Goal: Task Accomplishment & Management: Manage account settings

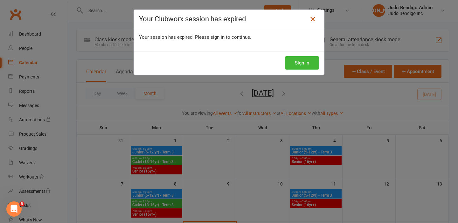
click at [310, 19] on icon at bounding box center [313, 19] width 8 height 8
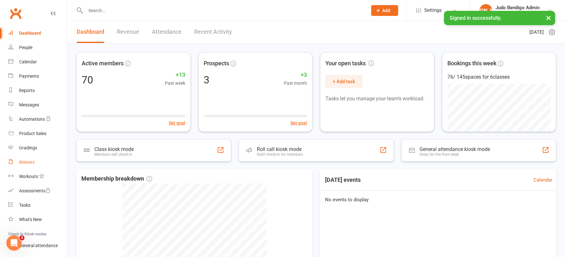
scroll to position [1, 0]
click at [30, 162] on div "Waivers" at bounding box center [27, 161] width 16 height 5
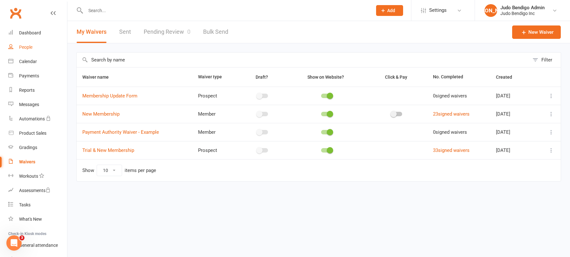
click at [28, 45] on div "People" at bounding box center [25, 47] width 13 height 5
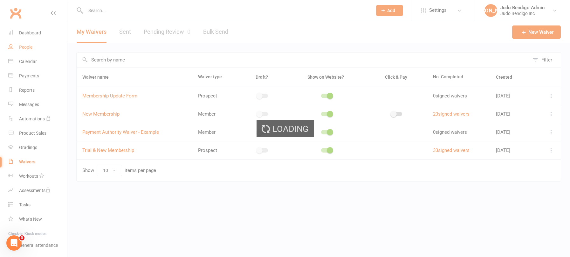
select select "100"
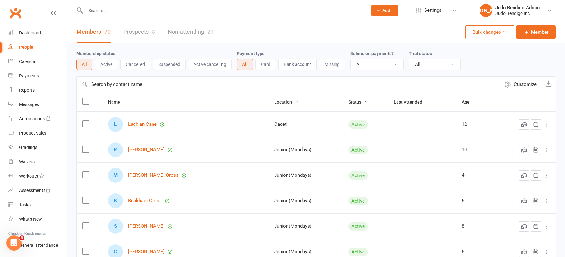
click at [295, 100] on icon "button" at bounding box center [297, 101] width 4 height 4
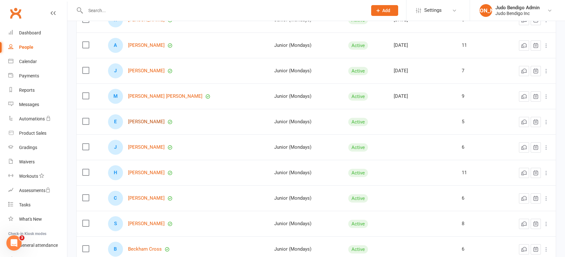
scroll to position [695, 0]
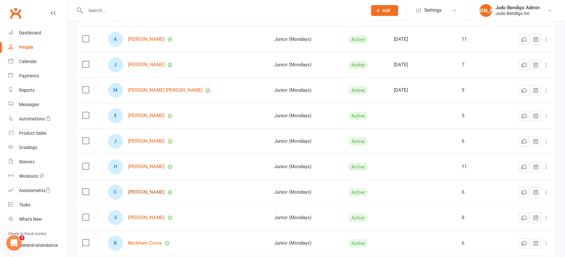
click at [143, 193] on link "Charlie Ryan" at bounding box center [146, 191] width 37 height 5
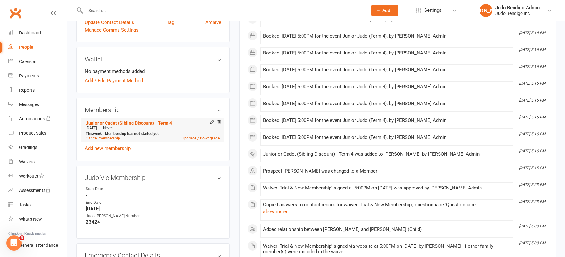
scroll to position [199, 0]
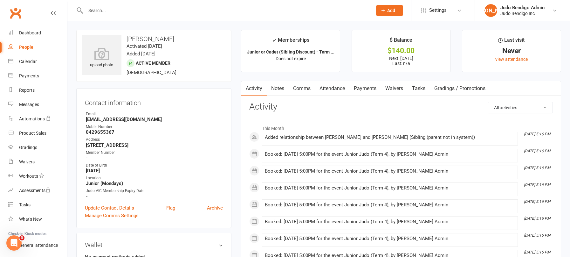
select select "100"
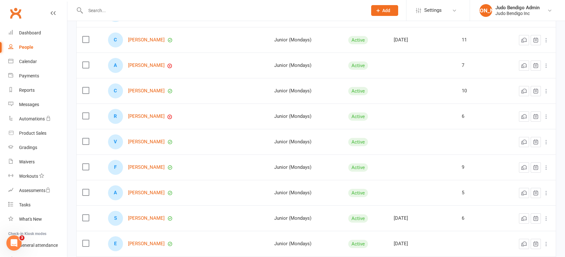
scroll to position [364, 0]
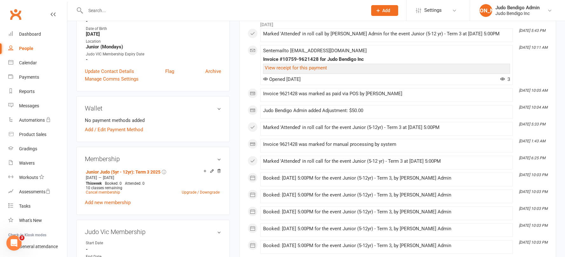
scroll to position [179, 0]
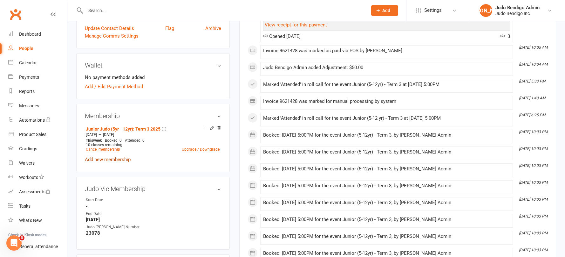
click at [122, 161] on link "Add new membership" at bounding box center [108, 159] width 46 height 6
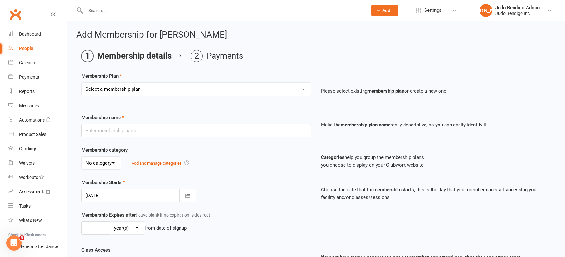
drag, startPoint x: 150, startPoint y: 81, endPoint x: 148, endPoint y: 85, distance: 4.3
click at [150, 81] on div "Membership Plan Select a membership plan Create new Membership Plan Junior Judo…" at bounding box center [316, 88] width 470 height 32
click at [147, 87] on select "Select a membership plan Create new Membership Plan Junior Judo (5yr - 12yr): T…" at bounding box center [197, 89] width 230 height 13
select select "12"
click at [82, 83] on select "Select a membership plan Create new Membership Plan Junior Judo (5yr - 12yr): T…" at bounding box center [197, 89] width 230 height 13
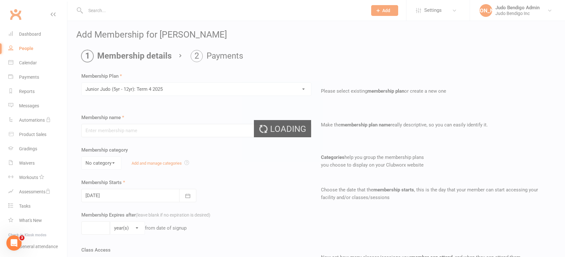
type input "Junior Judo (5yr - 12yr): Term 4 2025"
select select "2"
type input "10"
select select "1"
type input "10"
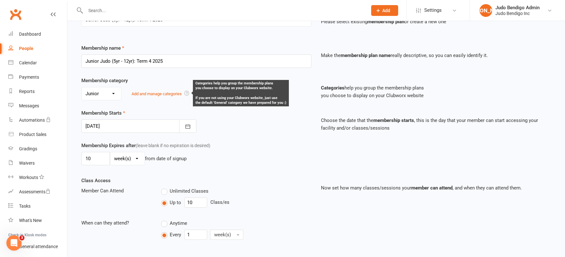
scroll to position [70, 0]
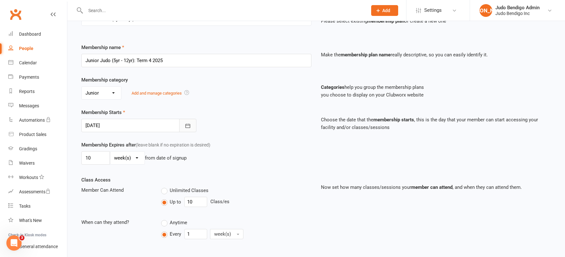
click at [191, 129] on button "button" at bounding box center [187, 125] width 17 height 13
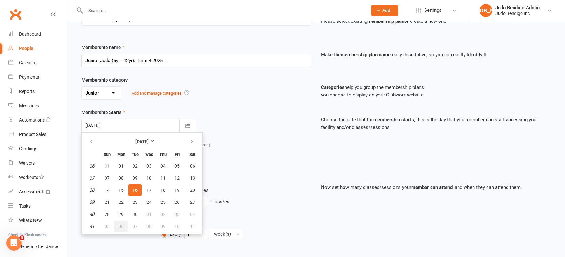
click at [123, 231] on button "06" at bounding box center [120, 225] width 13 height 11
type input "06 Oct 2025"
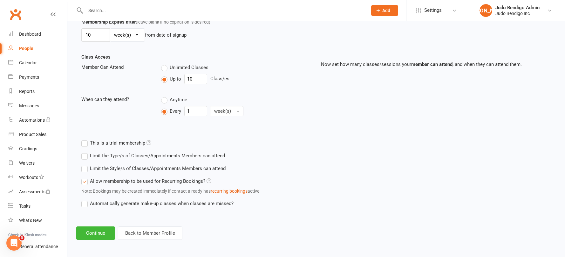
scroll to position [194, 0]
click at [97, 233] on button "Continue" at bounding box center [95, 231] width 39 height 13
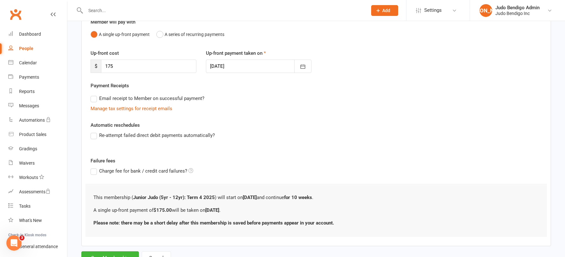
scroll to position [90, 0]
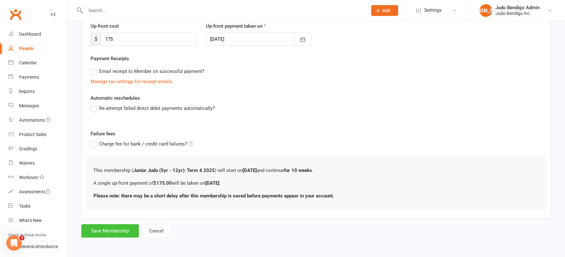
click at [118, 230] on button "Save Membership" at bounding box center [110, 230] width 58 height 13
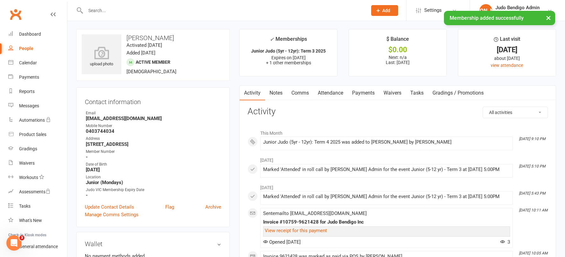
scroll to position [1, 0]
click at [334, 93] on link "Attendance" at bounding box center [330, 92] width 34 height 15
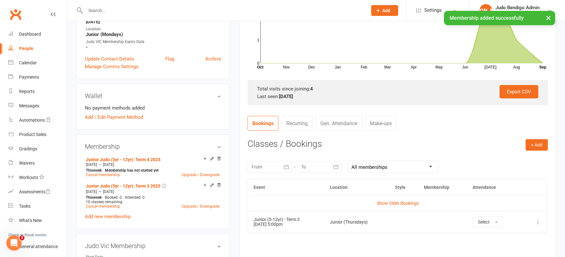
scroll to position [158, 0]
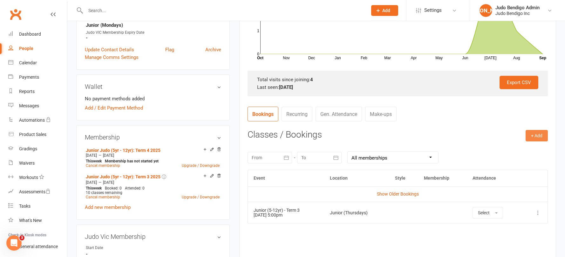
drag, startPoint x: 535, startPoint y: 134, endPoint x: 523, endPoint y: 135, distance: 11.8
click at [535, 134] on button "+ Add" at bounding box center [537, 135] width 22 height 11
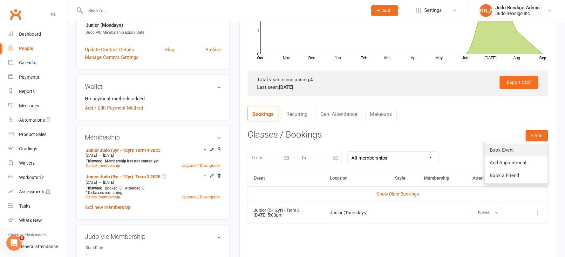
click at [517, 150] on link "Book Event" at bounding box center [516, 149] width 63 height 13
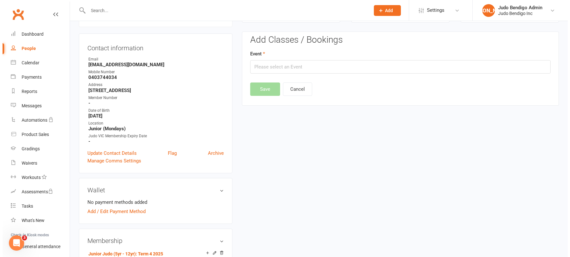
scroll to position [54, 0]
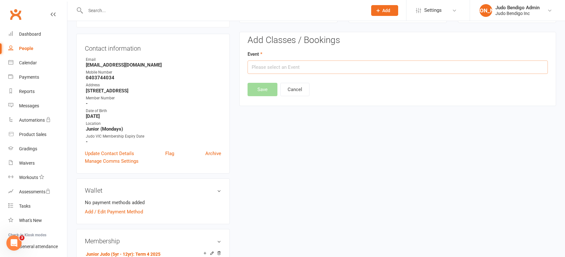
click at [288, 65] on input "text" at bounding box center [398, 66] width 300 height 13
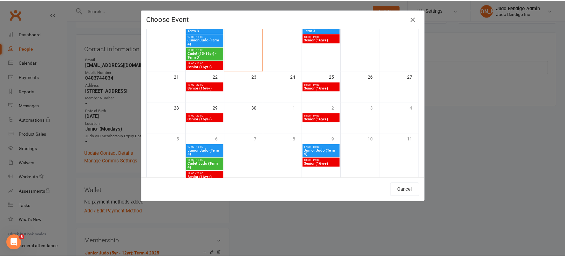
scroll to position [168, 0]
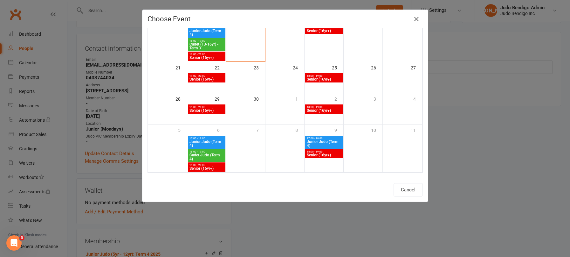
click at [208, 141] on span "Junior Judo (Term 4)" at bounding box center [206, 144] width 35 height 8
type input "Junior Judo (Term 4) - [DATE] 5:00:00 PM"
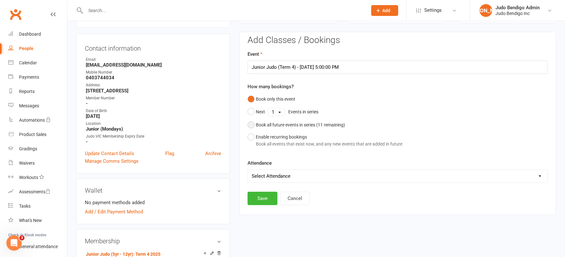
click at [251, 128] on button "Book all future events in series ( 11 remaining)" at bounding box center [297, 125] width 98 height 12
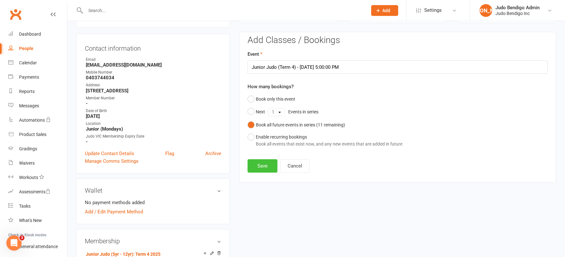
click at [265, 171] on button "Save" at bounding box center [263, 165] width 30 height 13
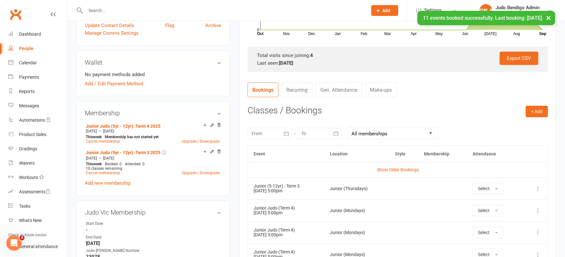
scroll to position [184, 0]
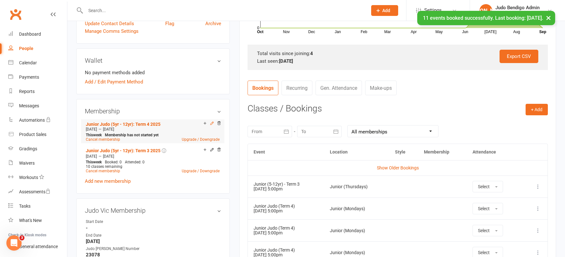
click at [212, 123] on icon at bounding box center [212, 123] width 4 height 4
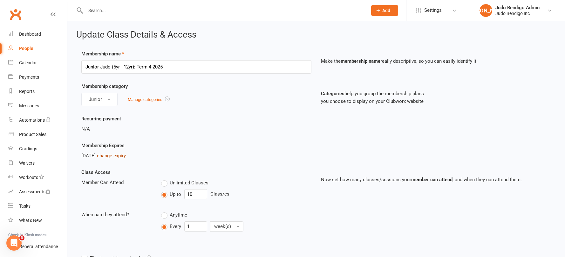
click at [126, 156] on link "change expiry" at bounding box center [111, 156] width 29 height 6
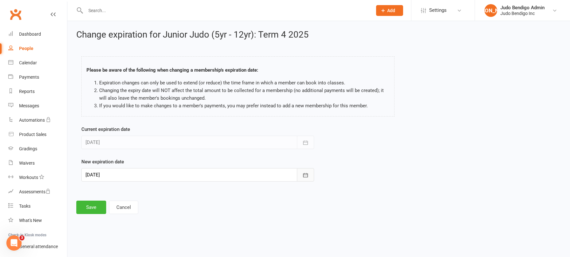
click at [305, 176] on icon "button" at bounding box center [305, 175] width 6 height 6
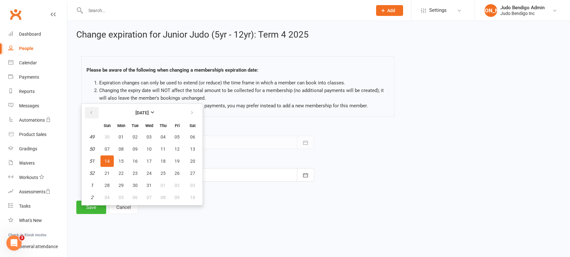
click at [92, 114] on icon "button" at bounding box center [91, 112] width 4 height 5
click at [95, 110] on button "button" at bounding box center [92, 112] width 14 height 11
click at [178, 161] on span "19" at bounding box center [177, 160] width 5 height 5
type input "19 Sep 2025"
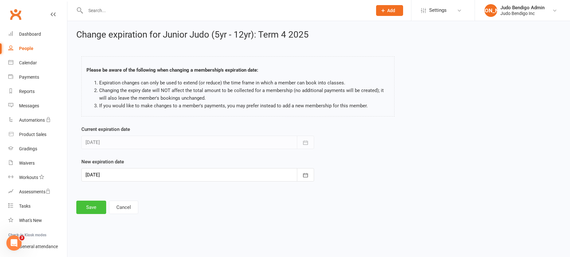
click at [93, 210] on button "Save" at bounding box center [91, 206] width 30 height 13
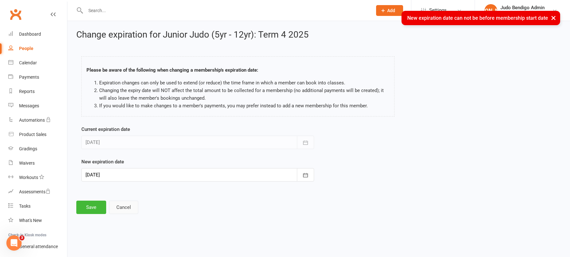
click at [131, 203] on button "Cancel" at bounding box center [123, 206] width 29 height 13
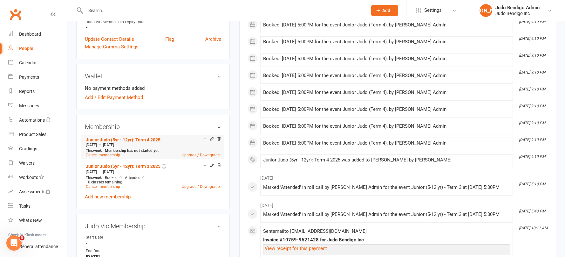
scroll to position [212, 0]
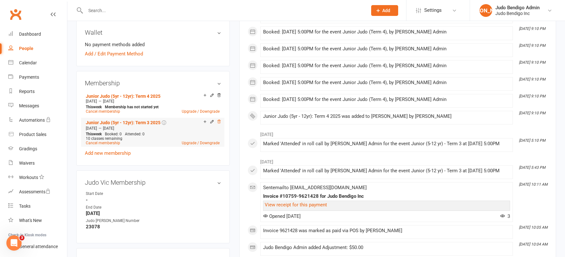
click at [218, 122] on icon at bounding box center [219, 121] width 3 height 3
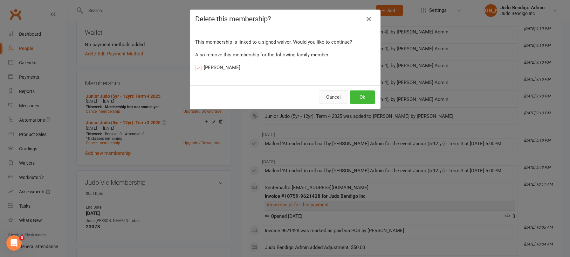
click at [334, 96] on button "Cancel" at bounding box center [333, 96] width 29 height 13
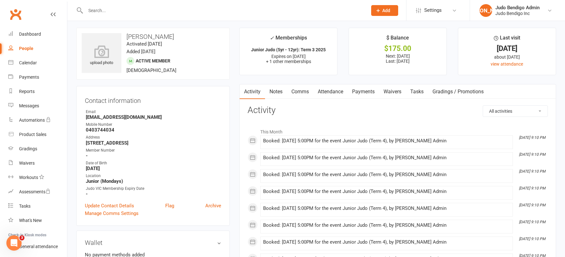
scroll to position [0, 0]
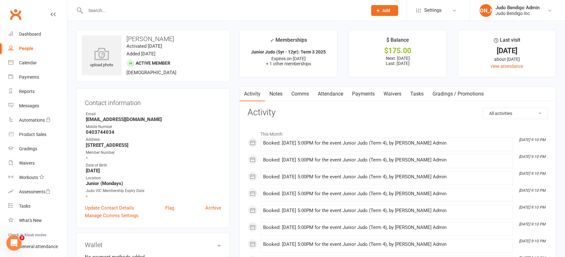
click at [333, 95] on link "Attendance" at bounding box center [330, 93] width 34 height 15
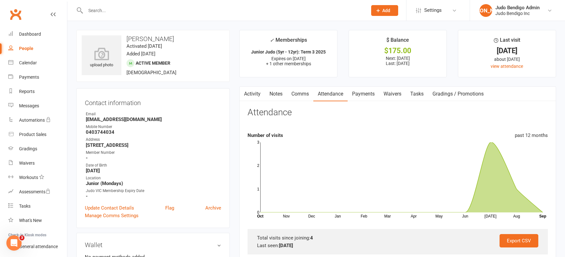
click at [24, 48] on div "People" at bounding box center [26, 48] width 14 height 5
select select "100"
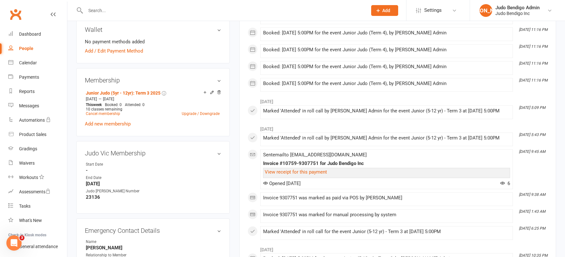
scroll to position [230, 0]
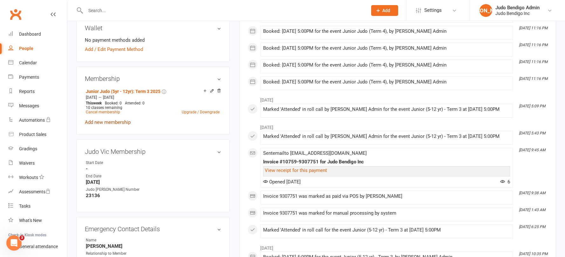
click at [120, 122] on link "Add new membership" at bounding box center [108, 122] width 46 height 6
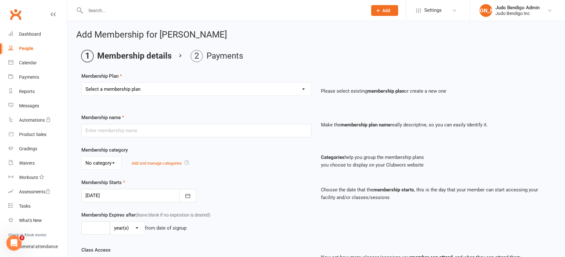
click at [271, 91] on select "Select a membership plan Create new Membership Plan Junior Judo (5yr - 12yr): T…" at bounding box center [197, 89] width 230 height 13
select select "12"
click at [82, 83] on select "Select a membership plan Create new Membership Plan Junior Judo (5yr - 12yr): T…" at bounding box center [197, 89] width 230 height 13
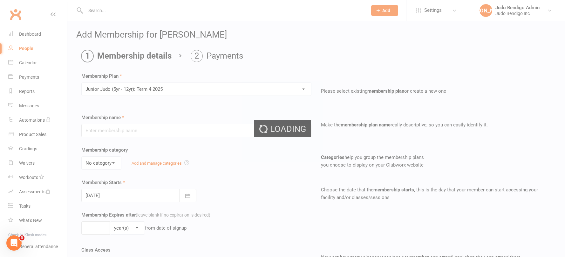
type input "Junior Judo (5yr - 12yr): Term 4 2025"
select select "2"
type input "10"
select select "1"
type input "10"
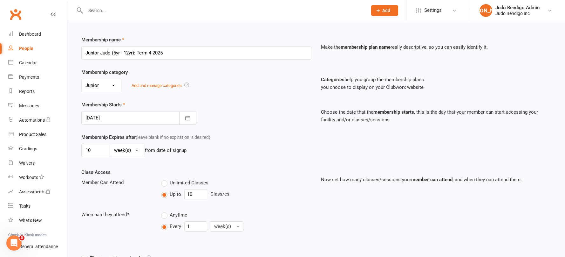
scroll to position [83, 0]
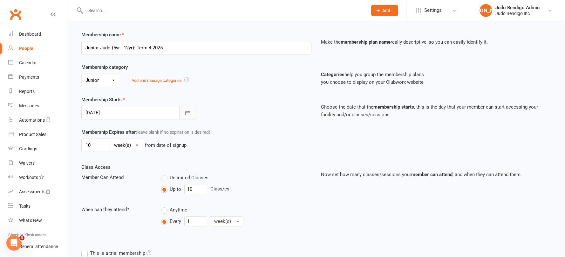
click at [190, 111] on icon "button" at bounding box center [188, 113] width 6 height 6
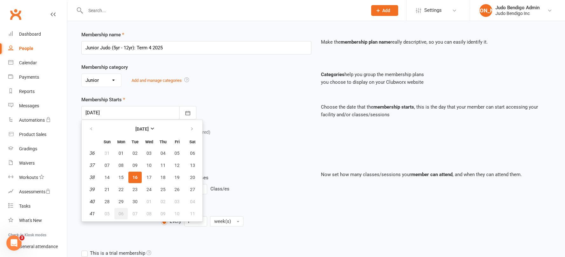
click at [118, 213] on button "06" at bounding box center [120, 213] width 13 height 11
type input "[DATE]"
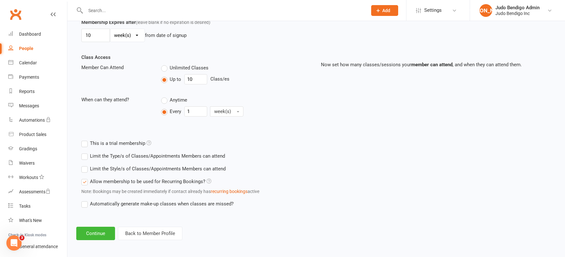
scroll to position [194, 0]
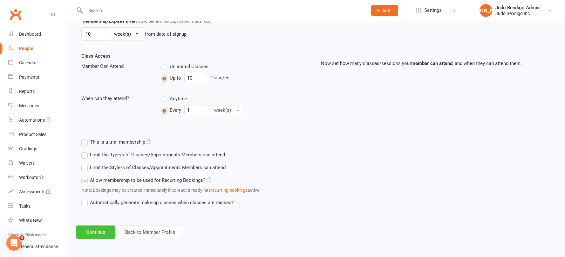
click at [101, 230] on button "Continue" at bounding box center [95, 231] width 39 height 13
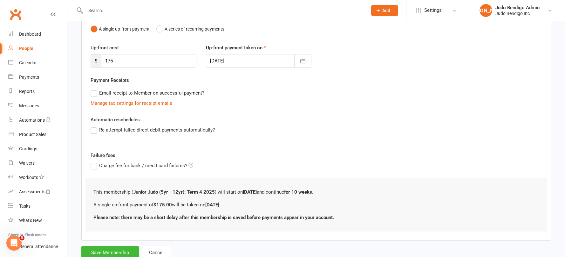
scroll to position [90, 0]
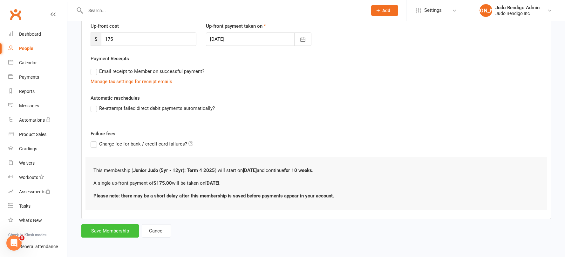
click at [119, 233] on button "Save Membership" at bounding box center [110, 230] width 58 height 13
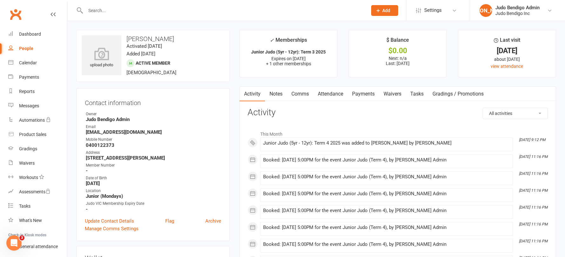
click at [333, 94] on link "Attendance" at bounding box center [330, 93] width 34 height 15
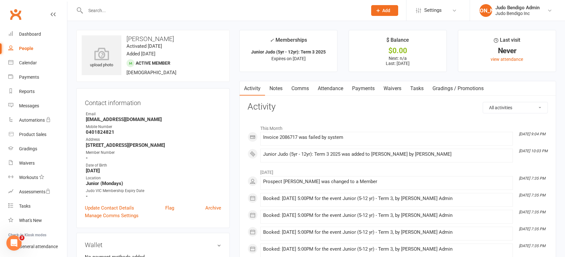
scroll to position [210, 0]
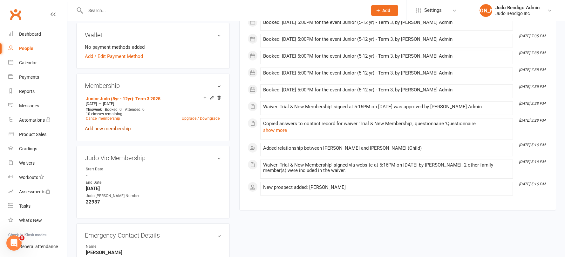
click at [119, 130] on link "Add new membership" at bounding box center [108, 129] width 46 height 6
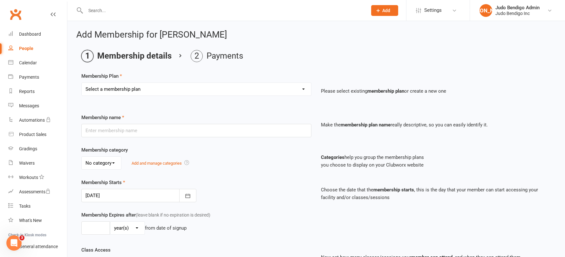
click at [183, 95] on select "Select a membership plan Create new Membership Plan Junior Judo (5yr - 12yr): T…" at bounding box center [197, 89] width 230 height 13
select select "12"
click at [82, 83] on select "Select a membership plan Create new Membership Plan Junior Judo (5yr - 12yr): T…" at bounding box center [197, 89] width 230 height 13
type input "Junior Judo (5yr - 12yr): Term 4 2025"
select select "2"
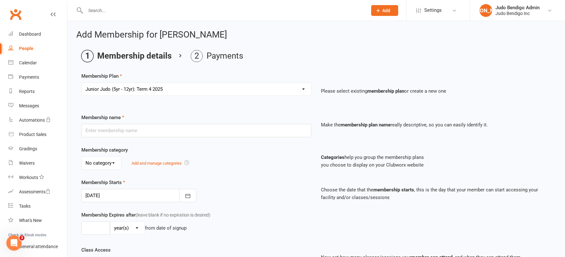
type input "10"
select select "1"
type input "10"
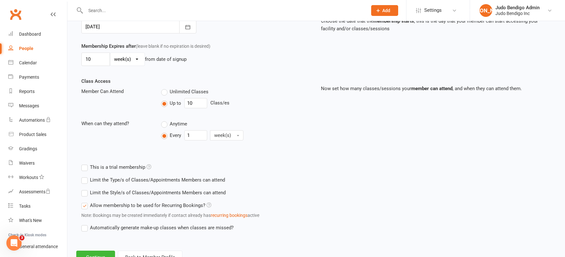
scroll to position [170, 0]
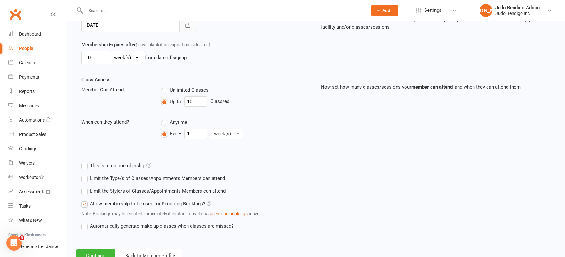
click at [189, 22] on icon "button" at bounding box center [188, 25] width 6 height 6
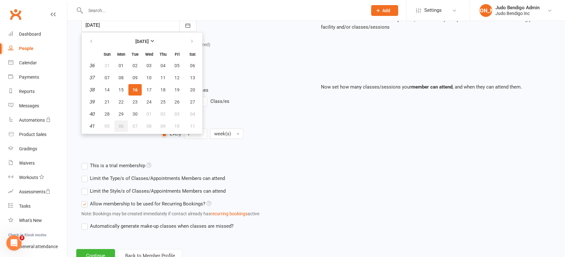
click at [123, 127] on span "06" at bounding box center [121, 125] width 5 height 5
type input "[DATE]"
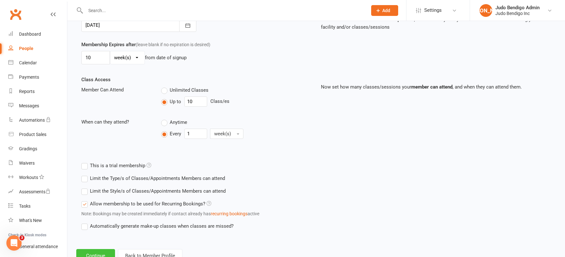
click at [99, 252] on button "Continue" at bounding box center [95, 255] width 39 height 13
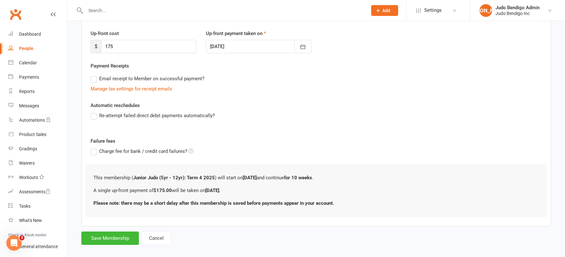
scroll to position [90, 0]
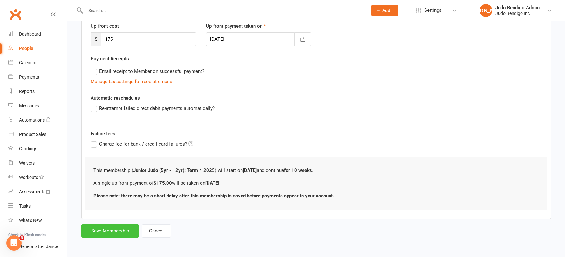
click at [116, 230] on button "Save Membership" at bounding box center [110, 230] width 58 height 13
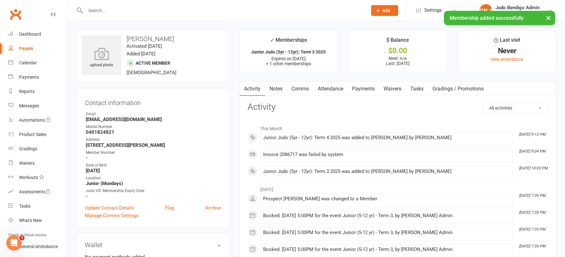
click at [334, 90] on link "Attendance" at bounding box center [330, 88] width 34 height 15
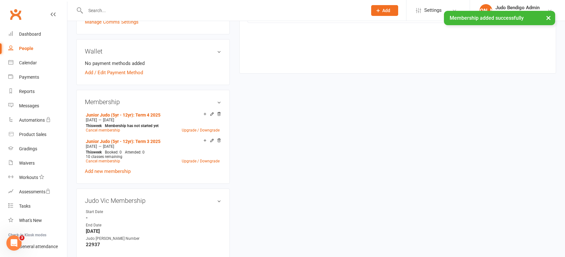
scroll to position [65, 0]
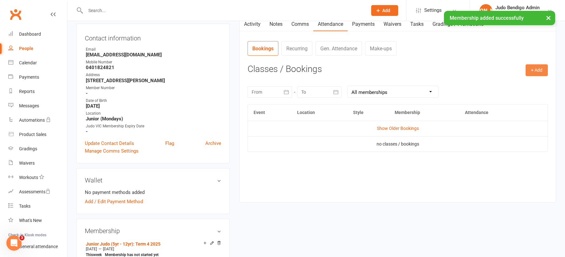
click at [535, 70] on button "+ Add" at bounding box center [537, 69] width 22 height 11
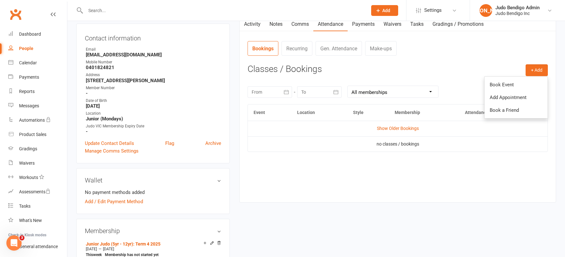
click at [510, 89] on link "Book Event" at bounding box center [516, 84] width 63 height 13
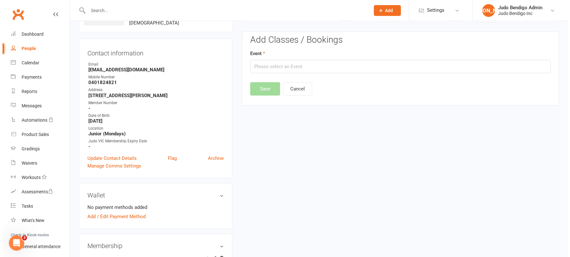
scroll to position [49, 0]
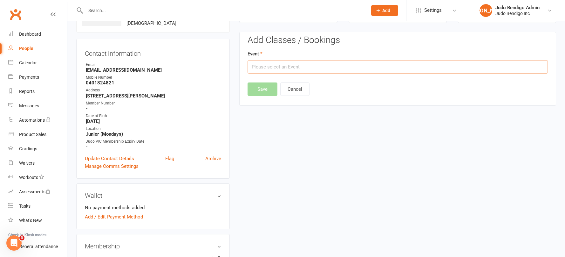
click at [293, 67] on input "text" at bounding box center [398, 66] width 300 height 13
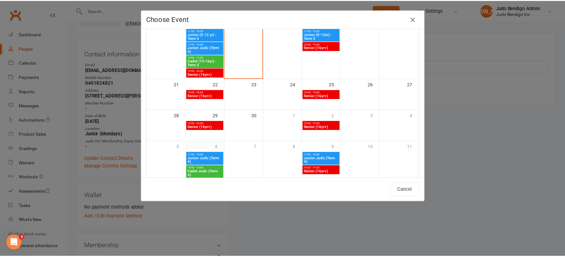
scroll to position [153, 0]
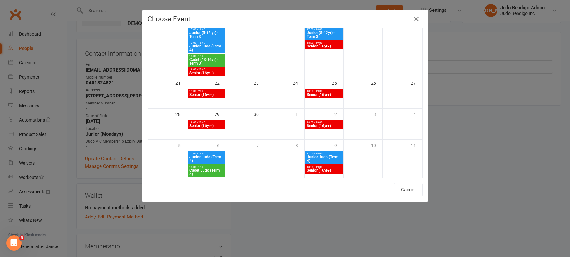
click at [203, 157] on span "Junior Judo (Term 4)" at bounding box center [206, 159] width 35 height 8
type input "Junior Judo (Term 4) - Oct 6, 2025 5:00:00 PM"
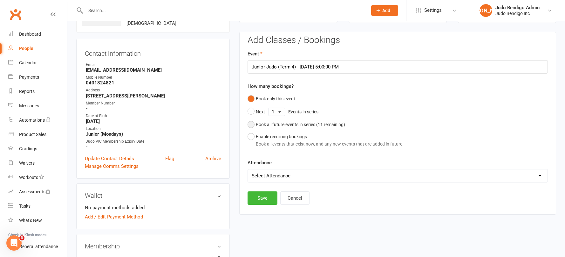
click at [253, 125] on button "Book all future events in series ( 11 remaining)" at bounding box center [297, 124] width 98 height 12
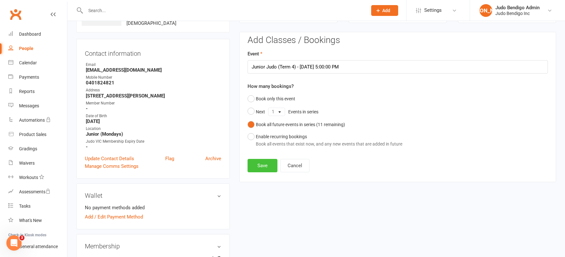
drag, startPoint x: 264, startPoint y: 167, endPoint x: 261, endPoint y: 163, distance: 4.3
click at [264, 167] on button "Save" at bounding box center [263, 165] width 30 height 13
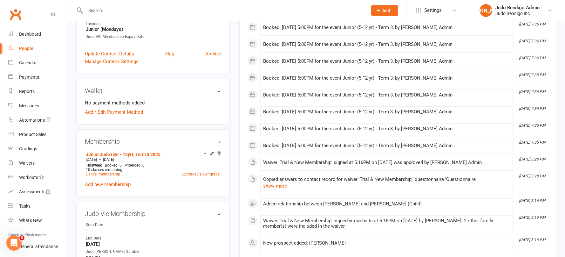
scroll to position [172, 0]
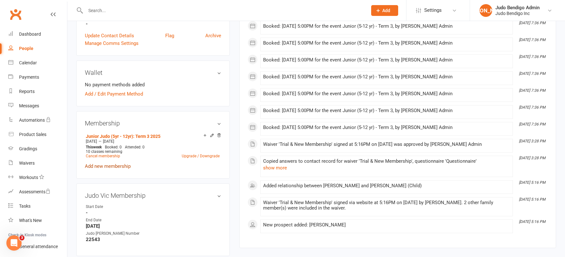
click at [119, 166] on link "Add new membership" at bounding box center [108, 166] width 46 height 6
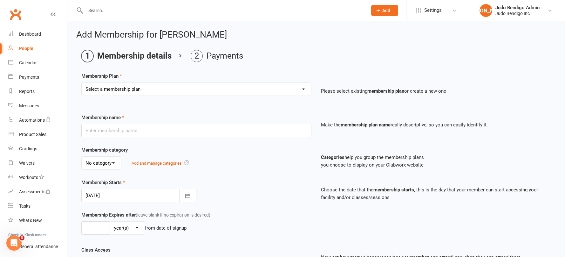
click at [161, 94] on select "Select a membership plan Create new Membership Plan Junior Judo (5yr - 12yr): T…" at bounding box center [197, 89] width 230 height 13
select select "12"
click at [82, 83] on select "Select a membership plan Create new Membership Plan Junior Judo (5yr - 12yr): T…" at bounding box center [197, 89] width 230 height 13
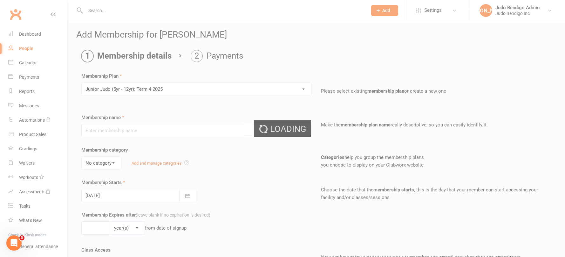
type input "Junior Judo (5yr - 12yr): Term 4 2025"
select select "2"
type input "10"
select select "1"
type input "10"
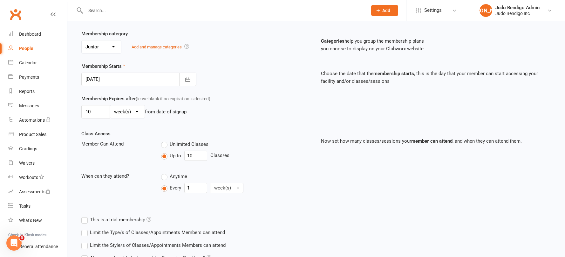
scroll to position [61, 0]
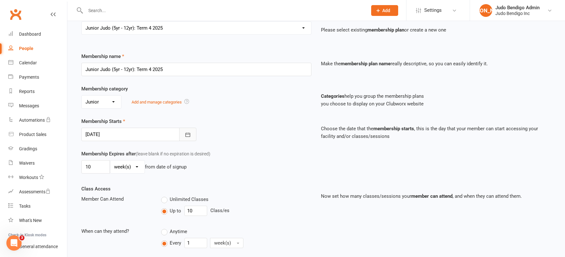
click at [188, 137] on icon "button" at bounding box center [188, 134] width 6 height 6
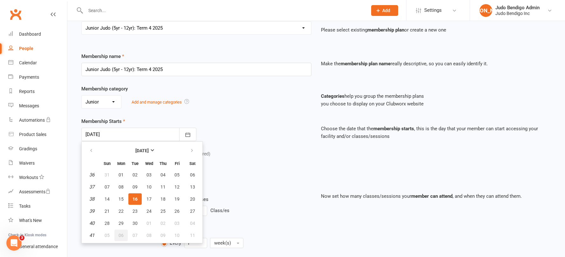
click at [124, 237] on button "06" at bounding box center [120, 234] width 13 height 11
type input "[DATE]"
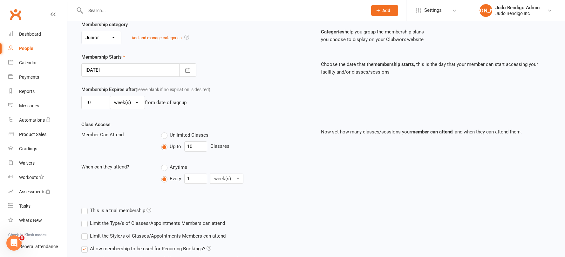
scroll to position [194, 0]
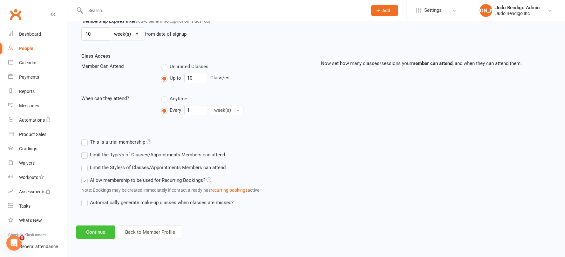
click at [94, 228] on button "Continue" at bounding box center [95, 231] width 39 height 13
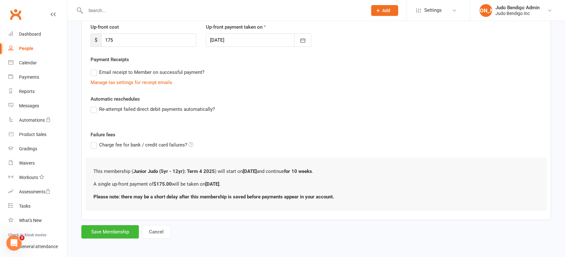
scroll to position [90, 0]
click at [122, 235] on button "Save Membership" at bounding box center [110, 230] width 58 height 13
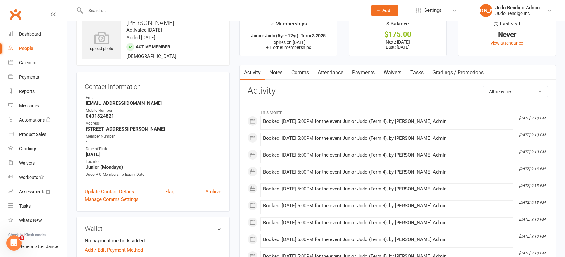
scroll to position [225, 0]
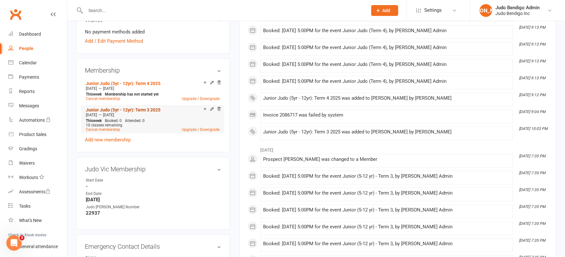
click at [148, 108] on link "Junior Judo (5yr - 12yr): Term 3 2025" at bounding box center [123, 109] width 75 height 5
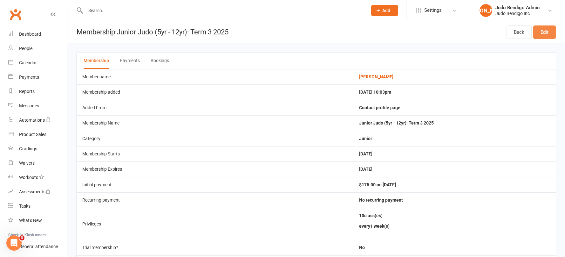
click at [546, 33] on link "Edit" at bounding box center [545, 31] width 23 height 13
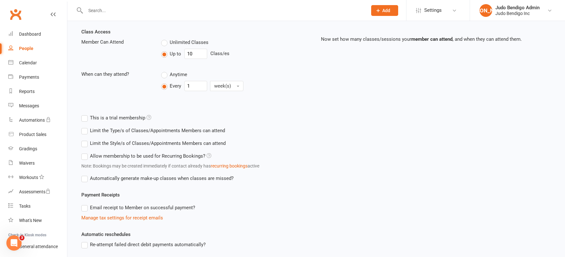
scroll to position [222, 0]
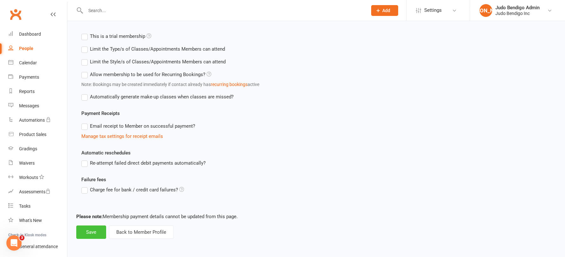
click at [90, 237] on button "Save" at bounding box center [91, 231] width 30 height 13
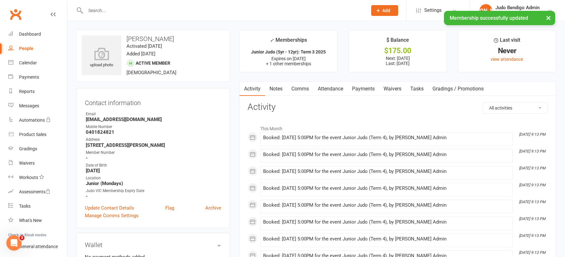
click at [369, 92] on link "Payments" at bounding box center [363, 88] width 31 height 15
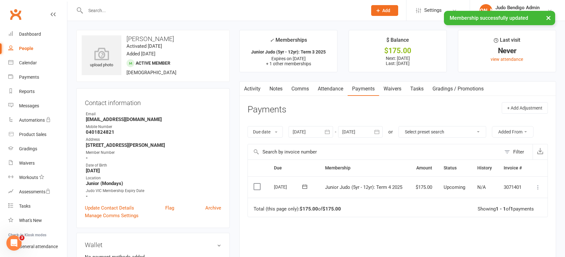
click at [540, 187] on icon at bounding box center [538, 187] width 6 height 6
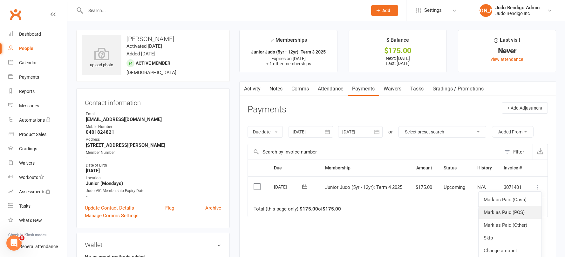
click at [521, 211] on link "Mark as Paid (POS)" at bounding box center [510, 212] width 63 height 13
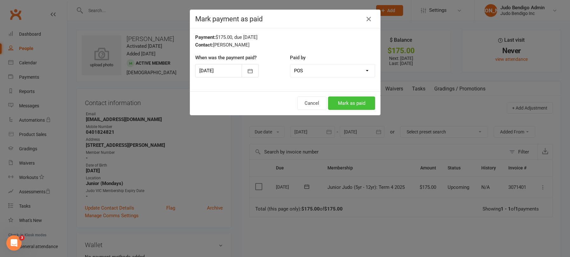
click at [351, 103] on button "Mark as paid" at bounding box center [351, 102] width 47 height 13
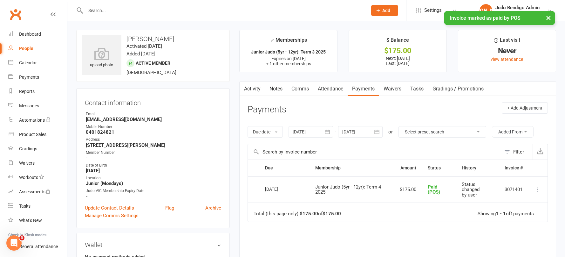
click at [288, 88] on link "Comms" at bounding box center [300, 88] width 26 height 15
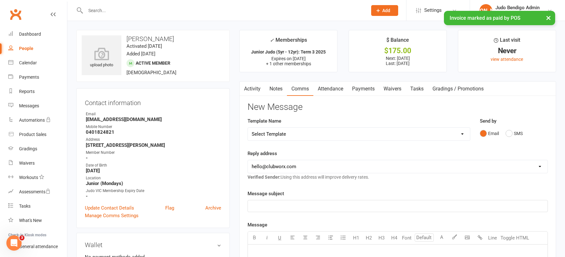
click at [269, 88] on link "Notes" at bounding box center [276, 88] width 22 height 15
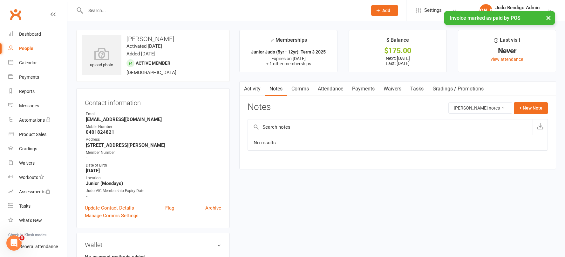
click at [249, 89] on link "Activity" at bounding box center [252, 88] width 25 height 15
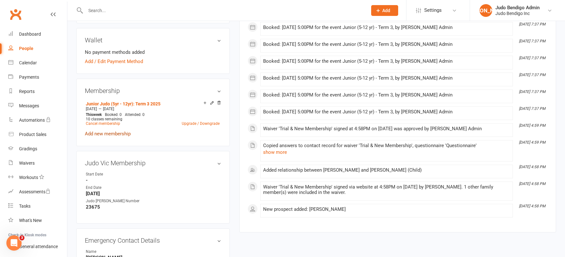
click at [127, 134] on link "Add new membership" at bounding box center [108, 134] width 46 height 6
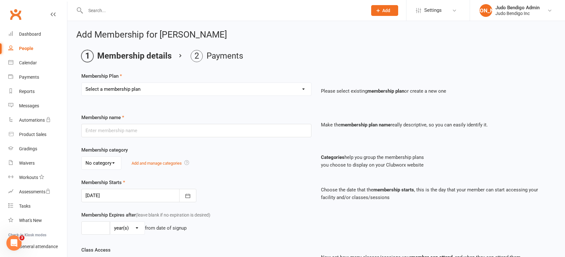
click at [178, 91] on select "Select a membership plan Create new Membership Plan Junior Judo (5yr - 12yr): T…" at bounding box center [197, 89] width 230 height 13
select select "12"
click at [82, 83] on select "Select a membership plan Create new Membership Plan Junior Judo (5yr - 12yr): T…" at bounding box center [197, 89] width 230 height 13
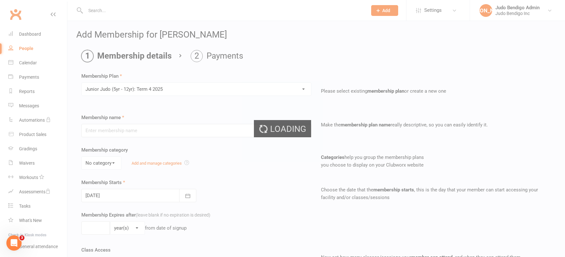
type input "Junior Judo (5yr - 12yr): Term 4 2025"
select select "2"
type input "10"
select select "1"
type input "10"
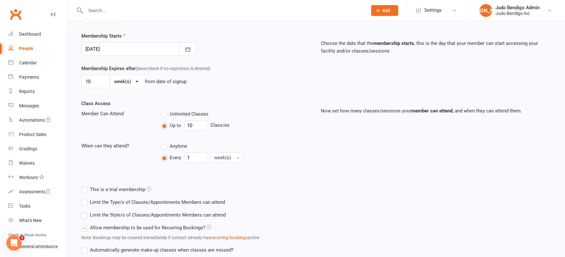
scroll to position [118, 0]
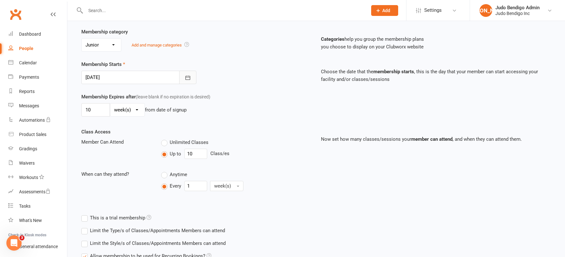
click at [185, 73] on button "button" at bounding box center [187, 77] width 17 height 13
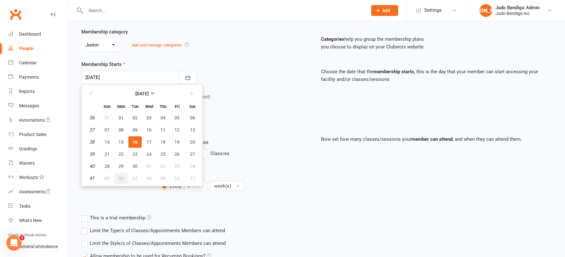
click at [118, 177] on button "06" at bounding box center [120, 177] width 13 height 11
type input "[DATE]"
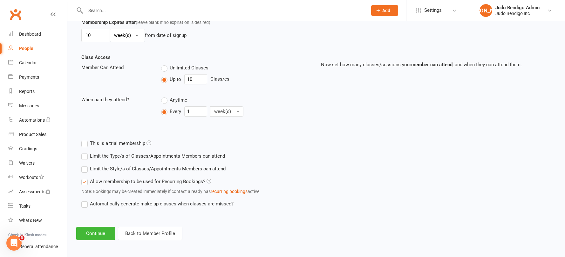
scroll to position [194, 0]
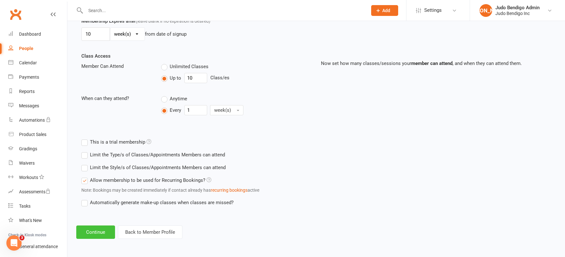
click at [101, 235] on button "Continue" at bounding box center [95, 231] width 39 height 13
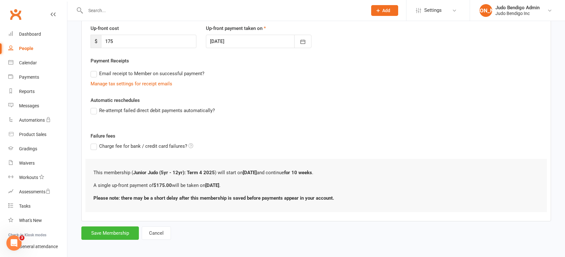
scroll to position [90, 0]
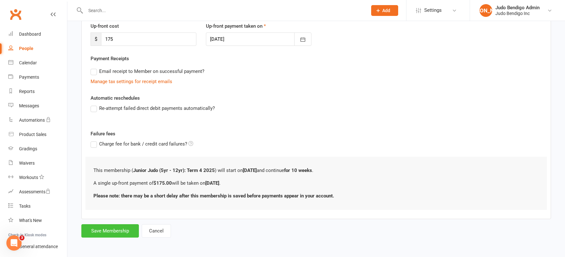
click at [122, 230] on button "Save Membership" at bounding box center [110, 230] width 58 height 13
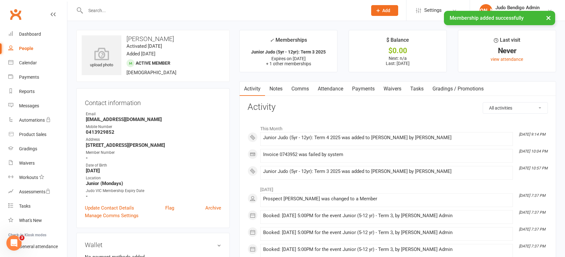
click at [345, 88] on link "Attendance" at bounding box center [330, 88] width 34 height 15
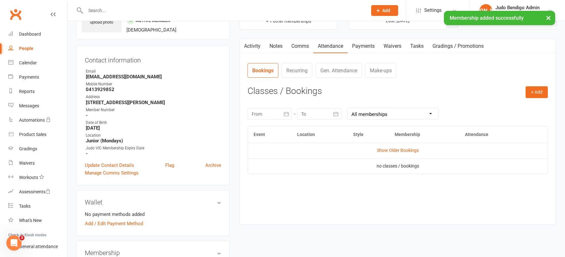
scroll to position [45, 0]
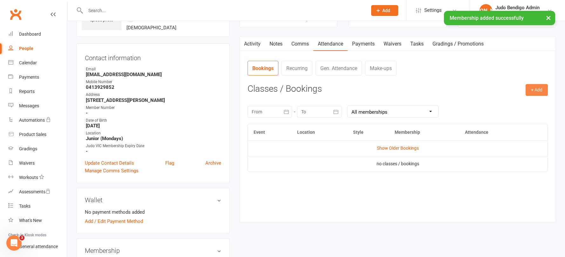
click at [534, 85] on button "+ Add" at bounding box center [537, 89] width 22 height 11
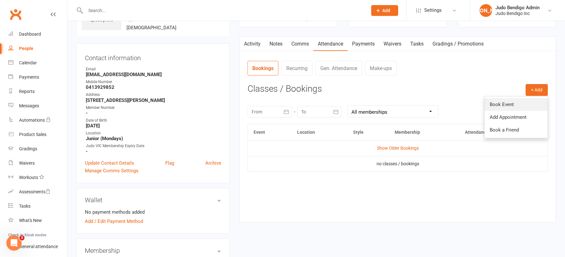
click at [505, 107] on link "Book Event" at bounding box center [516, 104] width 63 height 13
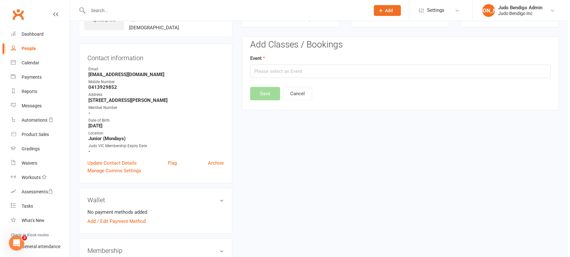
scroll to position [49, 0]
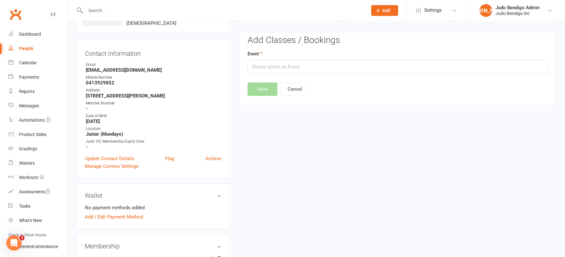
click at [312, 76] on div "Add Classes / Bookings Event Save Cancel" at bounding box center [398, 65] width 300 height 61
click at [304, 69] on input "text" at bounding box center [398, 66] width 300 height 13
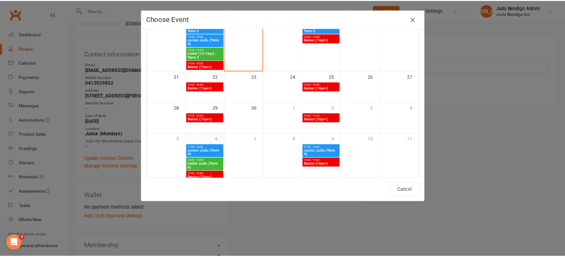
scroll to position [168, 0]
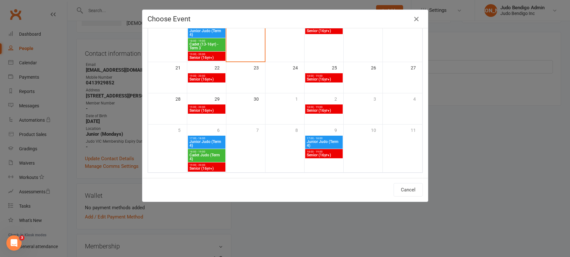
click at [206, 138] on span "17:00 - 18:00" at bounding box center [206, 138] width 35 height 3
type input "Junior Judo (Term 4) - [DATE] 5:00:00 PM"
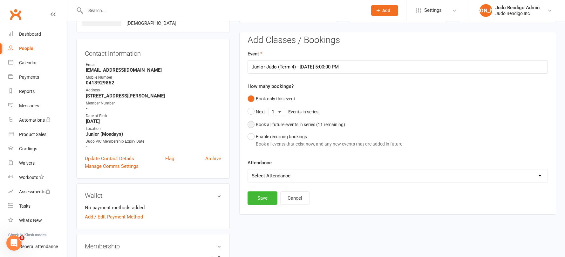
click at [252, 126] on button "Book all future events in series ( 11 remaining)" at bounding box center [297, 124] width 98 height 12
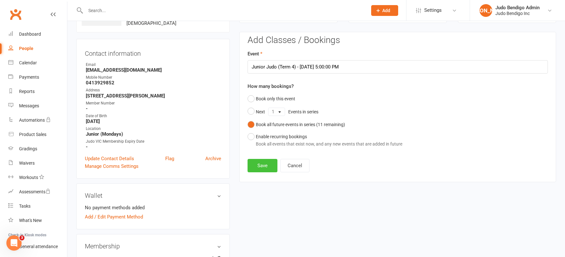
click at [261, 164] on button "Save" at bounding box center [263, 165] width 30 height 13
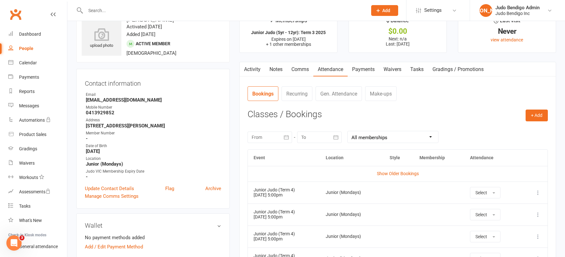
scroll to position [0, 0]
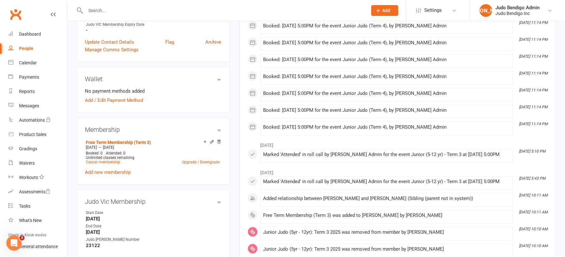
scroll to position [189, 0]
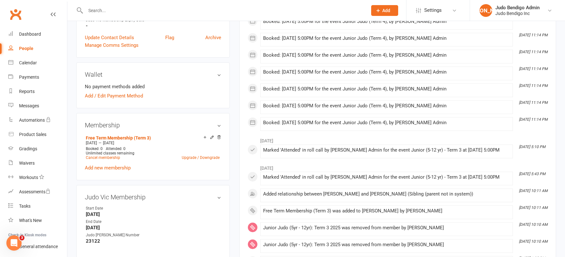
click at [114, 168] on link "Add new membership" at bounding box center [108, 168] width 46 height 6
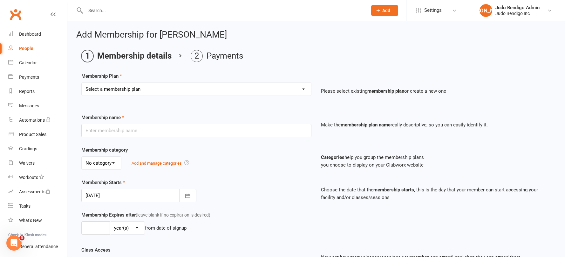
click at [131, 87] on select "Select a membership plan Create new Membership Plan Junior Judo (5yr - 12yr): T…" at bounding box center [197, 89] width 230 height 13
select select "13"
click at [82, 83] on select "Select a membership plan Create new Membership Plan Junior Judo (5yr - 12yr): T…" at bounding box center [197, 89] width 230 height 13
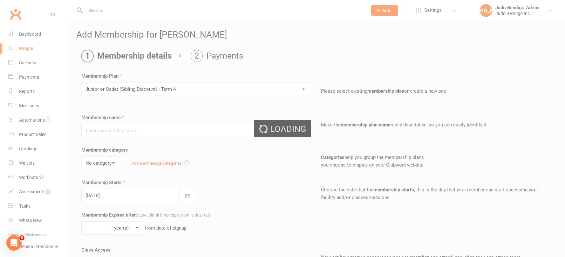
type input "Junior or Cadet (Sibling Discount) - Term 4"
select select "2"
type input "[DATE]"
type input "0"
select select "1"
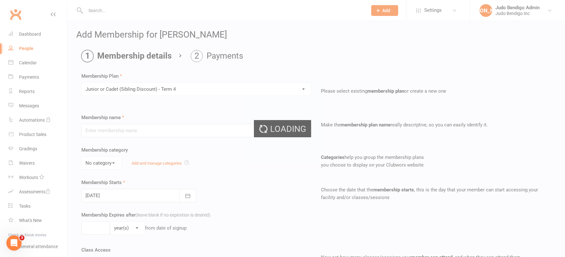
type input "10"
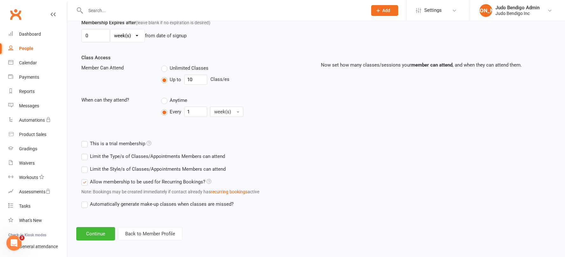
scroll to position [194, 0]
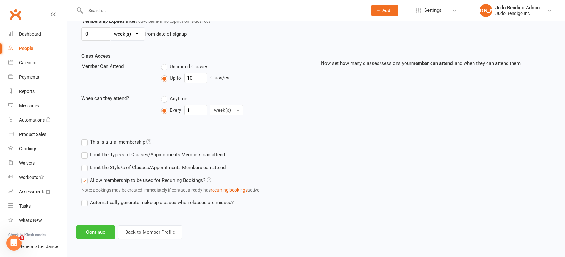
click at [100, 230] on button "Continue" at bounding box center [95, 231] width 39 height 13
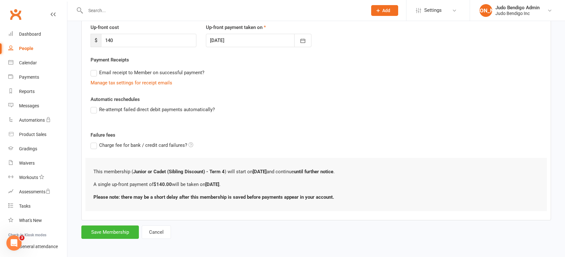
scroll to position [90, 0]
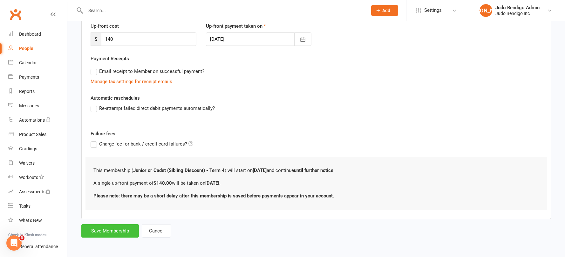
click at [114, 232] on button "Save Membership" at bounding box center [110, 230] width 58 height 13
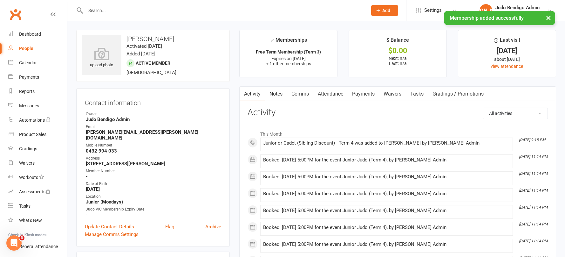
click at [335, 96] on link "Attendance" at bounding box center [330, 93] width 34 height 15
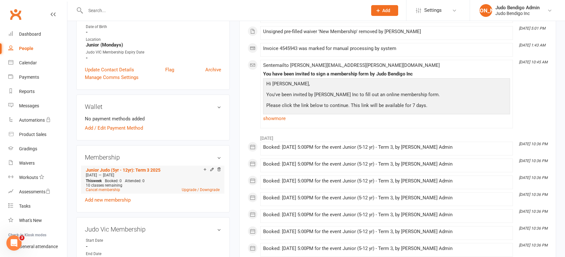
scroll to position [161, 0]
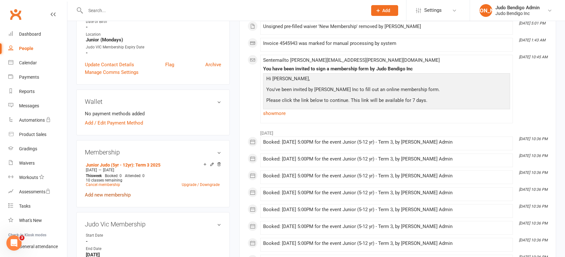
click at [117, 192] on link "Add new membership" at bounding box center [108, 195] width 46 height 6
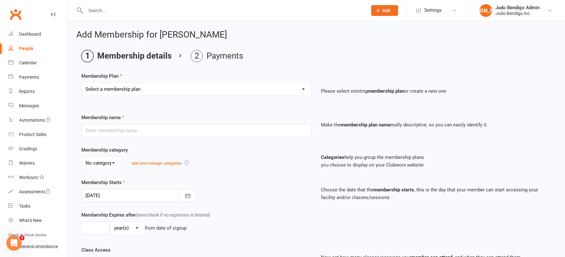
click at [136, 91] on select "Select a membership plan Create new Membership Plan Junior Judo (5yr - 12yr): T…" at bounding box center [197, 89] width 230 height 13
select select "9"
click at [82, 83] on select "Select a membership plan Create new Membership Plan Junior Judo (5yr - 12yr): T…" at bounding box center [197, 89] width 230 height 13
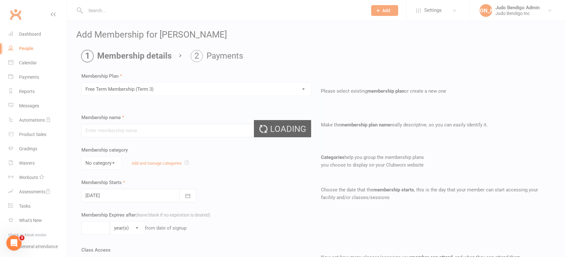
type input "Free Term Membership (Term 3)"
select select "2"
type input "[DATE]"
type input "10"
select select "1"
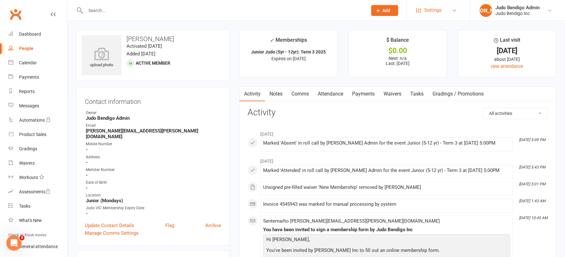
click at [441, 13] on span "Settings" at bounding box center [432, 10] width 17 height 14
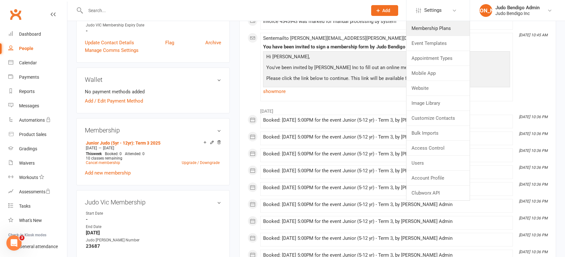
scroll to position [183, 0]
click at [108, 169] on link "Add new membership" at bounding box center [108, 172] width 46 height 6
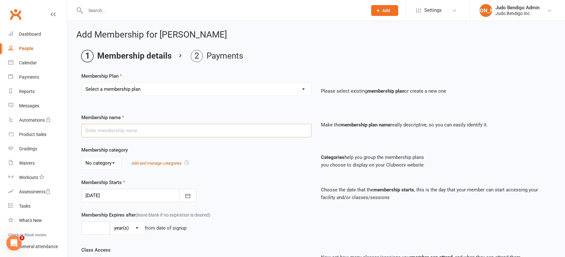
click at [151, 128] on input "text" at bounding box center [196, 130] width 230 height 13
click at [163, 86] on select "Select a membership plan Create new Membership Plan Junior Judo (5yr - 12yr): T…" at bounding box center [197, 89] width 230 height 13
select select "9"
click at [82, 83] on select "Select a membership plan Create new Membership Plan Junior Judo (5yr - 12yr): T…" at bounding box center [197, 89] width 230 height 13
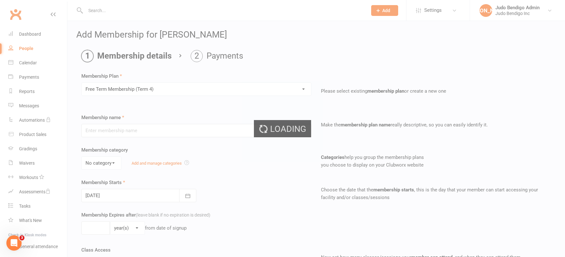
type input "Free Term Membership (Term 4)"
select select "2"
type input "[DATE]"
type input "10"
select select "1"
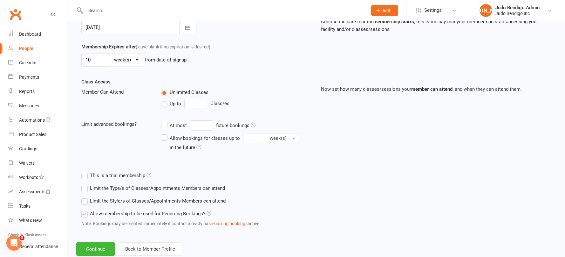
scroll to position [185, 0]
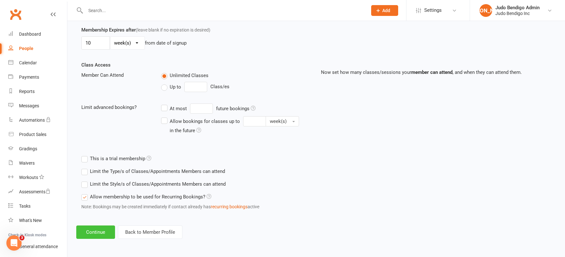
click at [100, 232] on button "Continue" at bounding box center [95, 231] width 39 height 13
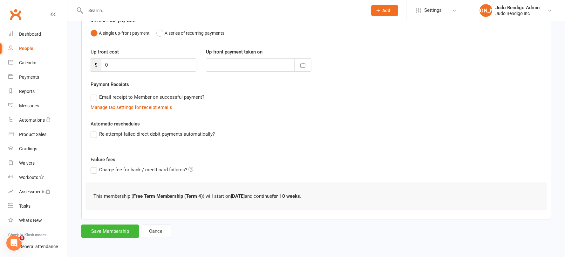
scroll to position [64, 0]
click at [114, 229] on button "Save Membership" at bounding box center [110, 230] width 58 height 13
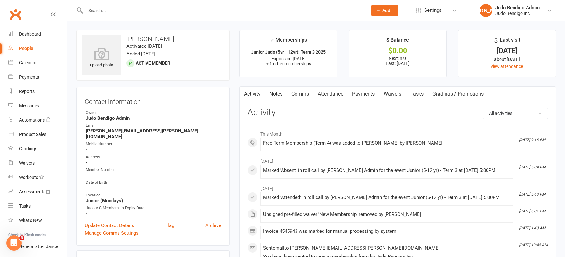
click at [337, 92] on link "Attendance" at bounding box center [330, 93] width 34 height 15
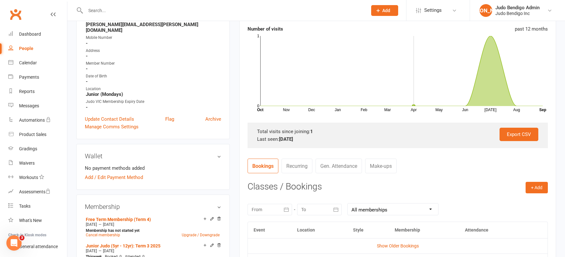
scroll to position [114, 0]
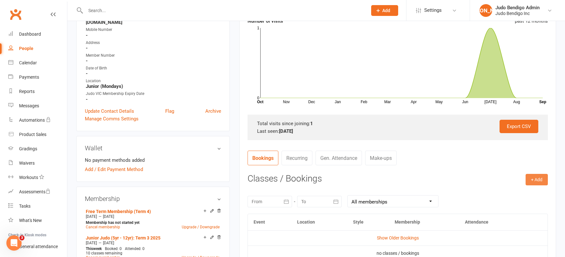
click at [537, 176] on button "+ Add" at bounding box center [537, 179] width 22 height 11
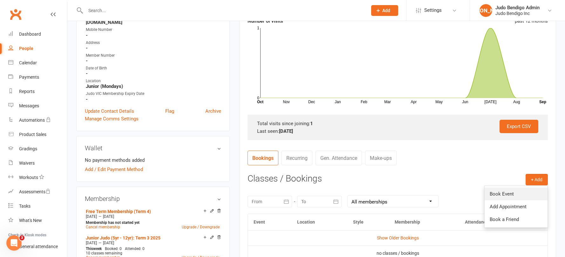
click at [504, 196] on link "Book Event" at bounding box center [516, 193] width 63 height 13
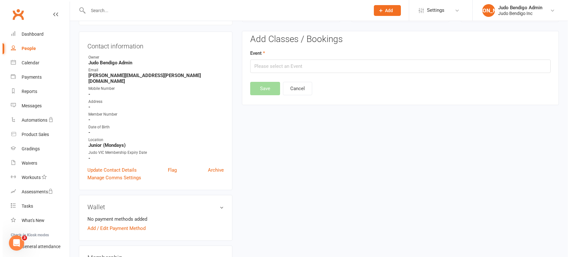
scroll to position [54, 0]
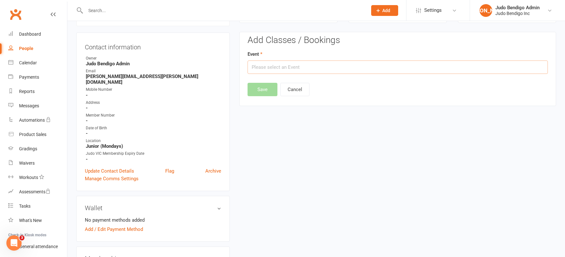
click at [295, 69] on input "text" at bounding box center [398, 66] width 300 height 13
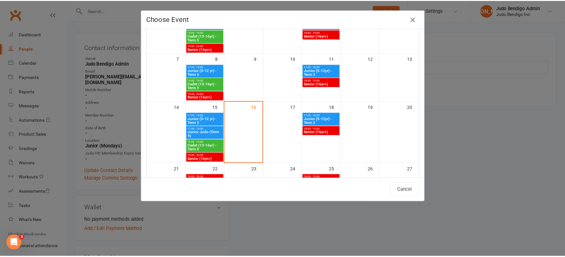
scroll to position [168, 0]
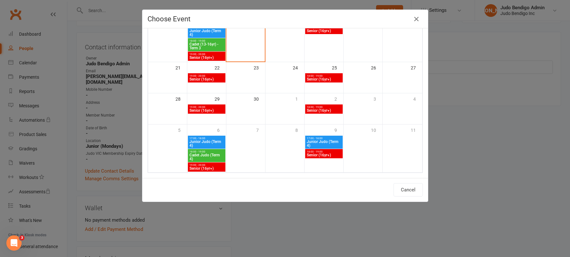
click at [205, 142] on span "Junior Judo (Term 4)" at bounding box center [206, 144] width 35 height 8
type input "Junior Judo (Term 4) - Oct 6, 2025 5:00:00 PM"
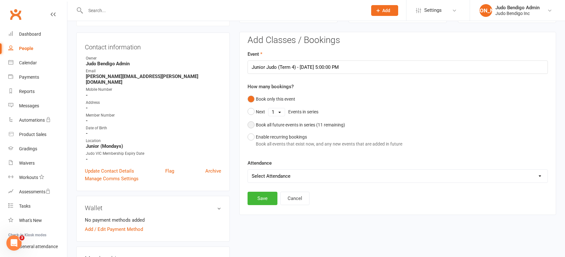
click at [249, 125] on button "Book all future events in series ( 11 remaining)" at bounding box center [297, 125] width 98 height 12
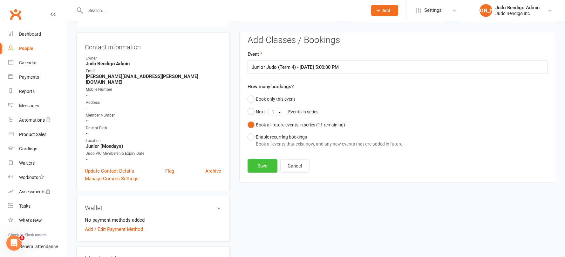
click at [265, 168] on button "Save" at bounding box center [263, 165] width 30 height 13
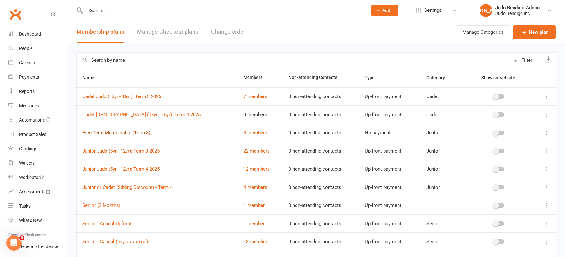
click at [143, 133] on link "Free Term Membership (Term 3)" at bounding box center [116, 133] width 68 height 6
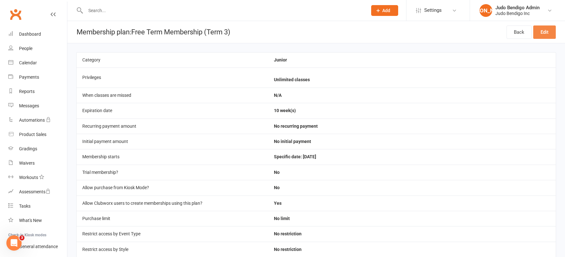
click at [554, 37] on link "Edit" at bounding box center [545, 31] width 23 height 13
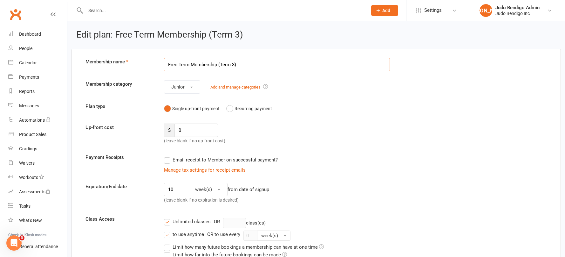
drag, startPoint x: 233, startPoint y: 63, endPoint x: 259, endPoint y: 62, distance: 25.4
click at [234, 63] on input "Free Term Membership (Term 3)" at bounding box center [277, 64] width 226 height 13
type input "Free Term Membership (Term 4)"
click at [368, 153] on div "Email receipt to Member on successful payment?" at bounding box center [274, 159] width 231 height 13
click at [235, 66] on input "Free Term Membership (Term 4)" at bounding box center [277, 64] width 226 height 13
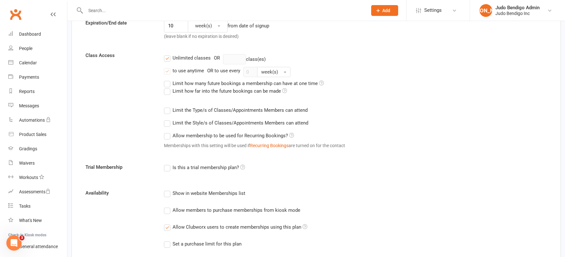
scroll to position [399, 0]
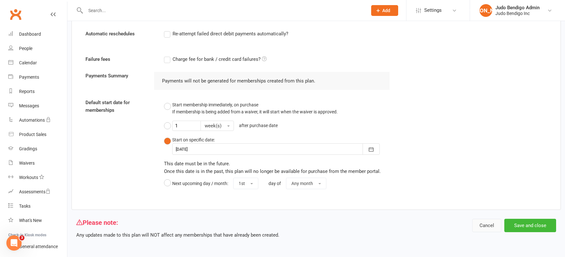
click at [485, 225] on button "Cancel" at bounding box center [486, 224] width 29 height 13
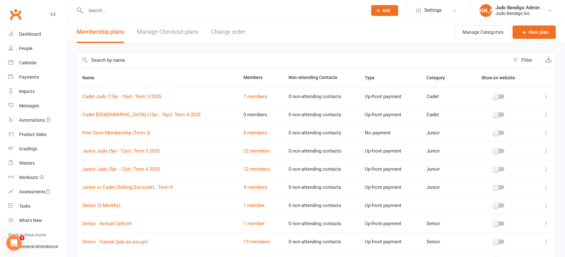
click at [549, 133] on icon at bounding box center [546, 132] width 6 height 6
click at [508, 160] on link "Duplicate" at bounding box center [513, 157] width 63 height 13
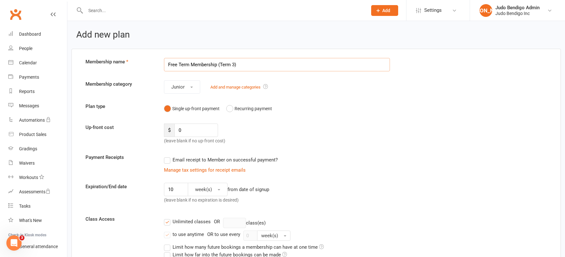
click at [233, 65] on input "Free Term Membership (Term 3)" at bounding box center [277, 64] width 226 height 13
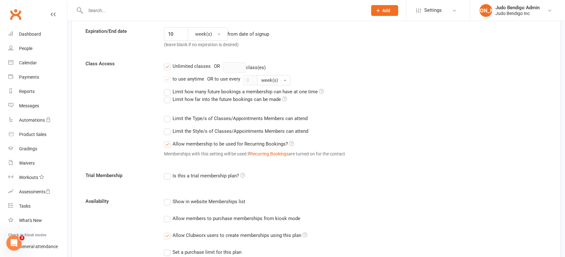
scroll to position [309, 0]
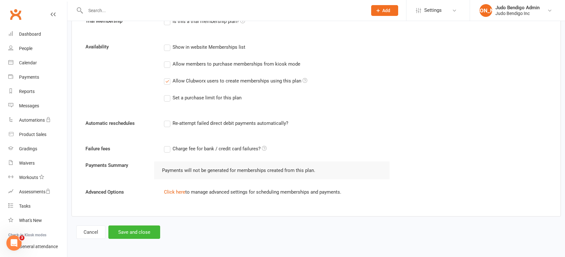
type input "Free Term Membership (Term 4)"
click at [141, 229] on button "Save and close" at bounding box center [134, 231] width 52 height 13
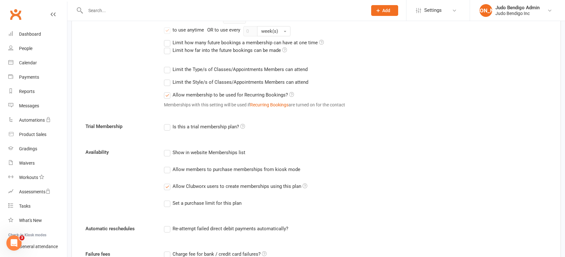
scroll to position [293, 0]
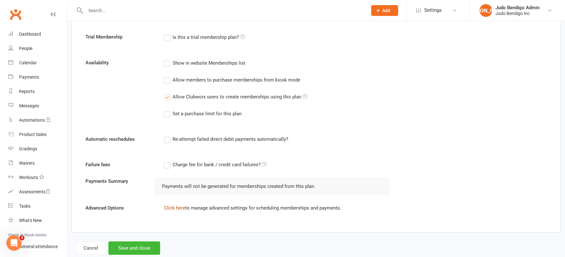
click at [179, 208] on link "Click here" at bounding box center [174, 208] width 21 height 6
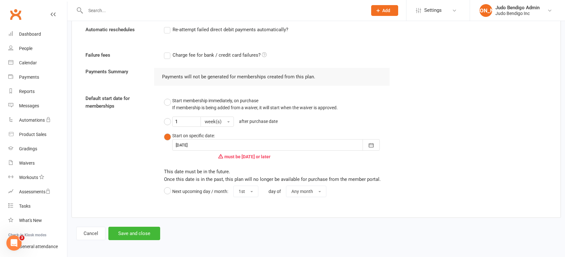
scroll to position [404, 0]
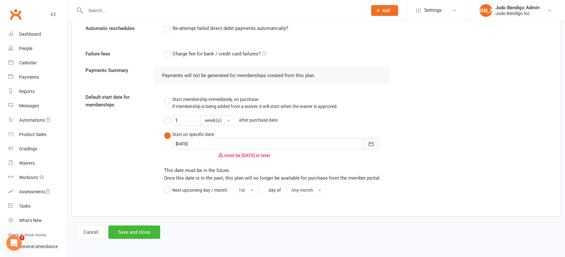
click at [369, 143] on icon "button" at bounding box center [371, 144] width 6 height 6
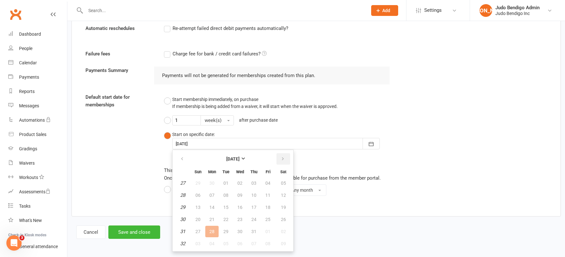
click at [283, 157] on icon "button" at bounding box center [283, 158] width 4 height 5
click at [181, 159] on icon "button" at bounding box center [182, 158] width 4 height 5
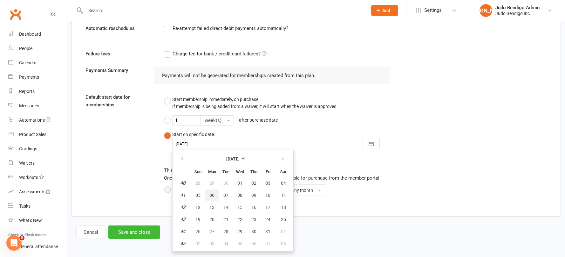
click at [212, 194] on span "06" at bounding box center [212, 194] width 5 height 5
type input "[DATE]"
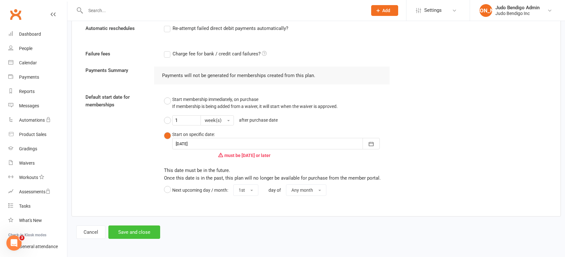
click at [142, 233] on button "Save and close" at bounding box center [134, 231] width 52 height 13
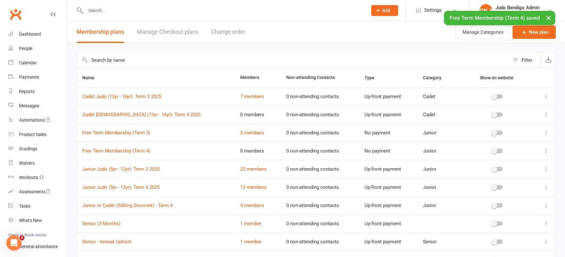
click at [546, 114] on icon at bounding box center [546, 114] width 6 height 6
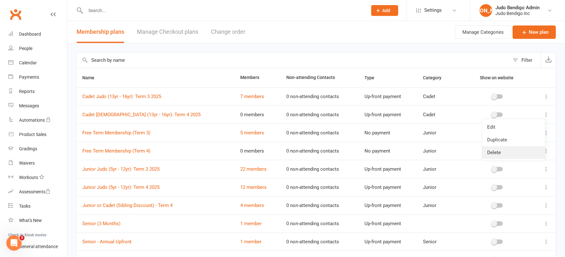
click at [514, 148] on link "Delete" at bounding box center [513, 152] width 63 height 13
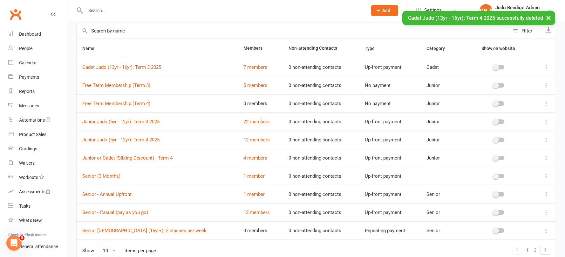
scroll to position [61, 0]
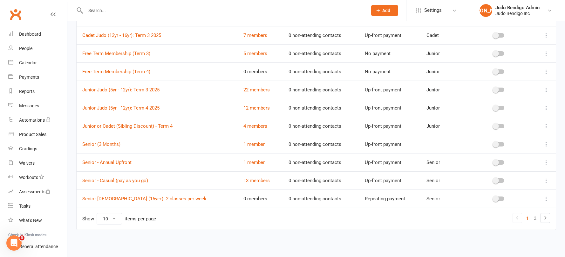
click at [544, 200] on icon at bounding box center [546, 198] width 6 height 6
click at [503, 238] on link "Delete" at bounding box center [513, 236] width 63 height 13
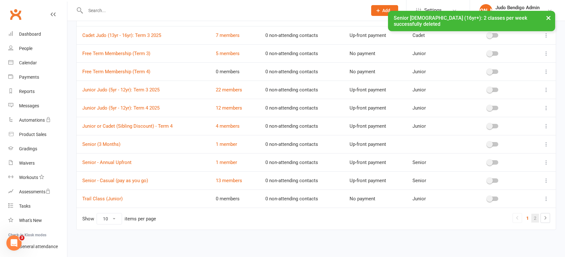
click at [539, 219] on link "2" at bounding box center [536, 217] width 8 height 9
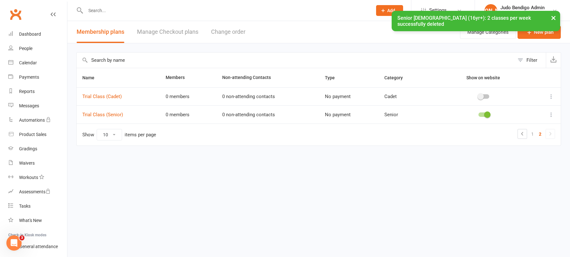
click at [552, 96] on icon at bounding box center [551, 96] width 6 height 6
click at [512, 136] on link "Delete" at bounding box center [523, 134] width 63 height 13
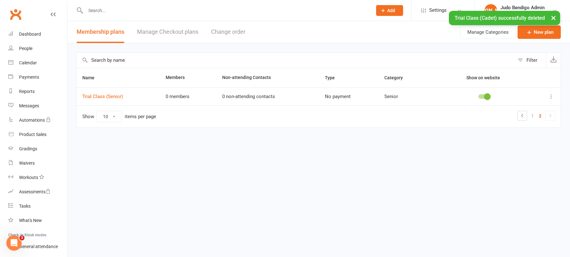
click at [549, 99] on icon at bounding box center [551, 96] width 6 height 6
click at [514, 132] on link "Delete" at bounding box center [523, 134] width 63 height 13
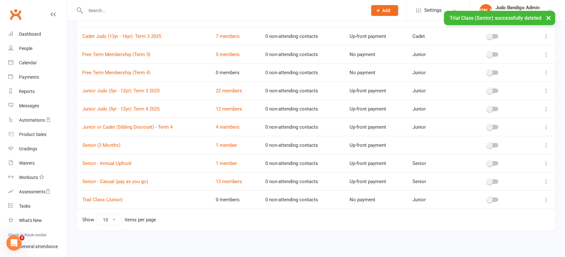
scroll to position [61, 0]
click at [548, 196] on icon at bounding box center [546, 198] width 6 height 6
click at [500, 234] on link "Delete" at bounding box center [513, 236] width 63 height 13
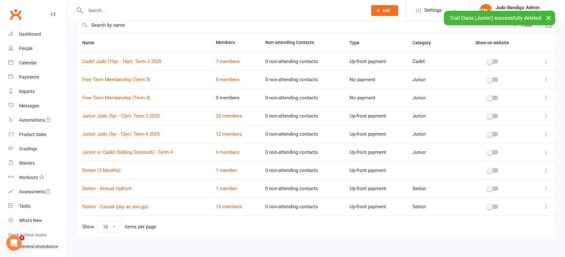
scroll to position [37, 0]
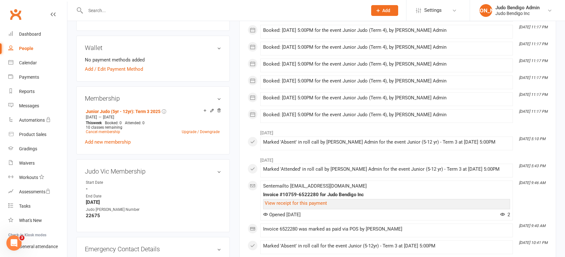
scroll to position [232, 0]
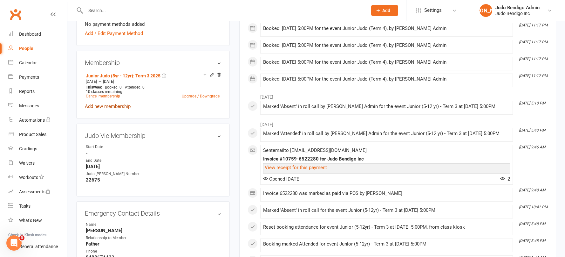
click at [118, 105] on link "Add new membership" at bounding box center [108, 106] width 46 height 6
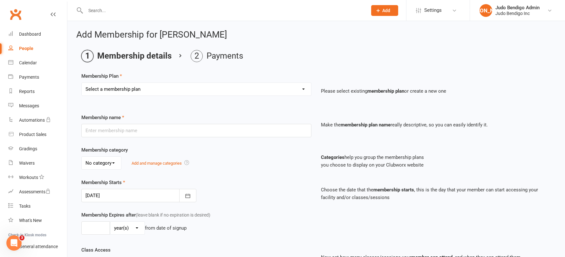
click at [182, 89] on select "Select a membership plan Create new Membership Plan Junior Judo (5yr - 12yr): T…" at bounding box center [197, 89] width 230 height 13
select select "7"
click at [82, 83] on select "Select a membership plan Create new Membership Plan Junior Judo (5yr - 12yr): T…" at bounding box center [197, 89] width 230 height 13
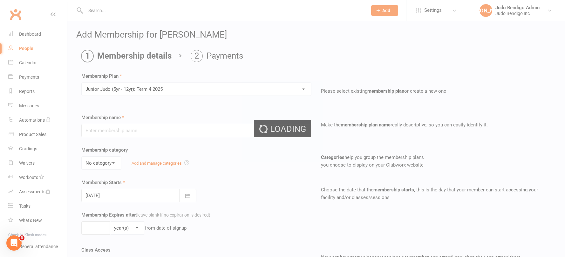
type input "Junior Judo (5yr - 12yr): Term 4 2025"
select select "2"
type input "10"
select select "1"
type input "10"
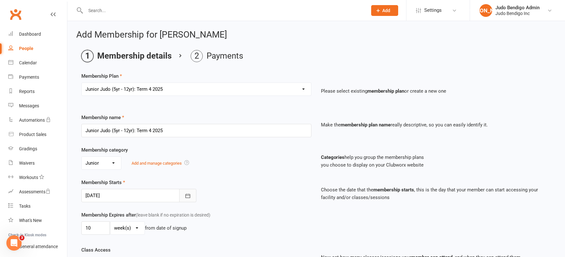
drag, startPoint x: 186, startPoint y: 194, endPoint x: 167, endPoint y: 210, distance: 25.0
click at [186, 194] on icon "button" at bounding box center [188, 195] width 5 height 4
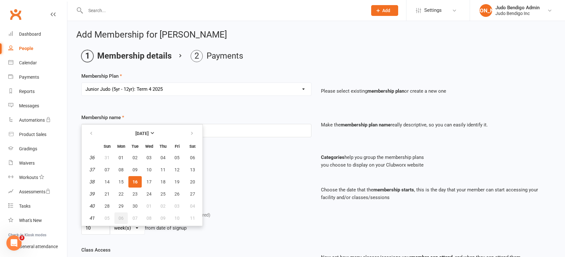
click at [122, 217] on span "06" at bounding box center [121, 217] width 5 height 5
type input "[DATE]"
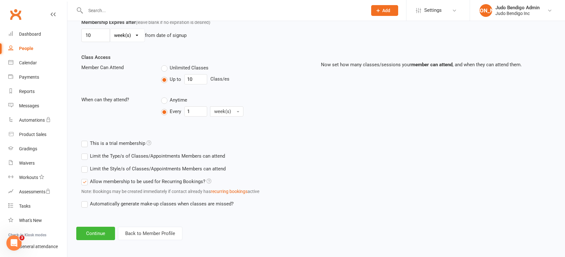
scroll to position [194, 0]
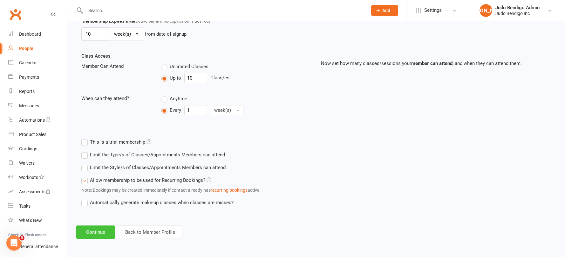
click at [97, 231] on button "Continue" at bounding box center [95, 231] width 39 height 13
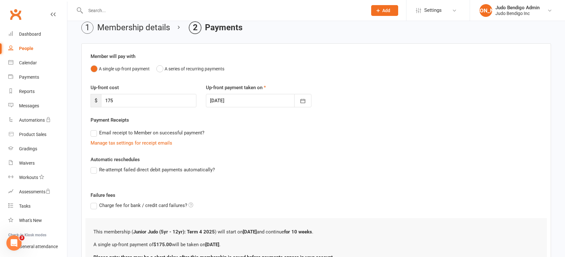
scroll to position [90, 0]
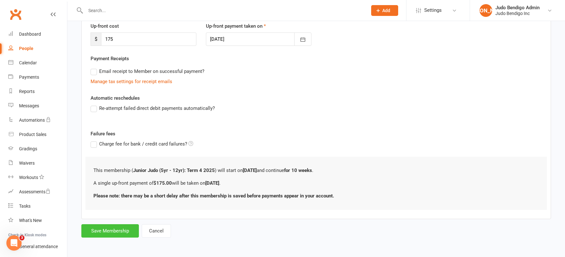
click at [112, 231] on button "Save Membership" at bounding box center [110, 230] width 58 height 13
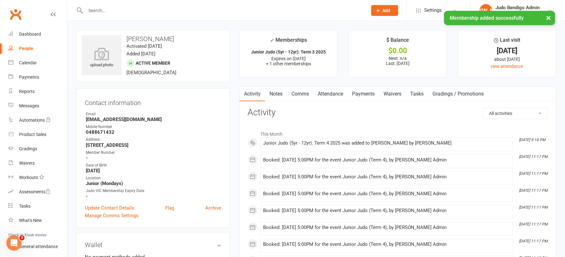
drag, startPoint x: 328, startPoint y: 91, endPoint x: 349, endPoint y: 102, distance: 24.1
click at [328, 91] on link "Attendance" at bounding box center [330, 93] width 34 height 15
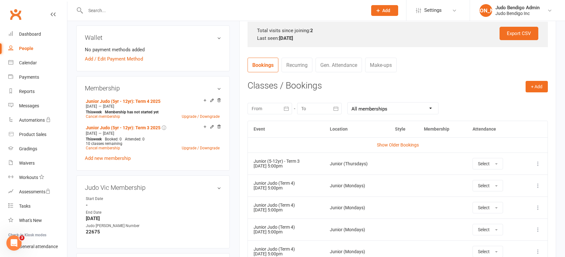
scroll to position [223, 0]
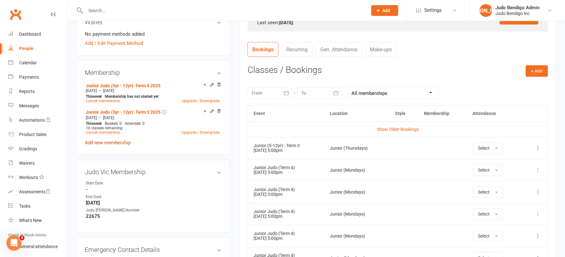
click at [116, 144] on link "Add new membership" at bounding box center [108, 143] width 46 height 6
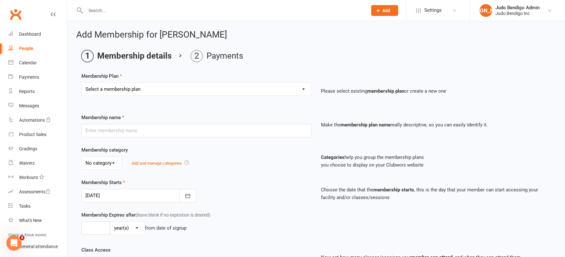
click at [191, 88] on select "Select a membership plan Create new Membership Plan Junior Judo (5yr - 12yr): T…" at bounding box center [197, 89] width 230 height 13
click at [25, 47] on div "People" at bounding box center [26, 48] width 14 height 5
select select "100"
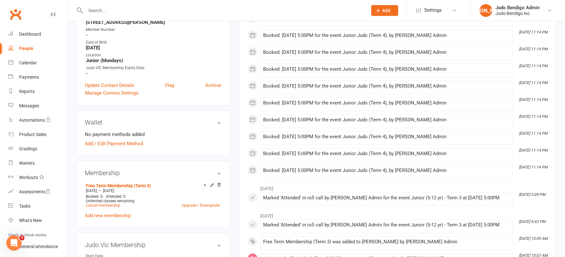
scroll to position [181, 0]
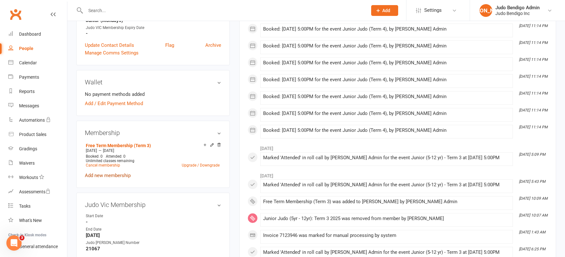
click at [107, 172] on link "Add new membership" at bounding box center [108, 175] width 46 height 6
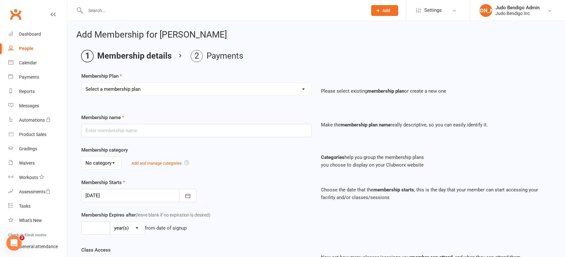
click at [185, 89] on select "Select a membership plan Create new Membership Plan Junior Judo (5yr - 12yr): T…" at bounding box center [197, 89] width 230 height 13
select select "8"
click at [82, 83] on select "Select a membership plan Create new Membership Plan Junior Judo (5yr - 12yr): T…" at bounding box center [197, 89] width 230 height 13
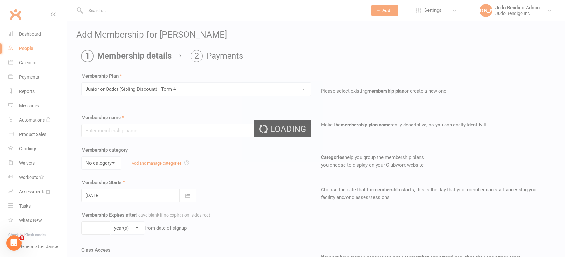
type input "Junior or Cadet (Sibling Discount) - Term 4"
select select "2"
type input "[DATE]"
type input "0"
select select "1"
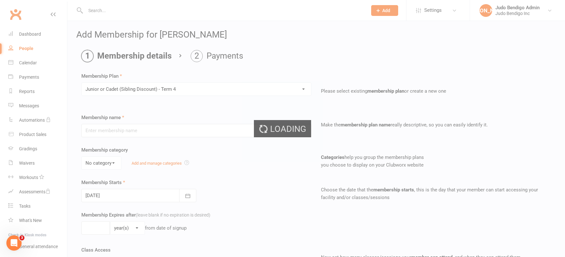
type input "10"
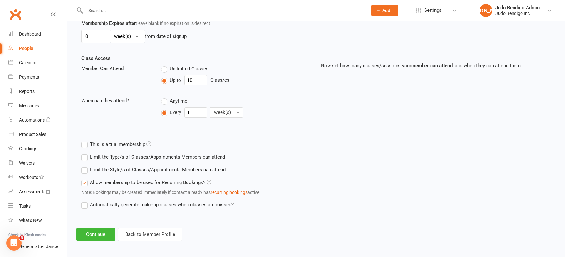
scroll to position [194, 0]
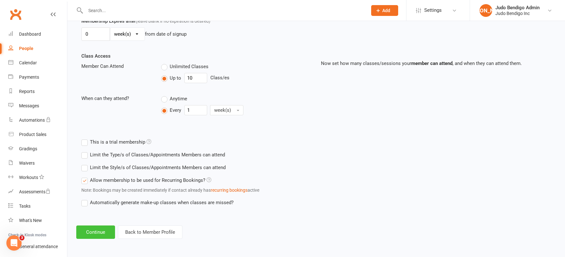
click at [104, 232] on button "Continue" at bounding box center [95, 231] width 39 height 13
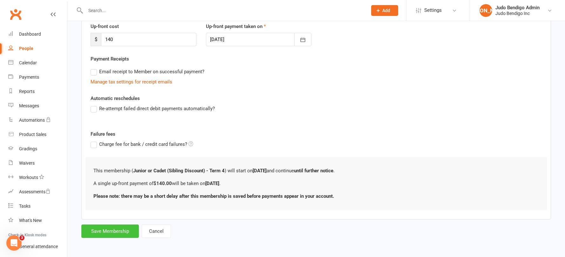
scroll to position [90, 0]
click at [112, 229] on button "Save Membership" at bounding box center [110, 230] width 58 height 13
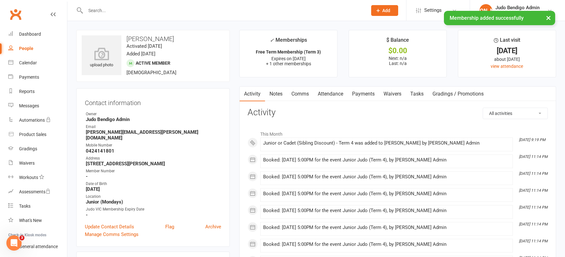
click at [334, 94] on link "Attendance" at bounding box center [330, 93] width 34 height 15
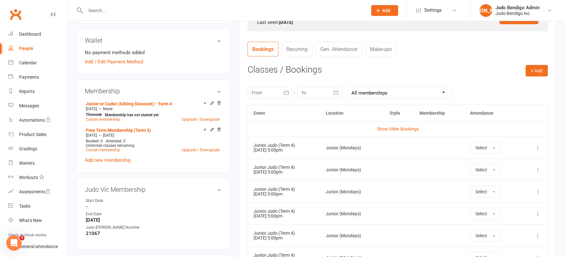
scroll to position [231, 0]
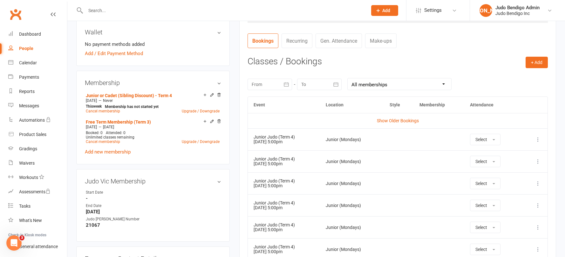
click at [538, 140] on icon at bounding box center [538, 139] width 6 height 6
click at [513, 179] on link "Remove booking" at bounding box center [510, 177] width 63 height 13
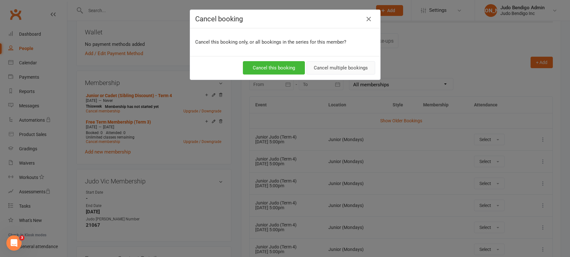
click at [339, 69] on button "Cancel multiple bookings" at bounding box center [340, 67] width 69 height 13
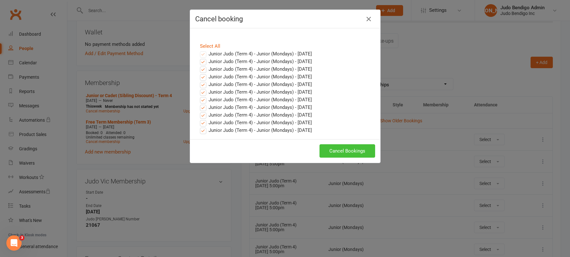
click at [344, 150] on button "Cancel Bookings" at bounding box center [348, 150] width 56 height 13
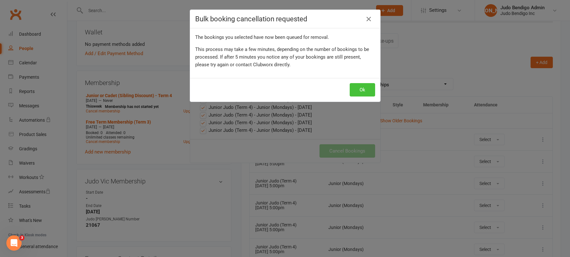
click at [354, 95] on button "Ok" at bounding box center [362, 89] width 25 height 13
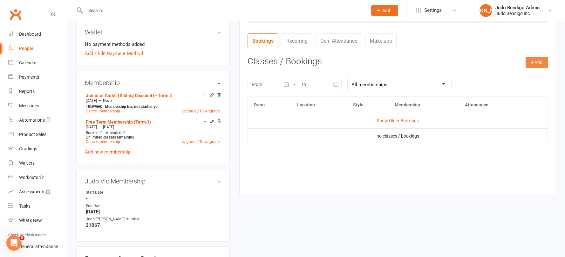
click at [536, 61] on button "+ Add" at bounding box center [537, 62] width 22 height 11
click at [507, 78] on link "Book Event" at bounding box center [516, 76] width 63 height 13
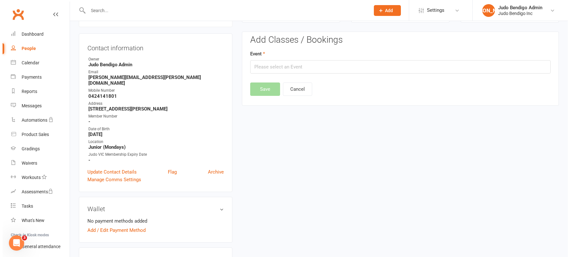
scroll to position [54, 0]
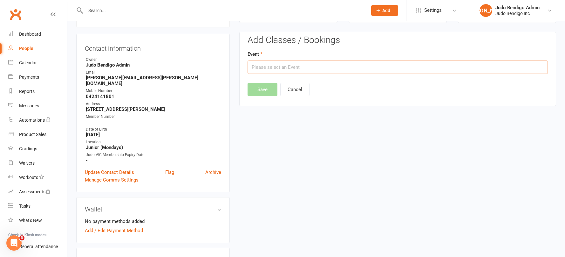
click at [280, 68] on input "text" at bounding box center [398, 66] width 300 height 13
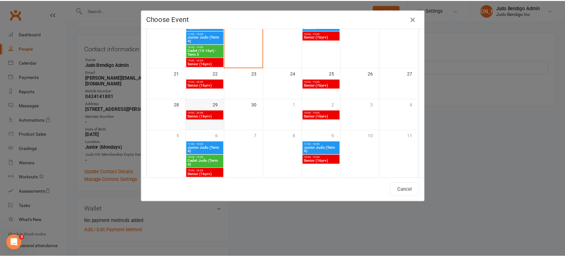
scroll to position [168, 0]
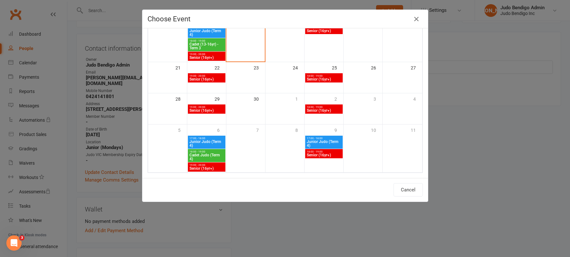
drag, startPoint x: 209, startPoint y: 155, endPoint x: 242, endPoint y: 156, distance: 33.4
click at [209, 155] on span "Cadet Judo (Term 4)" at bounding box center [206, 157] width 35 height 8
type input "Cadet Judo (Term 4) - Oct 6, 2025 6:00:00 PM"
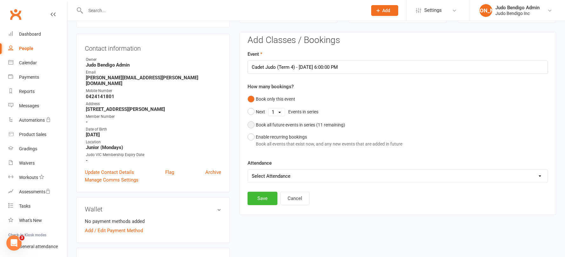
click at [255, 124] on button "Book all future events in series ( 11 remaining)" at bounding box center [297, 125] width 98 height 12
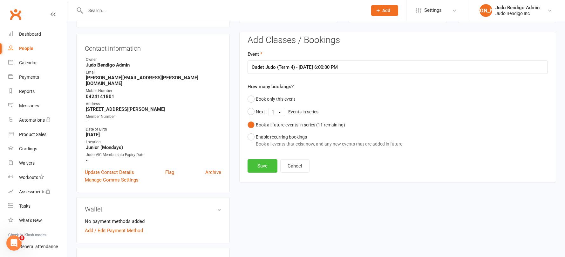
click at [265, 168] on button "Save" at bounding box center [263, 165] width 30 height 13
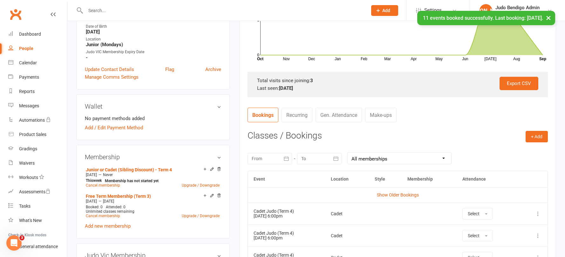
scroll to position [32, 0]
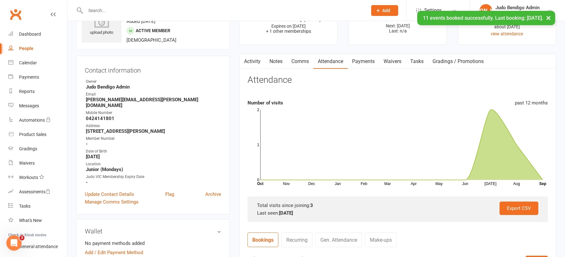
drag, startPoint x: 22, startPoint y: 45, endPoint x: 26, endPoint y: 52, distance: 7.6
click at [22, 46] on div "People" at bounding box center [26, 48] width 14 height 5
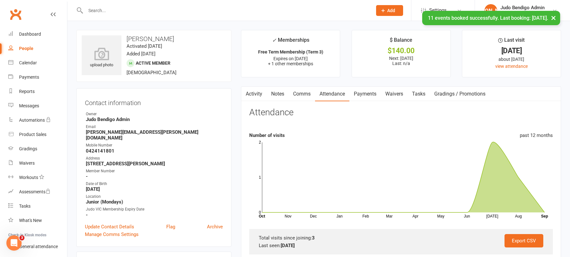
select select "100"
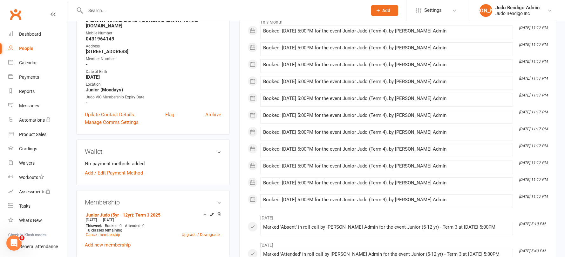
scroll to position [187, 0]
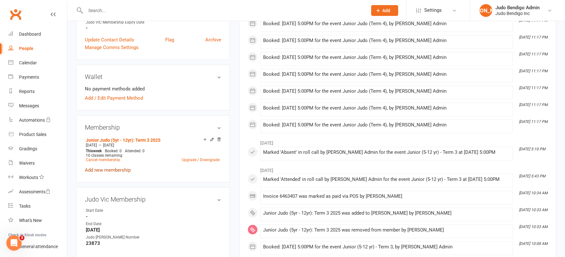
click at [122, 167] on link "Add new membership" at bounding box center [108, 170] width 46 height 6
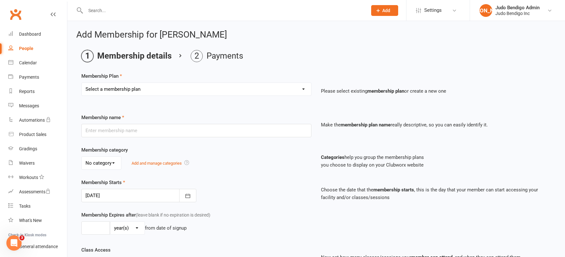
click at [151, 89] on select "Select a membership plan Create new Membership Plan Junior Judo (5yr - 12yr): T…" at bounding box center [197, 89] width 230 height 13
select select "7"
click at [82, 83] on select "Select a membership plan Create new Membership Plan Junior Judo (5yr - 12yr): T…" at bounding box center [197, 89] width 230 height 13
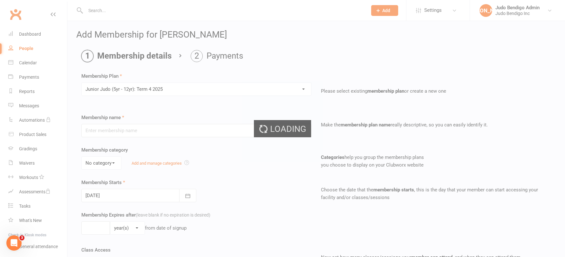
type input "Junior Judo (5yr - 12yr): Term 4 2025"
select select "2"
type input "10"
select select "1"
type input "10"
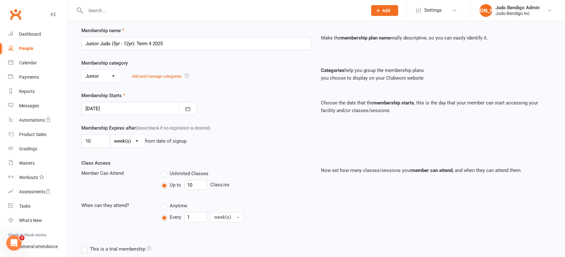
scroll to position [89, 0]
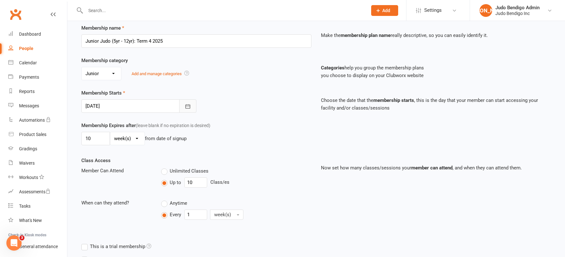
click at [191, 105] on button "button" at bounding box center [187, 105] width 17 height 13
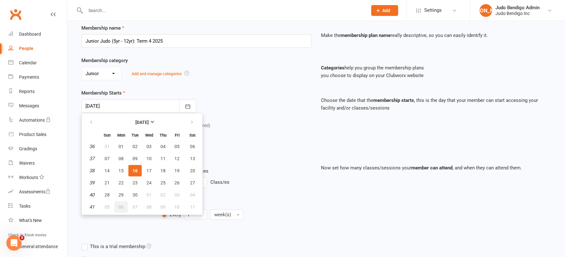
click at [124, 206] on button "06" at bounding box center [120, 206] width 13 height 11
type input "[DATE]"
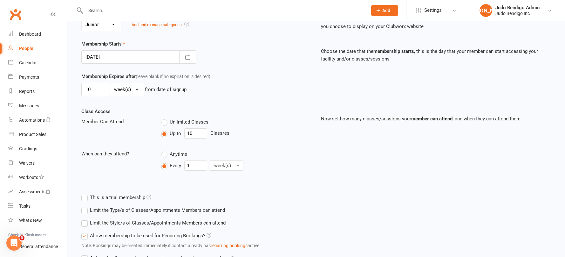
scroll to position [194, 0]
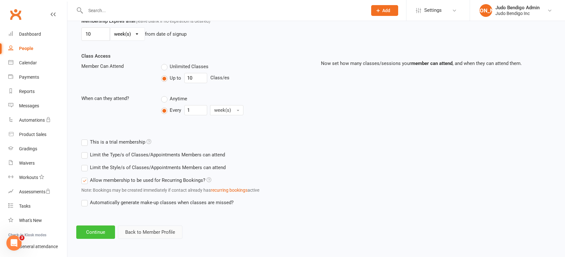
drag, startPoint x: 102, startPoint y: 235, endPoint x: 120, endPoint y: 234, distance: 17.5
click at [102, 235] on button "Continue" at bounding box center [95, 231] width 39 height 13
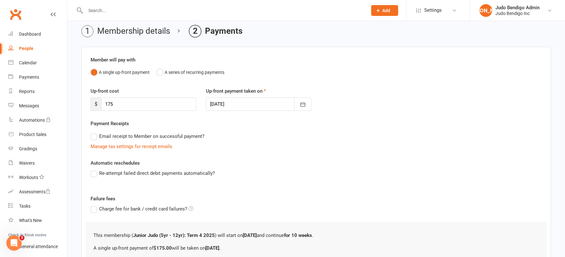
scroll to position [90, 0]
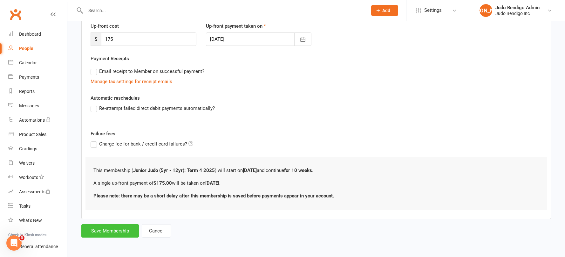
click at [121, 230] on button "Save Membership" at bounding box center [110, 230] width 58 height 13
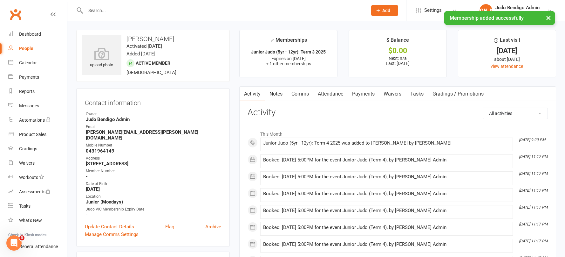
click at [335, 95] on link "Attendance" at bounding box center [330, 93] width 34 height 15
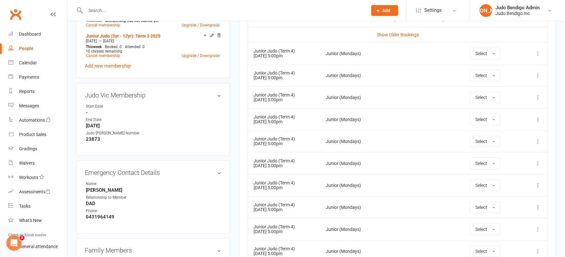
scroll to position [111, 0]
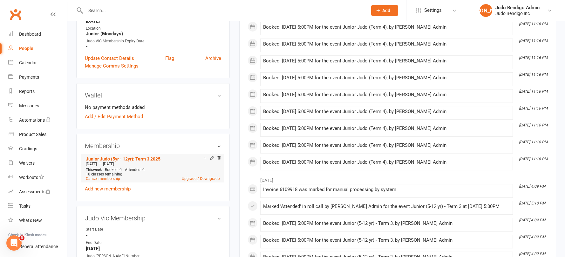
scroll to position [154, 0]
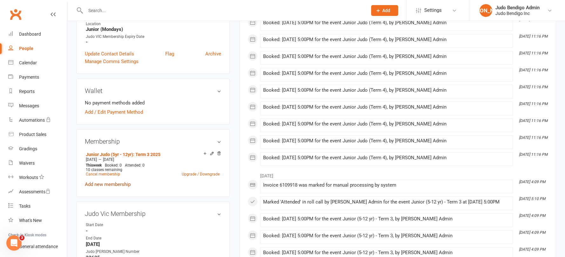
click at [123, 185] on link "Add new membership" at bounding box center [108, 184] width 46 height 6
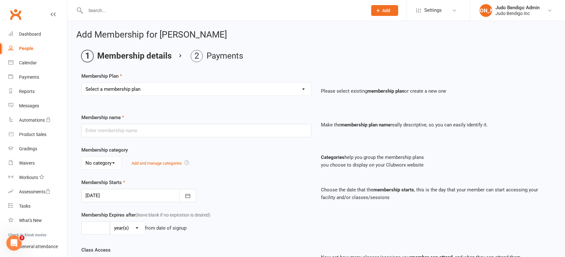
click at [161, 93] on select "Select a membership plan Create new Membership Plan Junior Judo (5yr - 12yr): T…" at bounding box center [197, 89] width 230 height 13
select select "7"
click at [82, 83] on select "Select a membership plan Create new Membership Plan Junior Judo (5yr - 12yr): T…" at bounding box center [197, 89] width 230 height 13
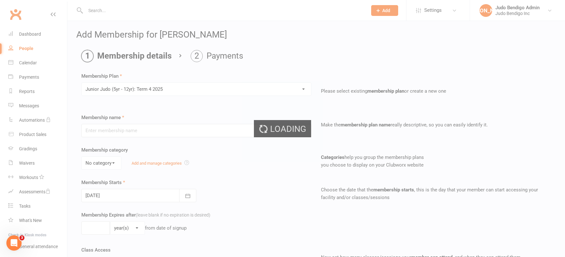
type input "Junior Judo (5yr - 12yr): Term 4 2025"
select select "2"
type input "10"
select select "1"
type input "10"
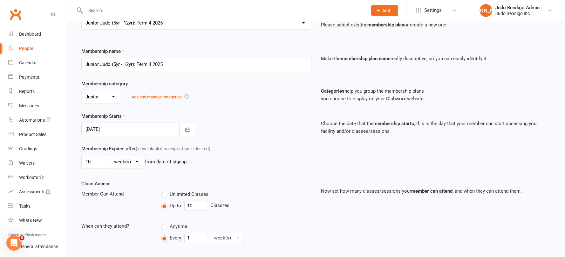
scroll to position [76, 0]
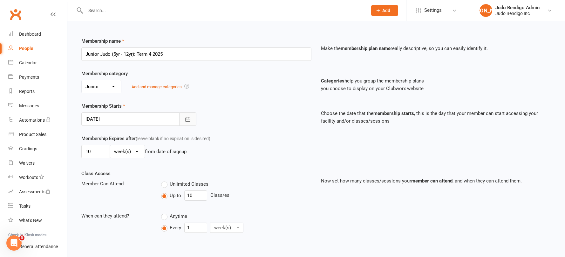
click at [185, 122] on icon "button" at bounding box center [188, 119] width 6 height 6
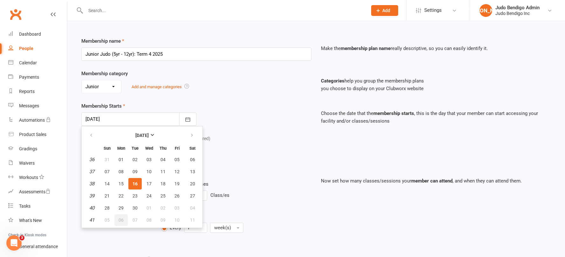
drag, startPoint x: 119, startPoint y: 221, endPoint x: 120, endPoint y: 218, distance: 3.3
click at [119, 221] on span "06" at bounding box center [121, 219] width 5 height 5
type input "[DATE]"
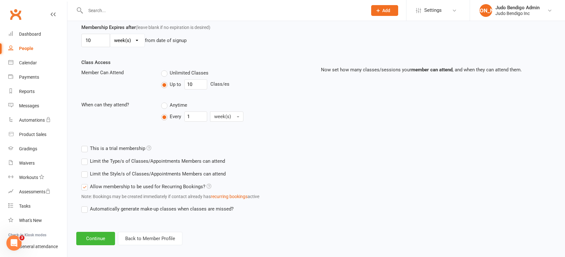
scroll to position [194, 0]
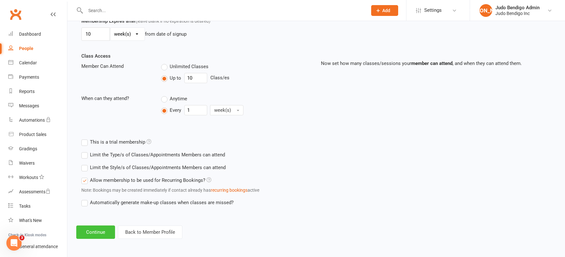
click at [102, 234] on button "Continue" at bounding box center [95, 231] width 39 height 13
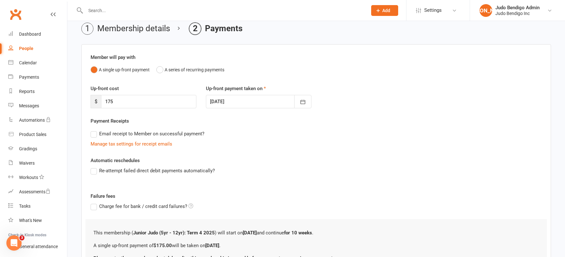
scroll to position [90, 0]
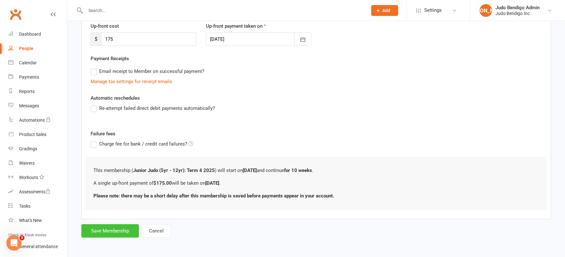
click at [121, 234] on button "Save Membership" at bounding box center [110, 230] width 58 height 13
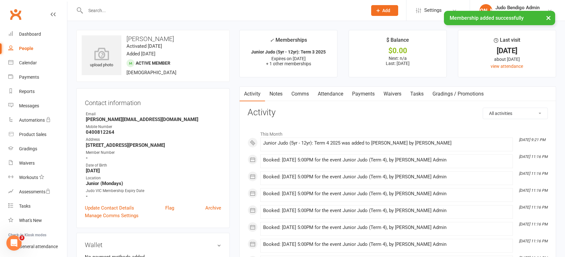
click at [334, 94] on link "Attendance" at bounding box center [330, 93] width 34 height 15
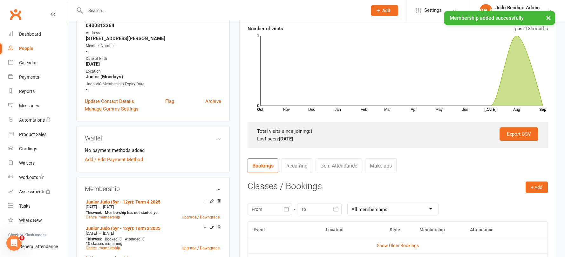
scroll to position [179, 0]
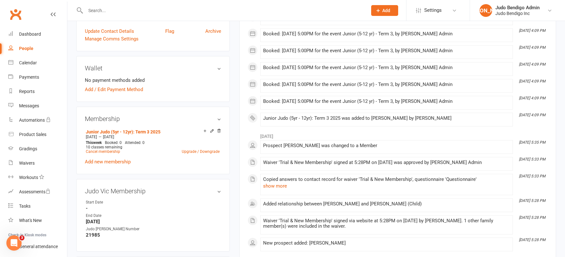
scroll to position [182, 0]
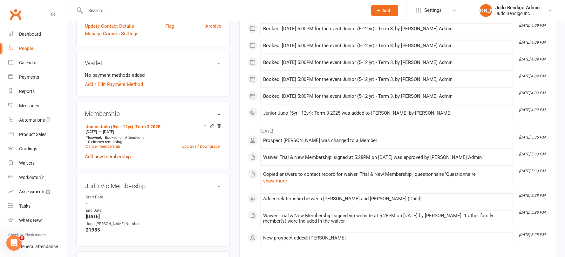
click at [122, 157] on link "Add new membership" at bounding box center [108, 157] width 46 height 6
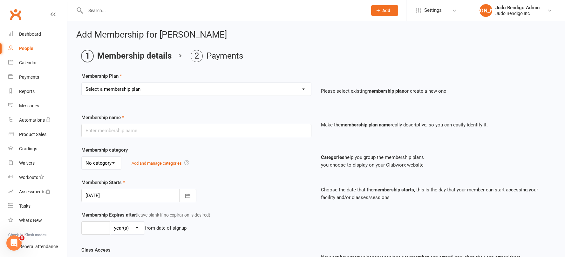
click at [148, 92] on select "Select a membership plan Create new Membership Plan Junior Judo (5yr - 12yr): T…" at bounding box center [197, 89] width 230 height 13
select select "7"
click at [82, 83] on select "Select a membership plan Create new Membership Plan Junior Judo (5yr - 12yr): T…" at bounding box center [197, 89] width 230 height 13
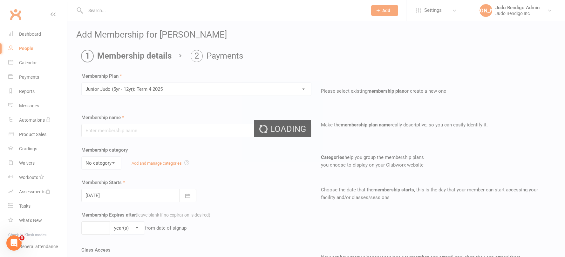
type input "Junior Judo (5yr - 12yr): Term 4 2025"
select select "2"
type input "10"
select select "1"
type input "10"
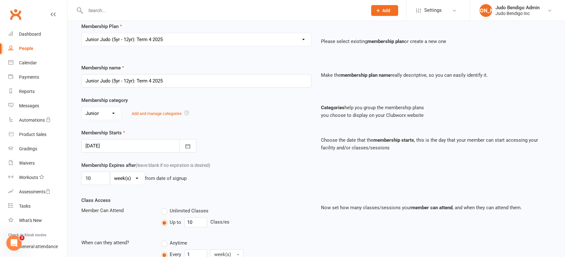
scroll to position [50, 0]
click at [189, 148] on icon "button" at bounding box center [188, 145] width 6 height 6
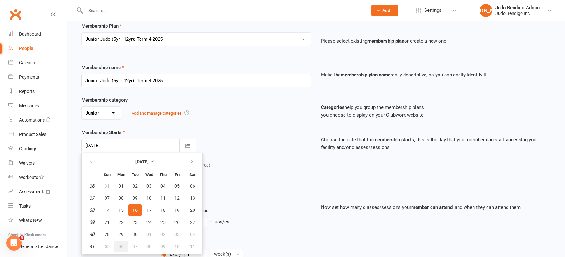
click at [120, 249] on button "06" at bounding box center [120, 245] width 13 height 11
type input "06 Oct 2025"
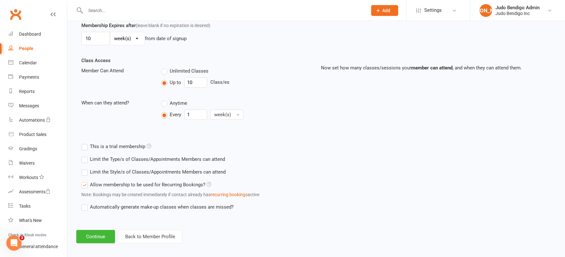
scroll to position [194, 0]
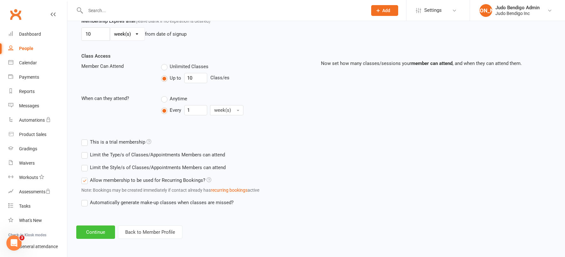
click at [104, 228] on button "Continue" at bounding box center [95, 231] width 39 height 13
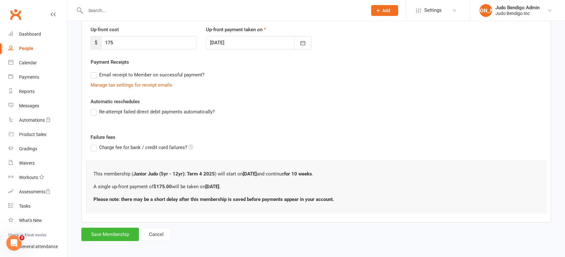
scroll to position [90, 0]
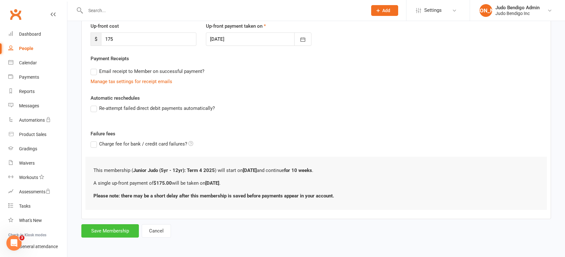
click at [125, 230] on button "Save Membership" at bounding box center [110, 230] width 58 height 13
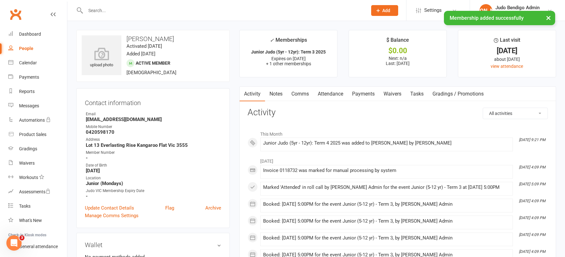
drag, startPoint x: 335, startPoint y: 95, endPoint x: 336, endPoint y: 102, distance: 7.1
click at [335, 95] on link "Attendance" at bounding box center [330, 93] width 34 height 15
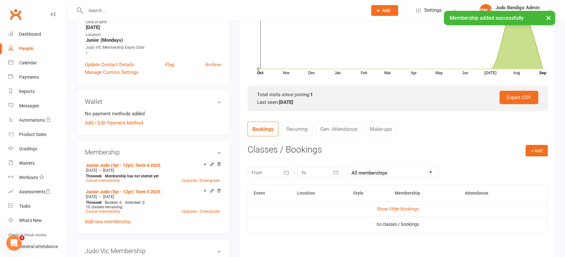
scroll to position [184, 0]
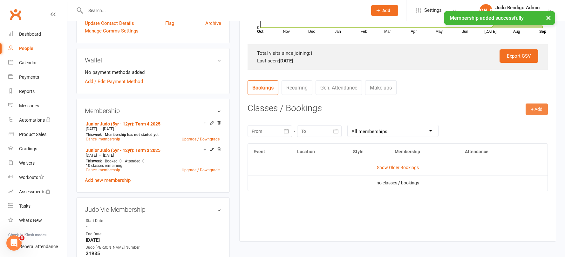
click at [531, 110] on button "+ Add" at bounding box center [537, 108] width 22 height 11
click at [514, 124] on link "Book Event" at bounding box center [516, 123] width 63 height 13
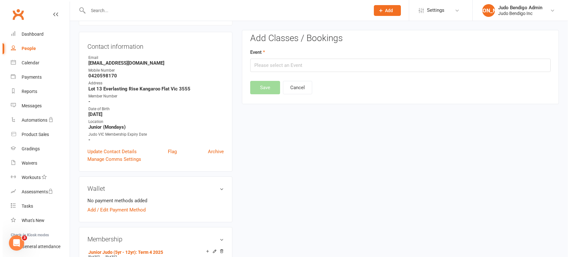
scroll to position [54, 0]
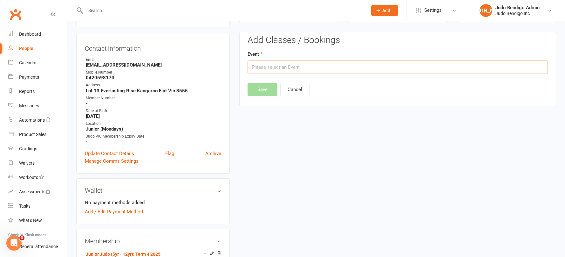
click at [286, 70] on input "text" at bounding box center [398, 66] width 300 height 13
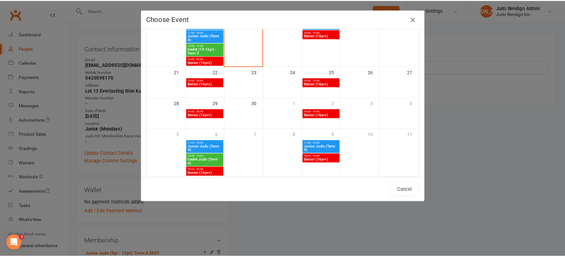
scroll to position [168, 0]
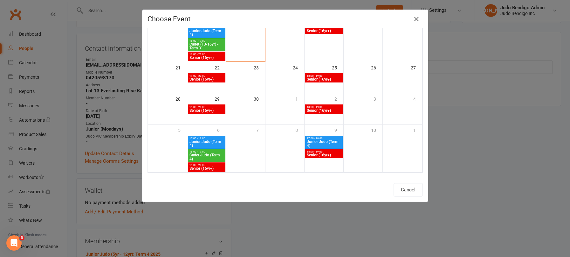
click at [203, 139] on span "17:00 - 18:00" at bounding box center [206, 138] width 35 height 3
type input "Junior Judo (Term 4) - Oct 6, 2025 5:00:00 PM"
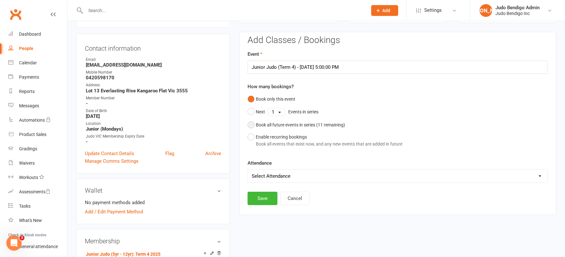
click at [252, 125] on button "Book all future events in series ( 11 remaining)" at bounding box center [297, 125] width 98 height 12
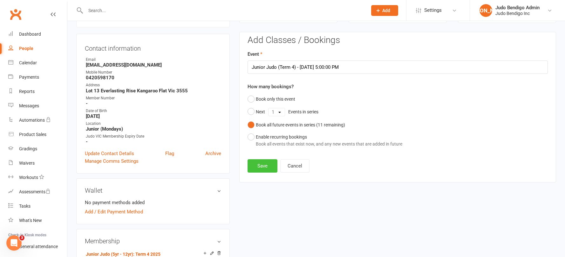
click at [261, 166] on button "Save" at bounding box center [263, 165] width 30 height 13
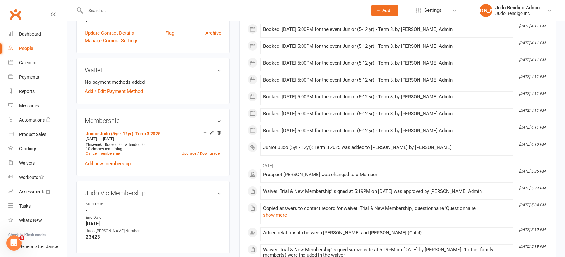
scroll to position [179, 0]
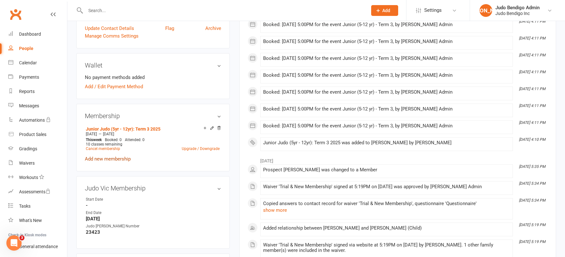
click at [123, 158] on link "Add new membership" at bounding box center [108, 159] width 46 height 6
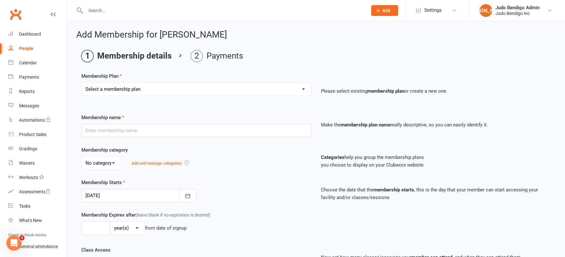
click at [140, 90] on select "Select a membership plan Create new Membership Plan Junior Judo (5yr - 12yr): T…" at bounding box center [197, 89] width 230 height 13
select select "8"
click at [82, 83] on select "Select a membership plan Create new Membership Plan Junior Judo (5yr - 12yr): T…" at bounding box center [197, 89] width 230 height 13
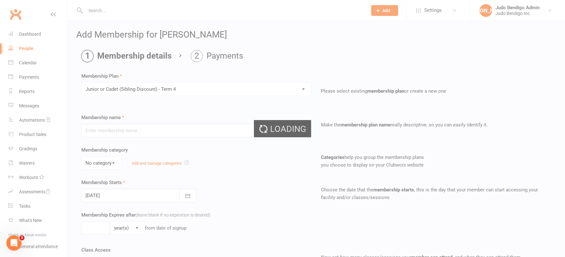
type input "Junior or Cadet (Sibling Discount) - Term 4"
select select "2"
type input "[DATE]"
type input "0"
select select "1"
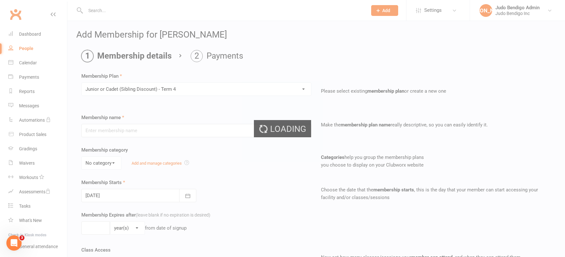
type input "10"
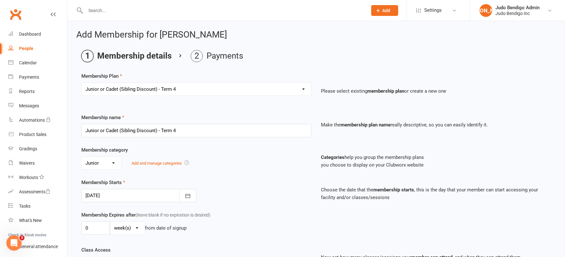
click at [154, 90] on select "Select a membership plan Create new Membership Plan Junior Judo (5yr - 12yr): T…" at bounding box center [197, 89] width 230 height 13
select select "7"
click at [82, 83] on select "Select a membership plan Create new Membership Plan Junior Judo (5yr - 12yr): T…" at bounding box center [197, 89] width 230 height 13
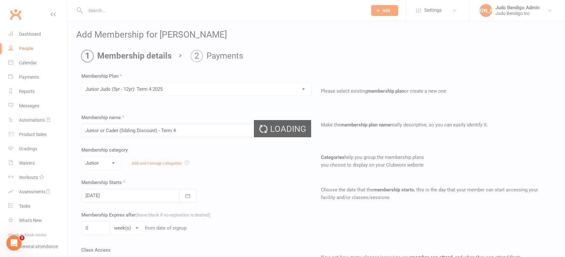
type input "Junior Judo (5yr - 12yr): Term 4 2025"
type input "10"
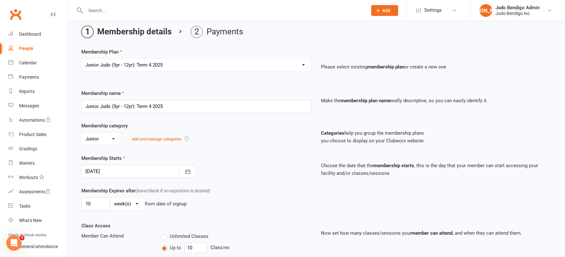
scroll to position [61, 0]
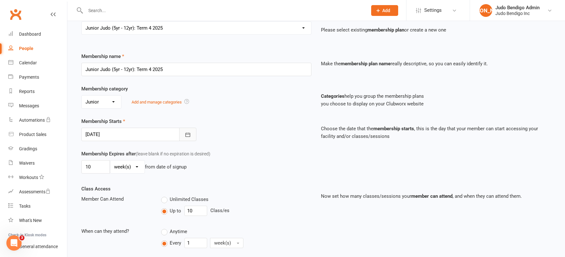
drag, startPoint x: 194, startPoint y: 135, endPoint x: 186, endPoint y: 146, distance: 13.4
click at [194, 135] on button "button" at bounding box center [187, 133] width 17 height 13
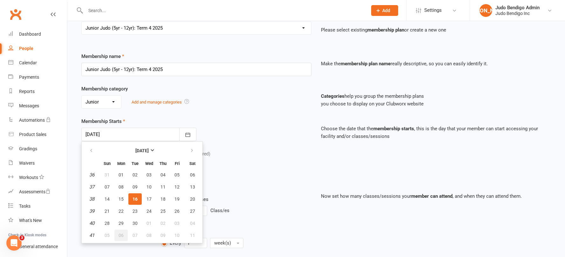
click at [122, 234] on span "06" at bounding box center [121, 234] width 5 height 5
type input "06 Oct 2025"
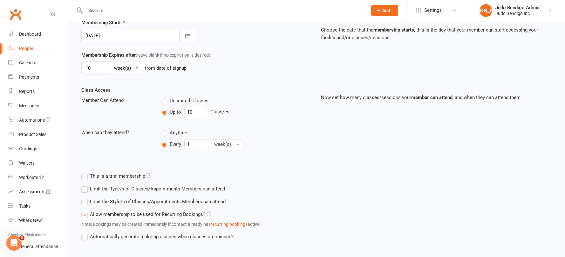
scroll to position [194, 0]
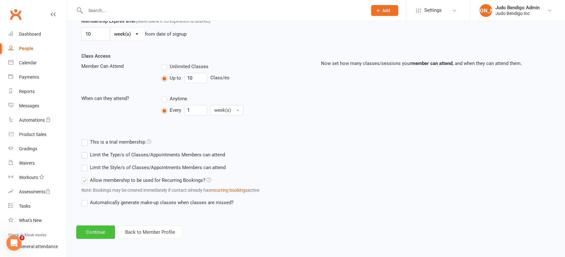
click at [108, 234] on button "Continue" at bounding box center [95, 231] width 39 height 13
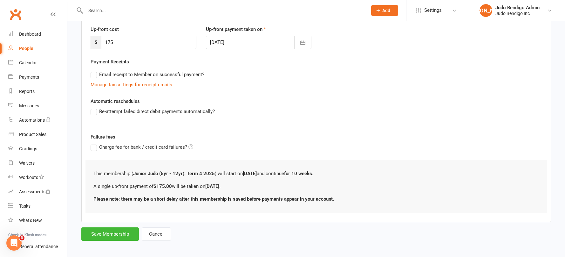
scroll to position [88, 0]
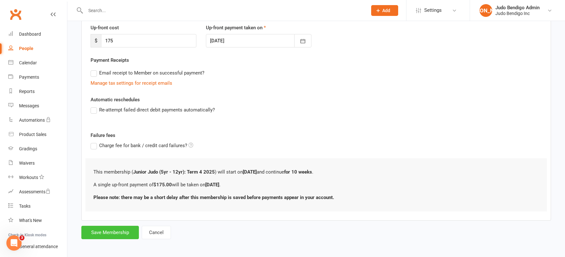
click at [122, 236] on button "Save Membership" at bounding box center [110, 231] width 58 height 13
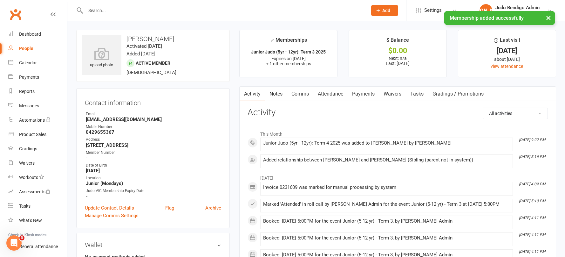
click at [335, 93] on link "Attendance" at bounding box center [330, 93] width 34 height 15
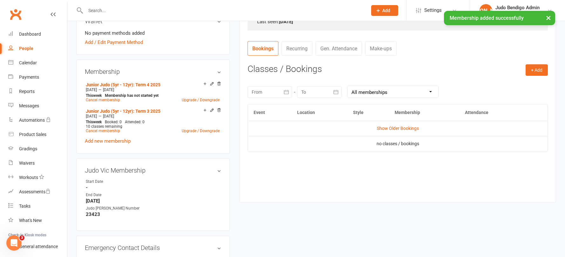
scroll to position [228, 0]
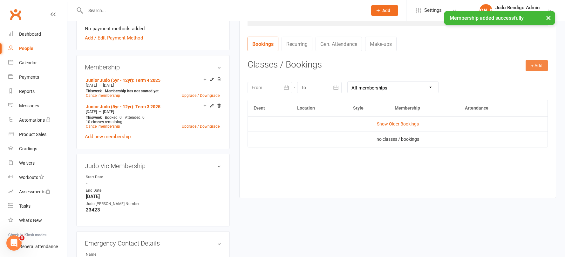
click at [536, 65] on button "+ Add" at bounding box center [537, 65] width 22 height 11
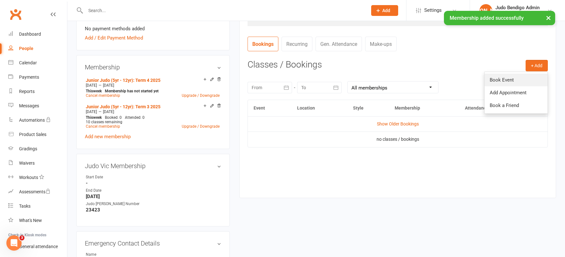
click at [520, 80] on link "Book Event" at bounding box center [516, 79] width 63 height 13
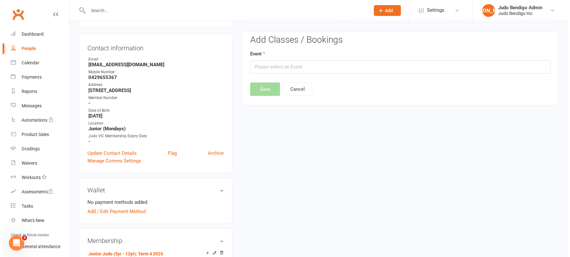
scroll to position [54, 0]
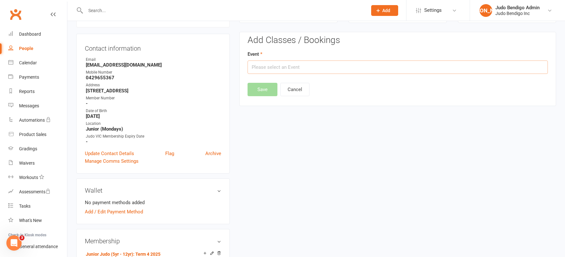
click at [275, 67] on input "text" at bounding box center [398, 66] width 300 height 13
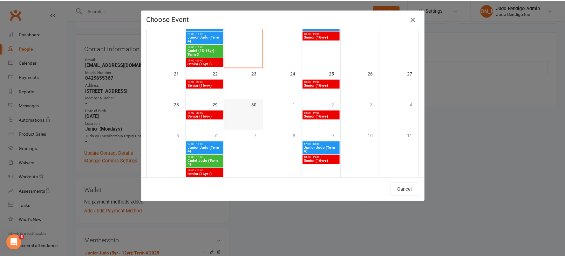
scroll to position [168, 0]
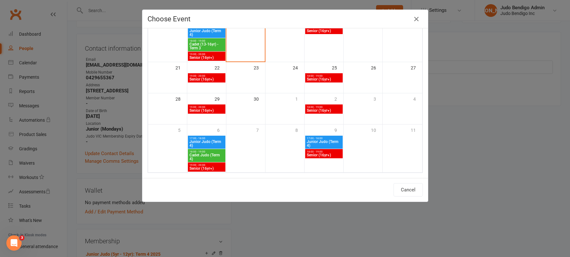
click at [325, 140] on span "Junior Judo (Term 4)" at bounding box center [323, 144] width 35 height 8
type input "Junior Judo (Term 4) - Oct 9, 2025 5:00:00 PM"
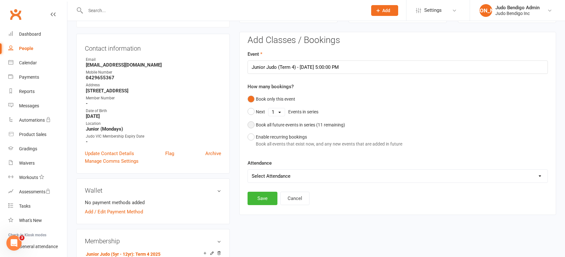
click at [255, 127] on button "Book all future events in series ( 11 remaining)" at bounding box center [297, 125] width 98 height 12
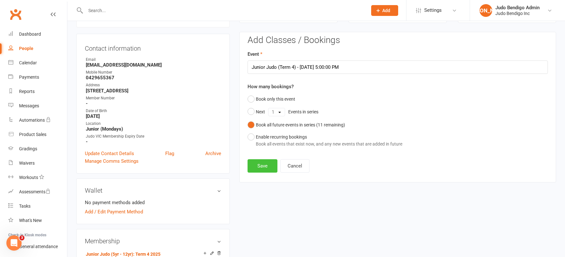
click at [263, 167] on button "Save" at bounding box center [263, 165] width 30 height 13
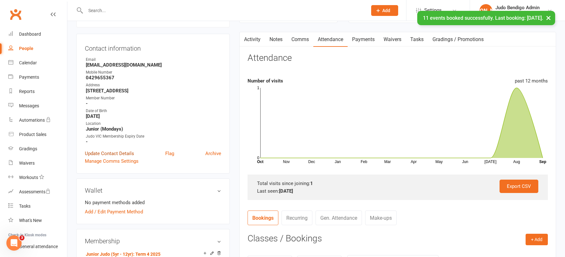
click at [114, 152] on link "Update Contact Details" at bounding box center [109, 153] width 49 height 8
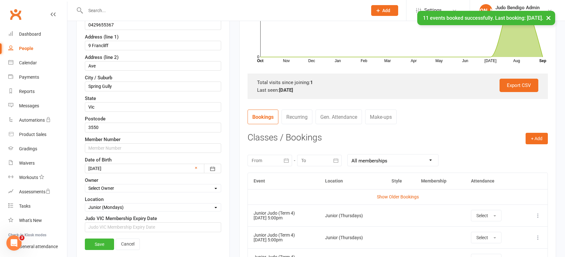
scroll to position [168, 0]
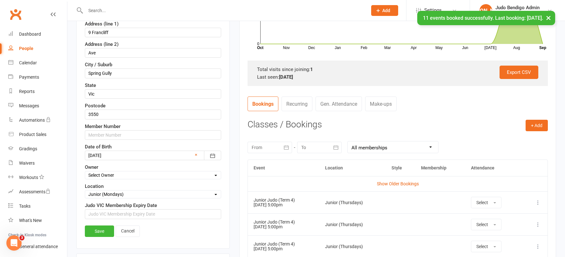
click at [115, 197] on select "Select Location Bendigo Dojo Cadet Junior (Mondays) Junior (Thursdays) Senior" at bounding box center [153, 193] width 136 height 7
select select "3"
click at [85, 190] on select "Select Location Bendigo Dojo Cadet Junior (Mondays) Junior (Thursdays) Senior" at bounding box center [153, 193] width 136 height 7
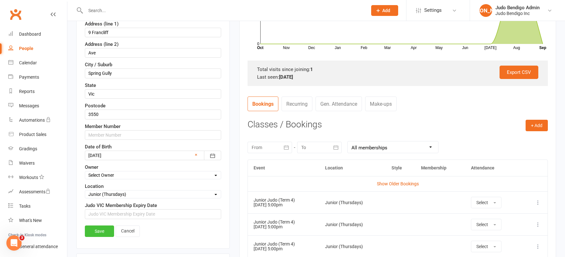
click at [101, 234] on link "Save" at bounding box center [99, 230] width 29 height 11
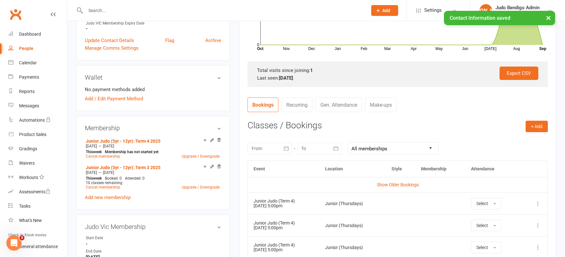
scroll to position [0, 0]
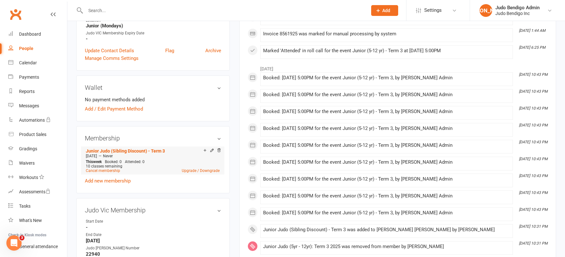
scroll to position [182, 0]
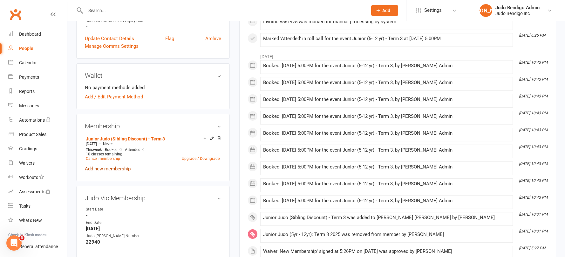
click at [112, 169] on link "Add new membership" at bounding box center [108, 169] width 46 height 6
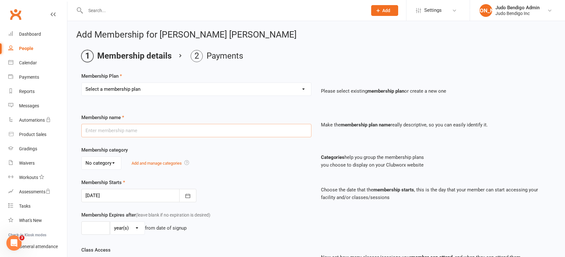
click at [128, 133] on input "text" at bounding box center [196, 130] width 230 height 13
click at [136, 90] on select "Select a membership plan Create new Membership Plan Junior Judo (5yr - 12yr): T…" at bounding box center [197, 89] width 230 height 13
select select "7"
click at [82, 83] on select "Select a membership plan Create new Membership Plan Junior Judo (5yr - 12yr): T…" at bounding box center [197, 89] width 230 height 13
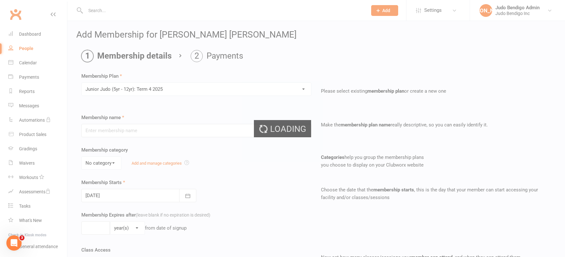
type input "Junior Judo (5yr - 12yr): Term 4 2025"
select select "2"
type input "10"
select select "1"
type input "10"
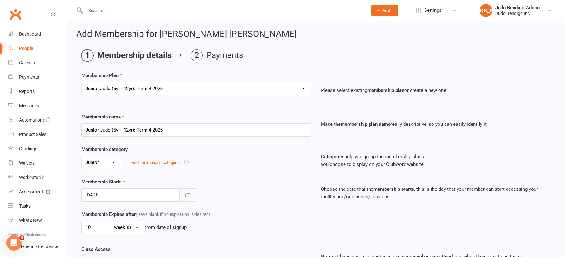
scroll to position [1, 0]
click at [182, 196] on button "button" at bounding box center [187, 193] width 17 height 13
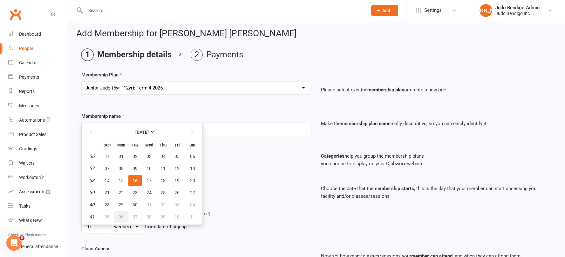
click at [120, 213] on button "06" at bounding box center [120, 216] width 13 height 11
type input "[DATE]"
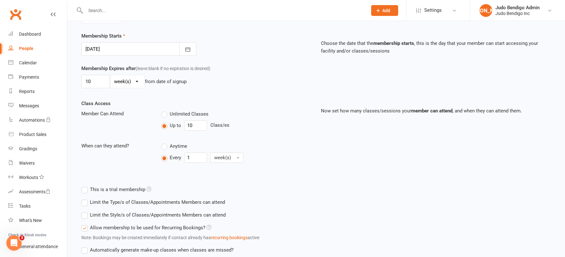
scroll to position [194, 0]
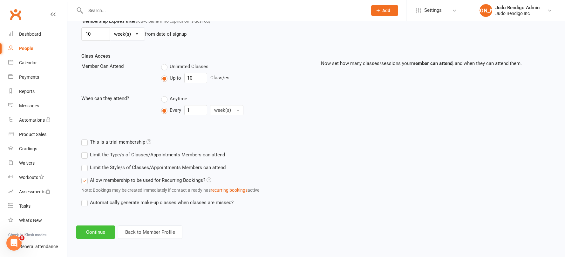
click at [101, 229] on button "Continue" at bounding box center [95, 231] width 39 height 13
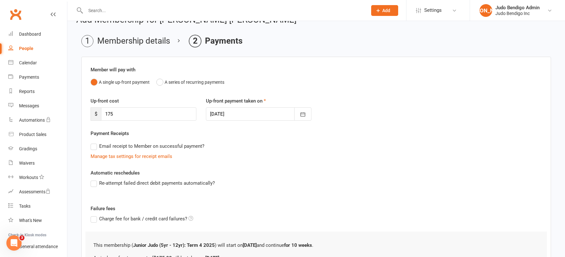
scroll to position [90, 0]
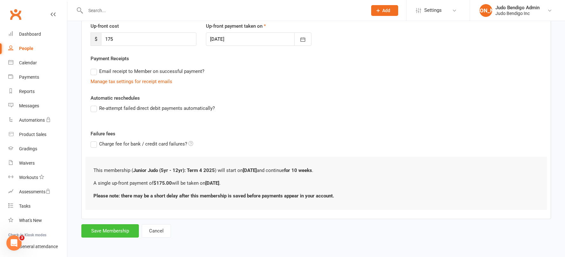
click at [118, 230] on button "Save Membership" at bounding box center [110, 230] width 58 height 13
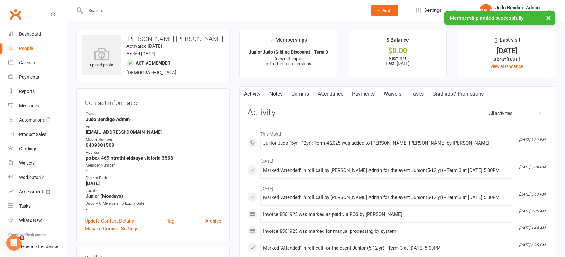
click at [335, 95] on link "Attendance" at bounding box center [330, 93] width 34 height 15
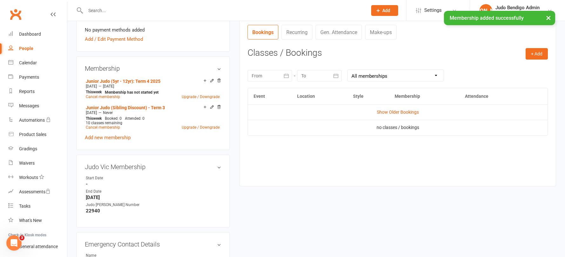
scroll to position [241, 0]
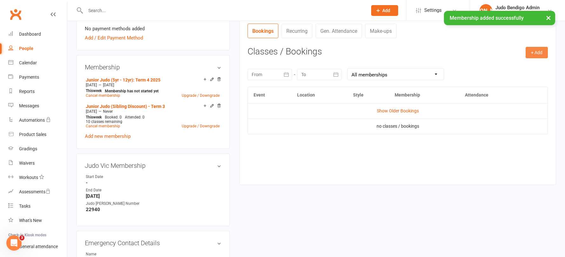
click at [535, 50] on button "+ Add" at bounding box center [537, 52] width 22 height 11
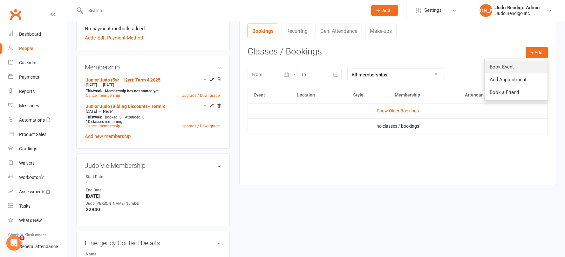
click at [503, 64] on link "Book Event" at bounding box center [516, 66] width 63 height 13
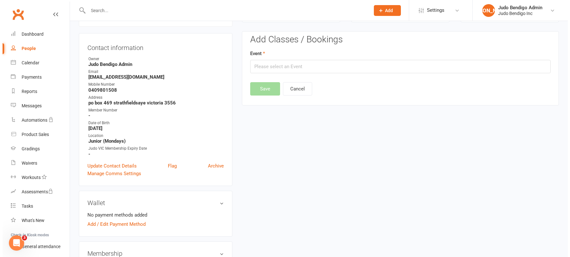
scroll to position [54, 0]
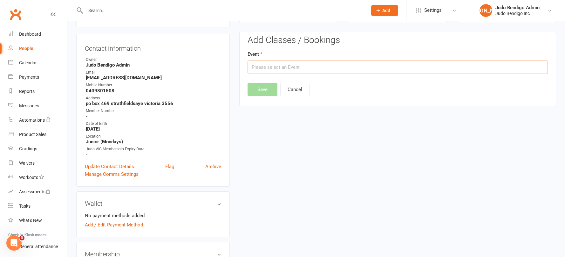
click at [279, 66] on input "text" at bounding box center [398, 66] width 300 height 13
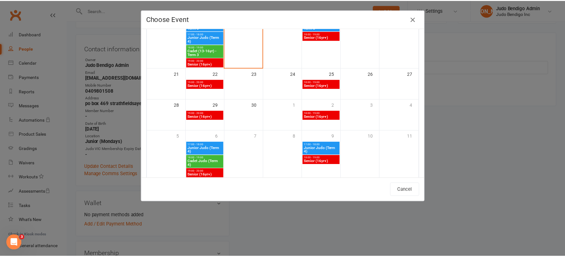
scroll to position [168, 0]
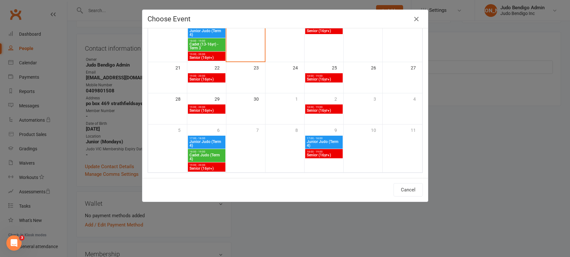
click at [204, 140] on span "Junior Judo (Term 4)" at bounding box center [206, 144] width 35 height 8
type input "Junior Judo (Term 4) - Oct 6, 2025 5:00:00 PM"
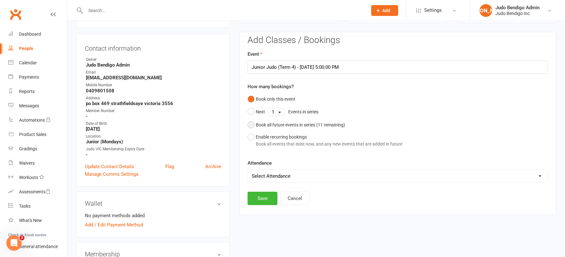
click at [253, 126] on button "Book all future events in series ( 11 remaining)" at bounding box center [297, 125] width 98 height 12
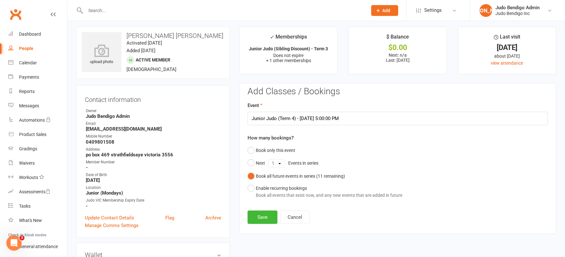
scroll to position [0, 0]
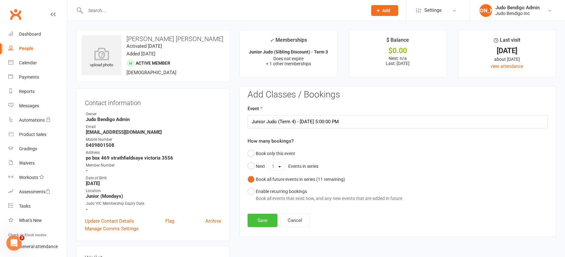
drag, startPoint x: 260, startPoint y: 221, endPoint x: 269, endPoint y: 218, distance: 9.5
click at [260, 221] on button "Save" at bounding box center [263, 219] width 30 height 13
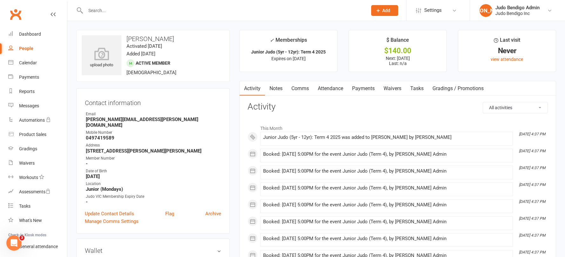
click at [340, 86] on link "Attendance" at bounding box center [330, 88] width 34 height 15
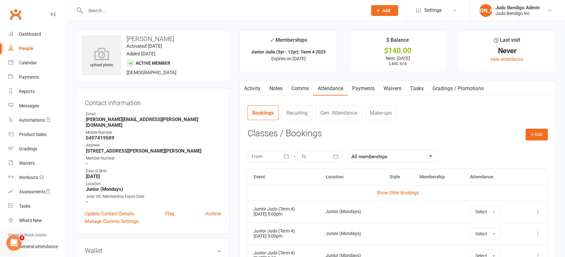
click at [365, 86] on link "Payments" at bounding box center [363, 88] width 31 height 15
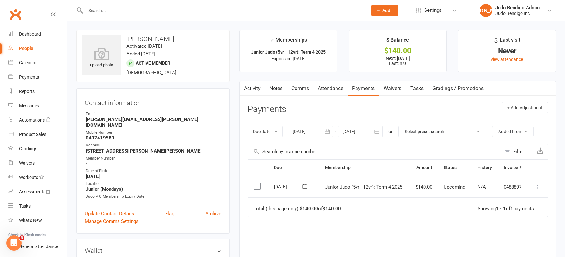
click at [337, 92] on link "Attendance" at bounding box center [330, 88] width 34 height 15
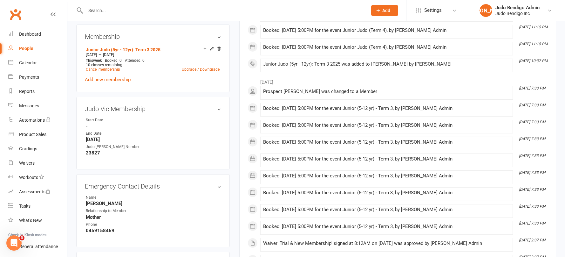
scroll to position [262, 0]
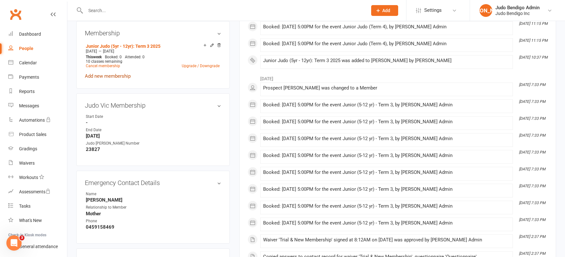
click at [114, 76] on link "Add new membership" at bounding box center [108, 76] width 46 height 6
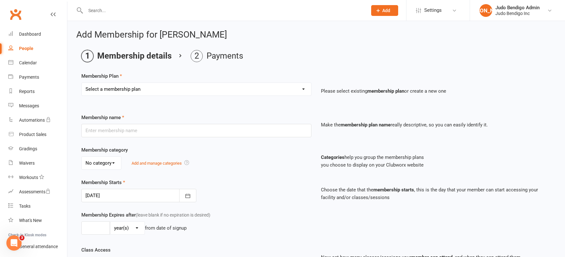
click at [157, 91] on select "Select a membership plan Create new Membership Plan Junior Judo (5yr - 12yr): T…" at bounding box center [197, 89] width 230 height 13
select select "7"
click at [82, 83] on select "Select a membership plan Create new Membership Plan Junior Judo (5yr - 12yr): T…" at bounding box center [197, 89] width 230 height 13
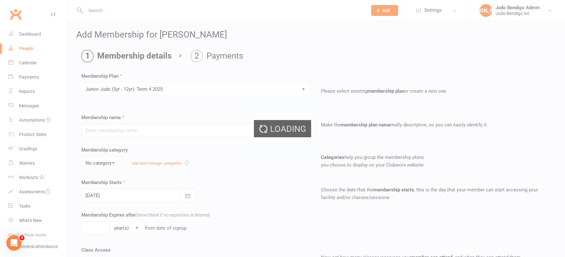
type input "Junior Judo (5yr - 12yr): Term 4 2025"
select select "2"
type input "10"
select select "1"
type input "10"
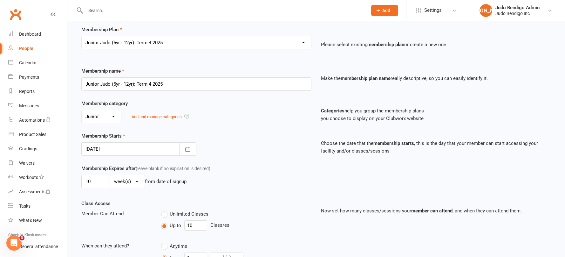
scroll to position [91, 0]
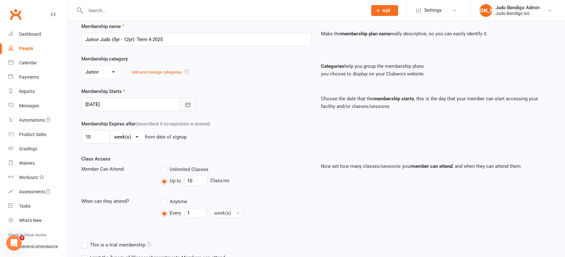
click at [188, 104] on icon "button" at bounding box center [188, 104] width 5 height 4
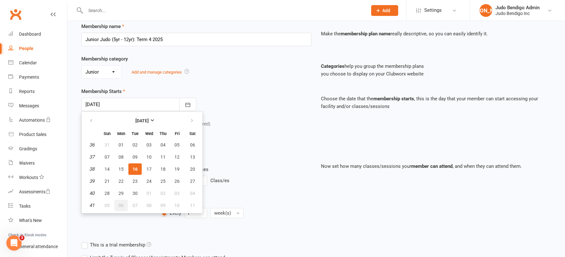
click at [121, 205] on span "06" at bounding box center [121, 205] width 5 height 5
type input "06 Oct 2025"
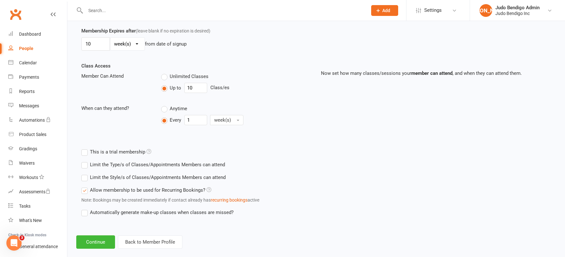
scroll to position [194, 0]
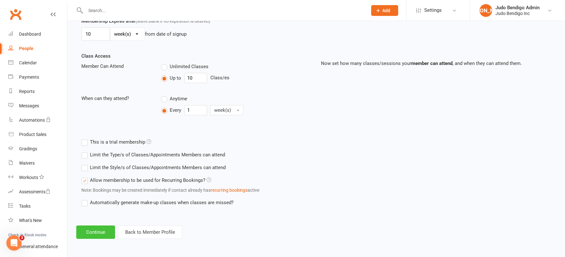
click at [96, 227] on button "Continue" at bounding box center [95, 231] width 39 height 13
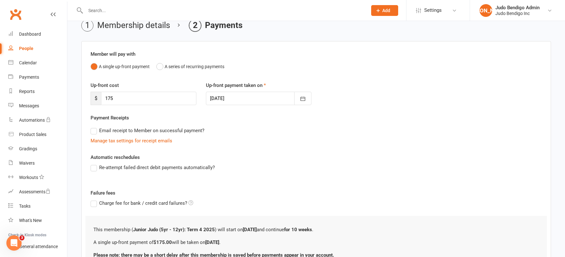
scroll to position [90, 0]
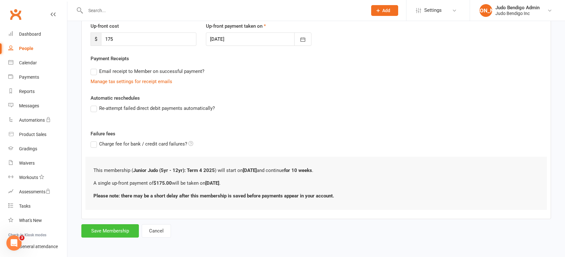
click at [115, 232] on button "Save Membership" at bounding box center [110, 230] width 58 height 13
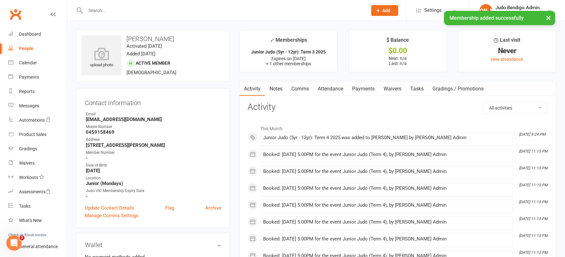
click at [342, 91] on link "Attendance" at bounding box center [330, 88] width 34 height 15
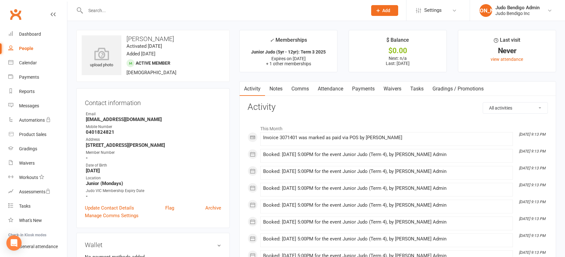
click at [370, 88] on link "Payments" at bounding box center [363, 88] width 31 height 15
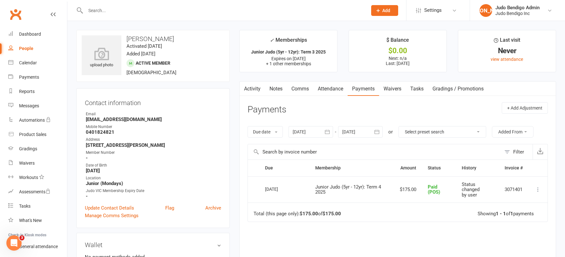
click at [539, 190] on icon at bounding box center [538, 189] width 6 height 6
click at [527, 199] on link "Change to upcoming" at bounding box center [510, 201] width 63 height 13
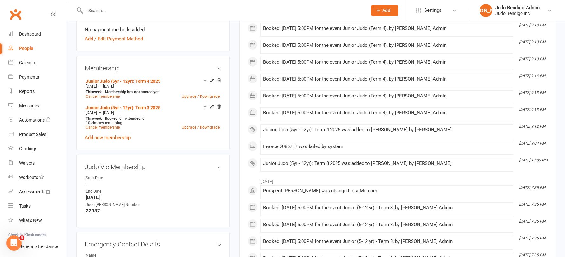
scroll to position [259, 0]
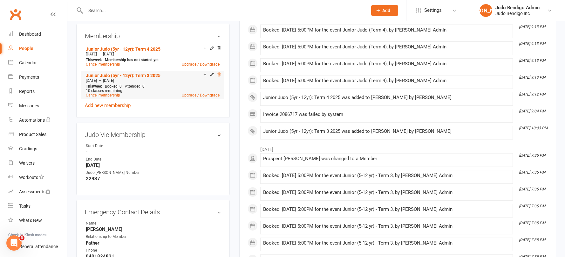
click at [218, 75] on icon at bounding box center [219, 74] width 3 height 3
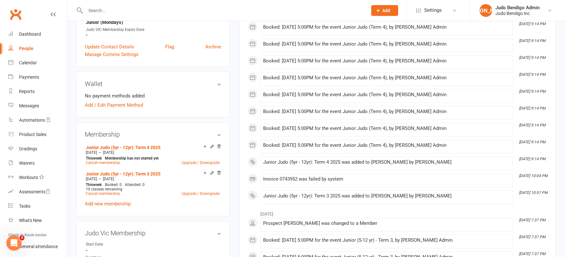
scroll to position [169, 0]
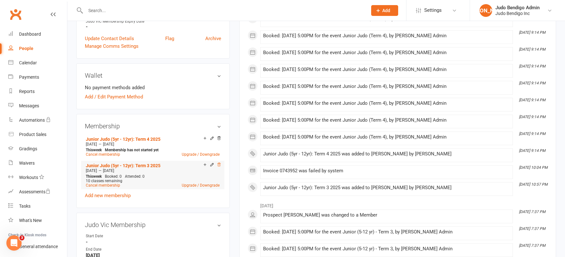
click at [218, 164] on icon at bounding box center [219, 164] width 3 height 3
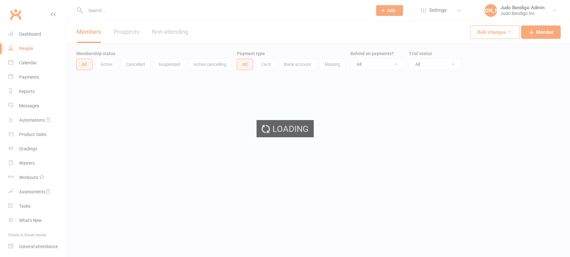
select select "100"
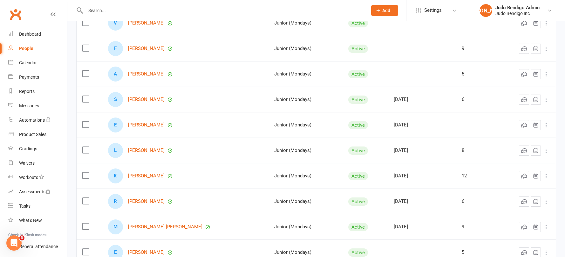
scroll to position [431, 0]
click at [32, 63] on div "Calendar" at bounding box center [28, 62] width 18 height 5
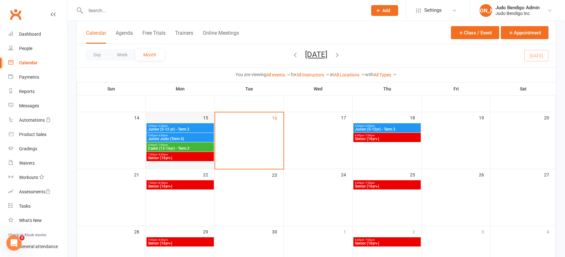
scroll to position [124, 0]
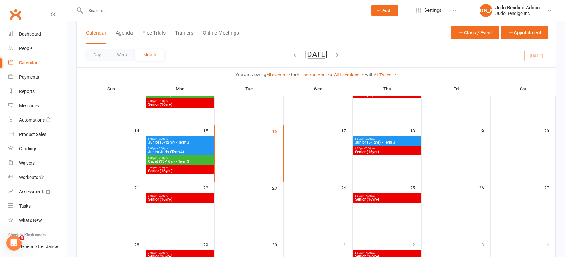
click at [187, 151] on span "Junior Judo (Term 4)" at bounding box center [180, 152] width 65 height 4
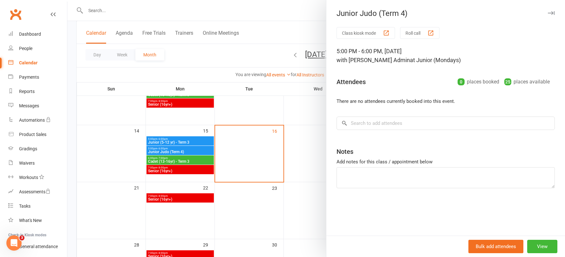
click at [255, 20] on div at bounding box center [316, 128] width 498 height 257
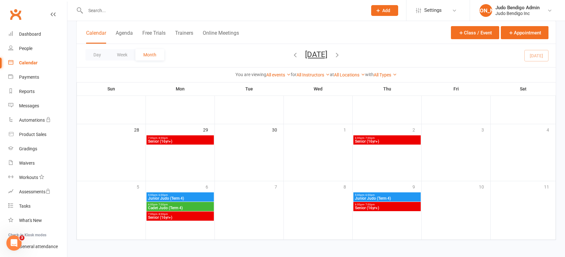
scroll to position [240, 0]
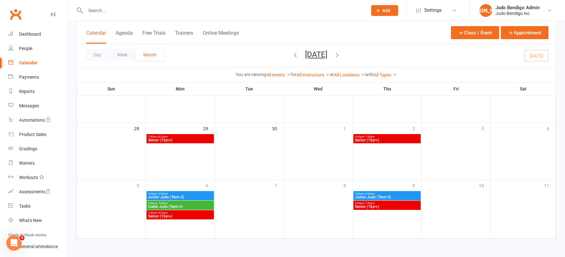
click at [174, 194] on span "5:00pm - 6:00pm" at bounding box center [180, 193] width 65 height 3
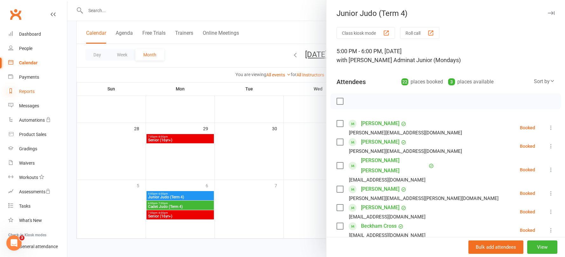
scroll to position [1, 0]
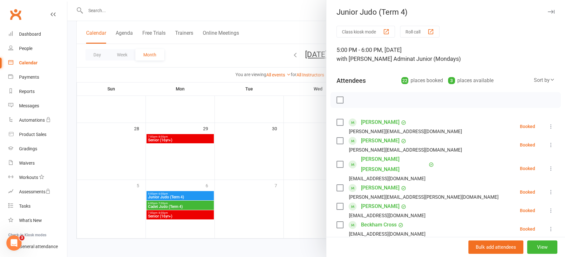
click at [550, 79] on icon at bounding box center [552, 79] width 5 height 5
click at [509, 104] on link "First name" at bounding box center [523, 106] width 63 height 13
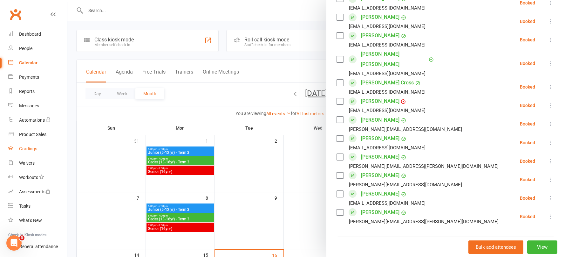
scroll to position [402, 0]
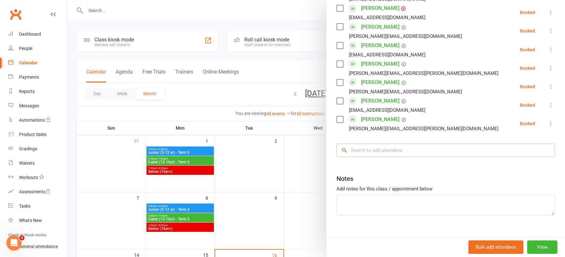
click at [366, 143] on input "search" at bounding box center [446, 149] width 218 height 13
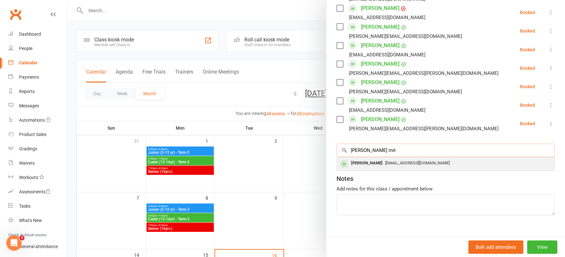
type input "[PERSON_NAME] mit"
click at [387, 160] on span "[EMAIL_ADDRESS][DOMAIN_NAME]" at bounding box center [417, 162] width 65 height 5
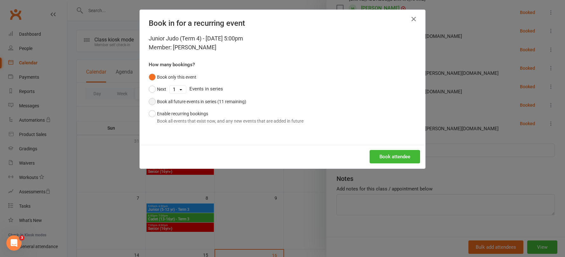
click at [149, 101] on button "Book all future events in series (11 remaining)" at bounding box center [198, 101] width 98 height 12
click at [405, 155] on button "Book attendee" at bounding box center [395, 156] width 51 height 13
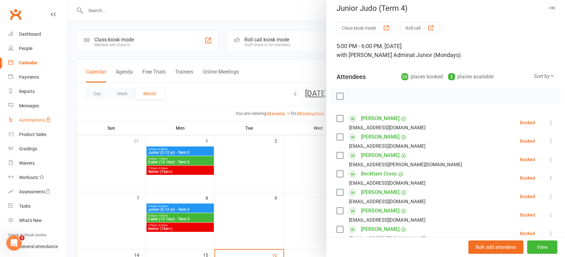
scroll to position [0, 0]
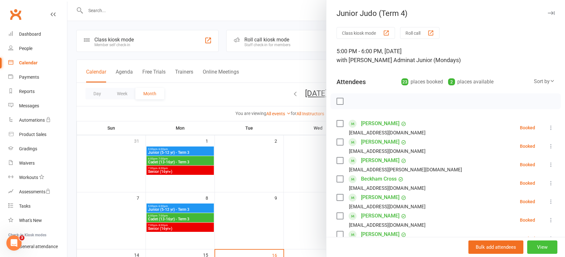
drag, startPoint x: 534, startPoint y: 248, endPoint x: 517, endPoint y: 230, distance: 25.2
click at [534, 248] on button "View" at bounding box center [542, 246] width 30 height 13
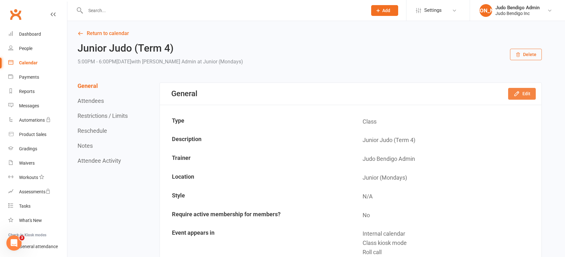
scroll to position [1, 0]
click at [533, 94] on button "Edit" at bounding box center [522, 92] width 28 height 11
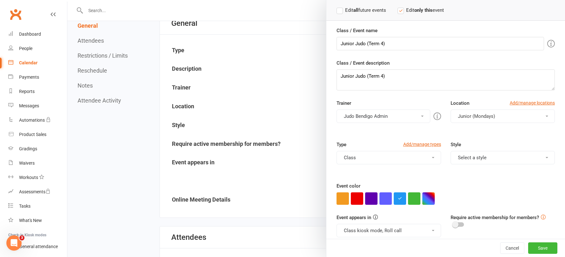
scroll to position [78, 0]
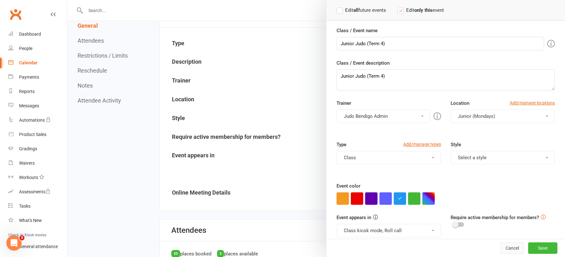
drag, startPoint x: 505, startPoint y: 244, endPoint x: 420, endPoint y: 212, distance: 91.3
click at [505, 244] on button "Cancel" at bounding box center [512, 247] width 24 height 11
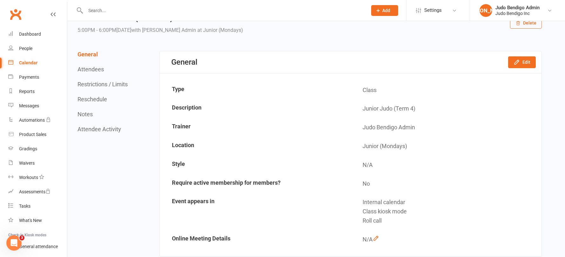
scroll to position [42, 0]
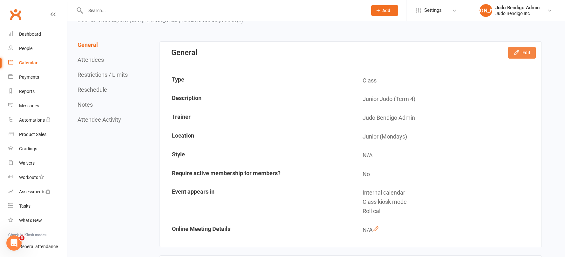
click at [525, 55] on button "Edit" at bounding box center [522, 52] width 28 height 11
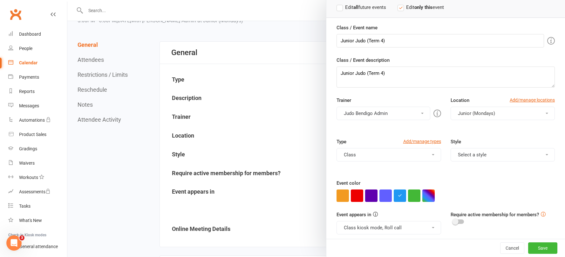
scroll to position [47, 0]
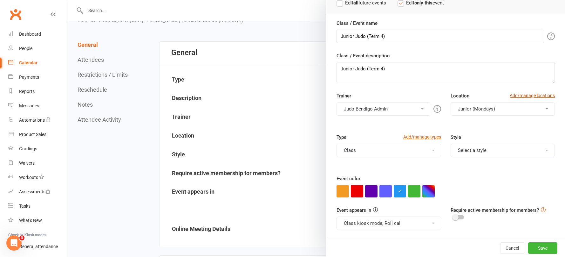
click at [525, 97] on link "Add/manage locations" at bounding box center [532, 95] width 45 height 7
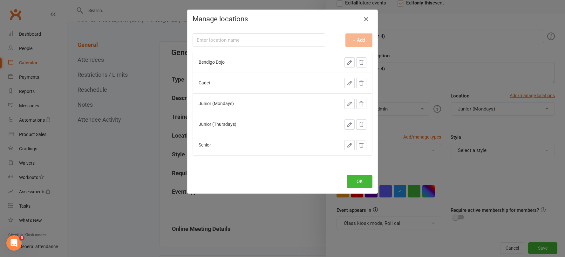
click at [362, 18] on icon "button" at bounding box center [366, 19] width 8 height 8
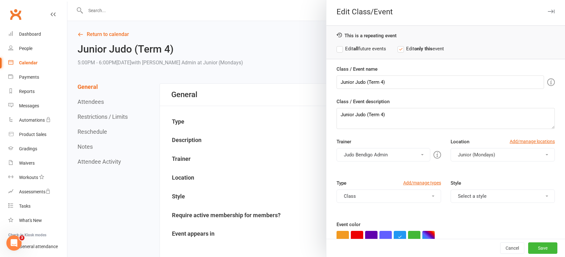
scroll to position [0, 0]
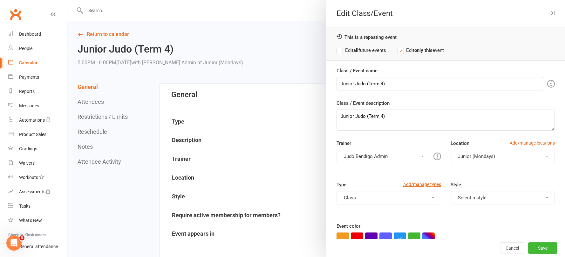
click at [548, 11] on icon "button" at bounding box center [551, 13] width 7 height 4
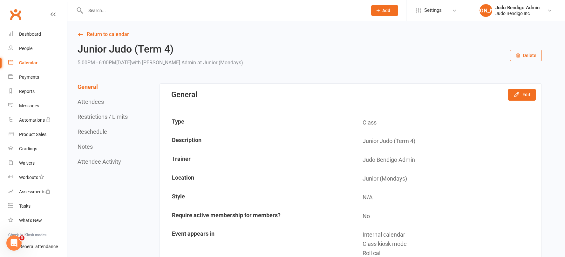
click at [86, 101] on button "Attendees" at bounding box center [91, 101] width 26 height 7
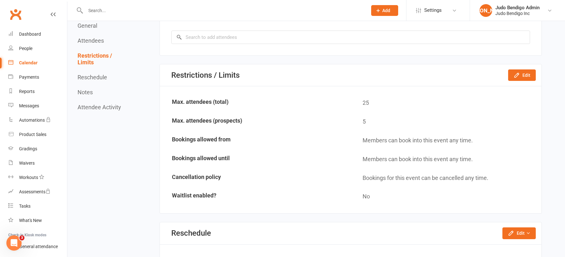
scroll to position [801, 0]
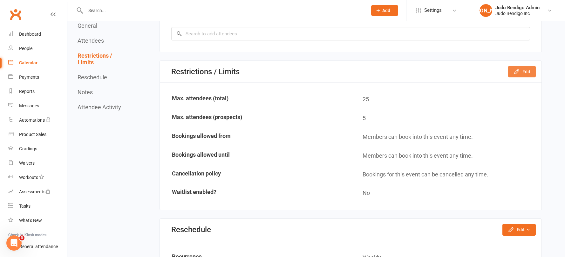
click at [523, 68] on button "Edit" at bounding box center [522, 71] width 28 height 11
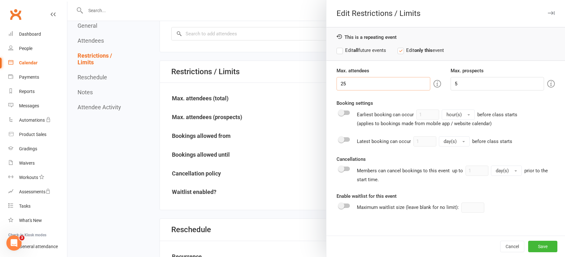
drag, startPoint x: 358, startPoint y: 84, endPoint x: 325, endPoint y: 85, distance: 33.1
click at [327, 85] on div "Max. attendees 25 Max. prospects 5 Booking settings Earliest booking can occur …" at bounding box center [446, 151] width 239 height 169
type input "30"
click at [547, 245] on button "Save" at bounding box center [542, 245] width 29 height 11
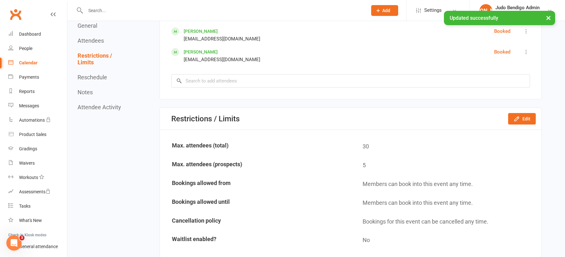
scroll to position [748, 0]
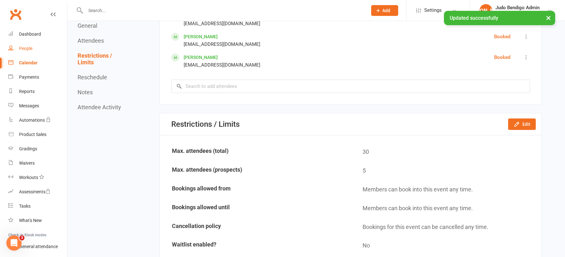
click at [24, 49] on div "People" at bounding box center [25, 48] width 13 height 5
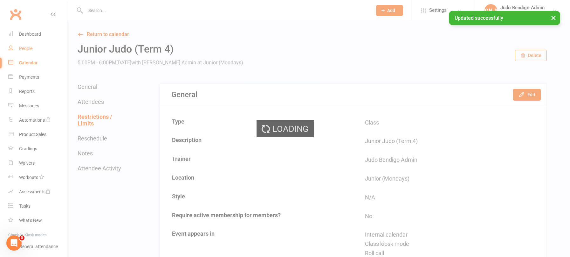
select select "100"
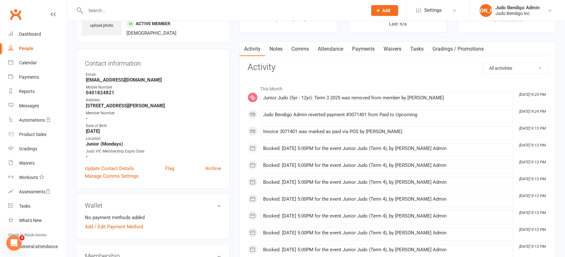
scroll to position [39, 0]
click at [358, 47] on link "Payments" at bounding box center [363, 49] width 31 height 15
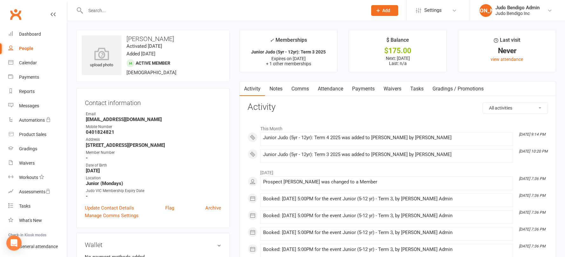
click at [371, 88] on link "Payments" at bounding box center [363, 88] width 31 height 15
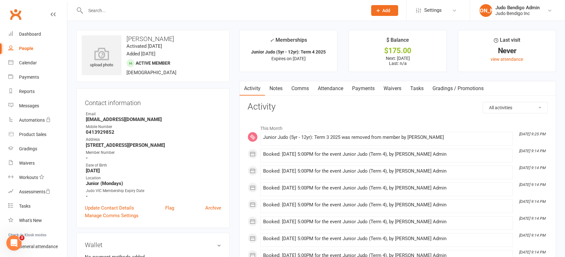
click at [263, 134] on span at bounding box center [263, 134] width 0 height 0
click at [367, 91] on link "Payments" at bounding box center [363, 88] width 31 height 15
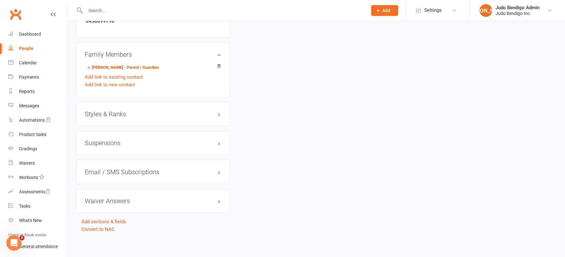
scroll to position [465, 0]
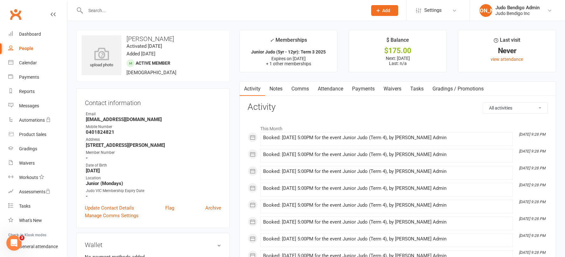
click at [338, 91] on link "Attendance" at bounding box center [330, 88] width 34 height 15
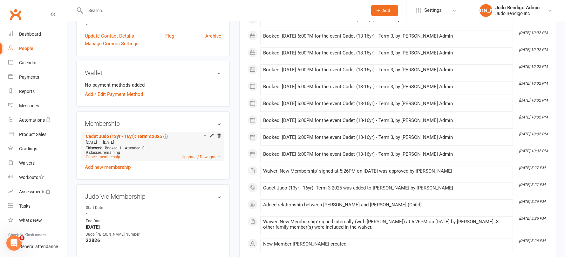
scroll to position [197, 0]
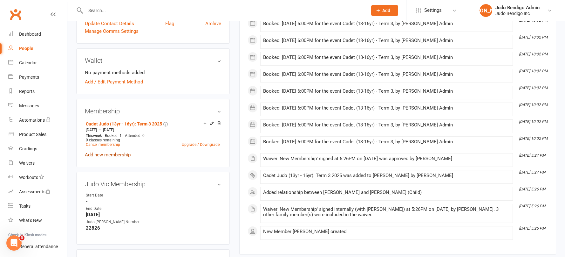
click at [124, 156] on link "Add new membership" at bounding box center [108, 155] width 46 height 6
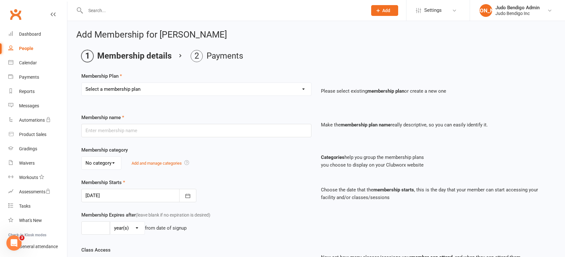
click at [21, 49] on div "People" at bounding box center [26, 48] width 14 height 5
select select "100"
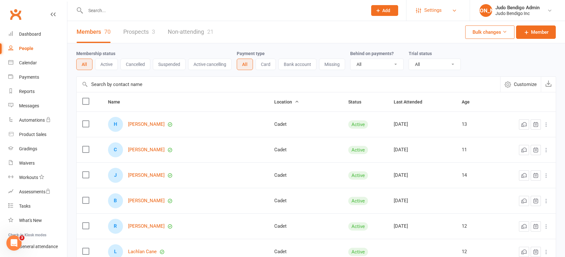
click at [440, 13] on span "Settings" at bounding box center [432, 10] width 17 height 14
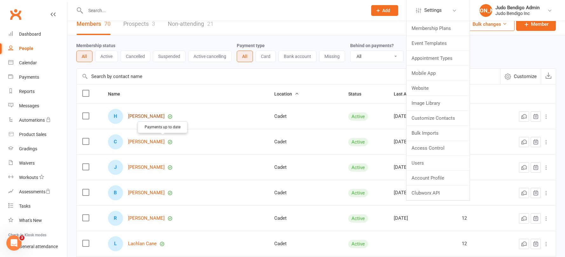
scroll to position [9, 0]
click at [200, 77] on input "text" at bounding box center [289, 75] width 424 height 15
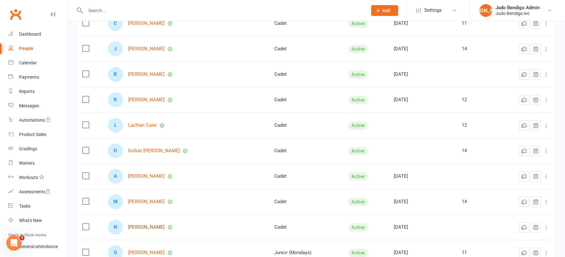
scroll to position [0, 0]
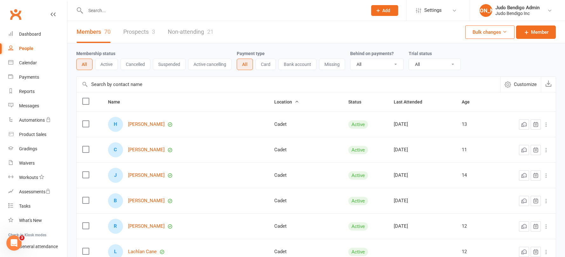
click at [126, 83] on input "text" at bounding box center [289, 84] width 424 height 15
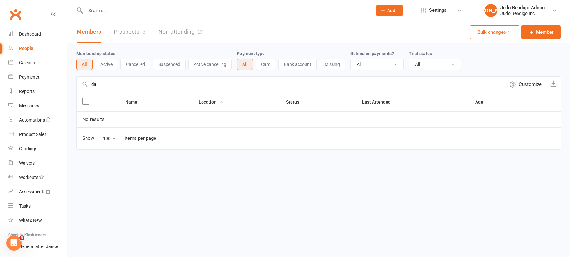
type input "d"
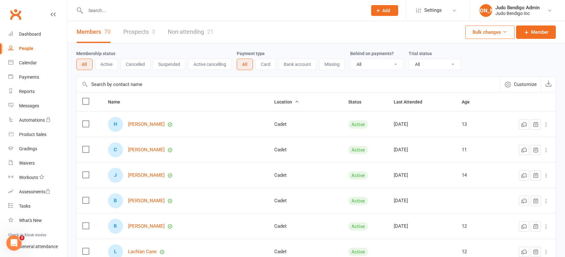
click at [132, 84] on input "text" at bounding box center [289, 84] width 424 height 15
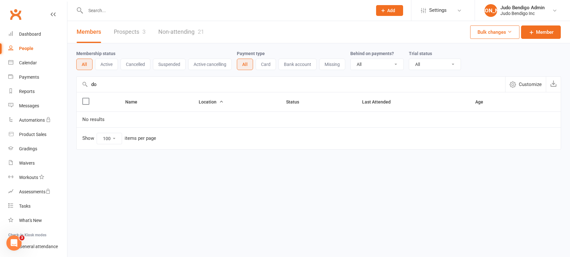
type input "d"
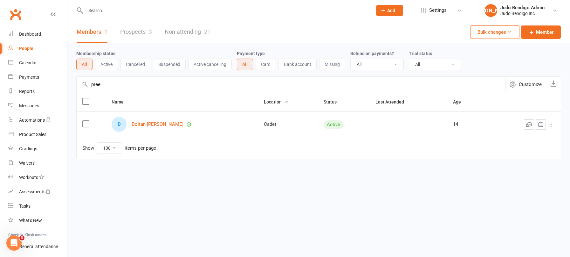
type input "pree"
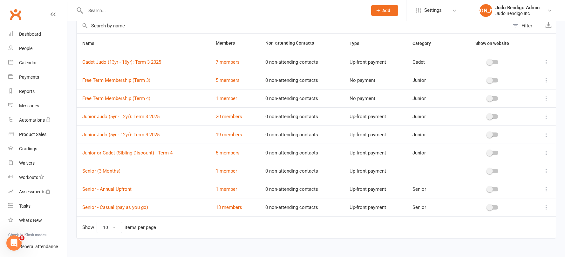
scroll to position [31, 0]
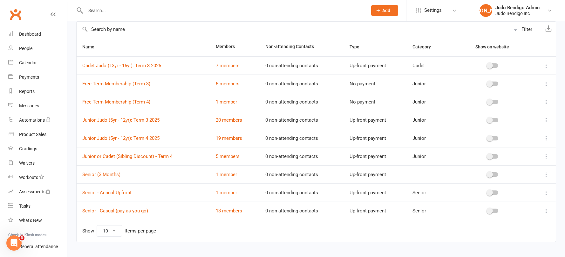
click at [549, 64] on icon at bounding box center [546, 65] width 6 height 6
drag, startPoint x: 513, startPoint y: 93, endPoint x: 510, endPoint y: 94, distance: 3.6
click at [513, 94] on link "Duplicate" at bounding box center [513, 90] width 63 height 13
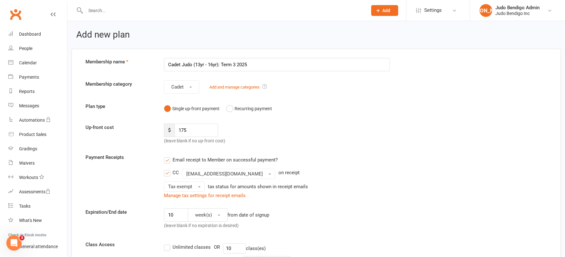
drag, startPoint x: 236, startPoint y: 65, endPoint x: 251, endPoint y: 61, distance: 15.7
click at [237, 65] on input "Cadet Judo (13yr - 16yr): Term 3 2025" at bounding box center [277, 64] width 226 height 13
type input "Cadet [DEMOGRAPHIC_DATA] (13yr - 16yr): Term 4 2025"
click at [167, 162] on label "Email receipt to Member on successful payment?" at bounding box center [221, 160] width 114 height 8
click at [167, 156] on input "Email receipt to Member on successful payment?" at bounding box center [166, 156] width 4 height 0
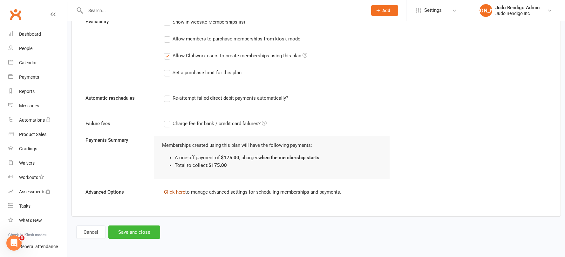
click at [175, 192] on link "Click here" at bounding box center [174, 192] width 21 height 6
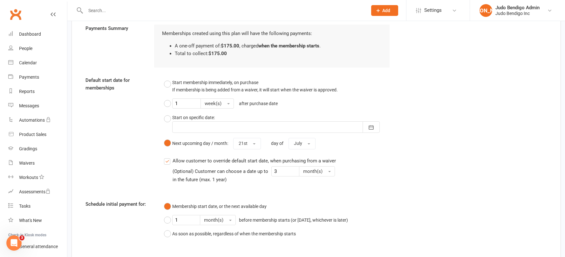
scroll to position [428, 0]
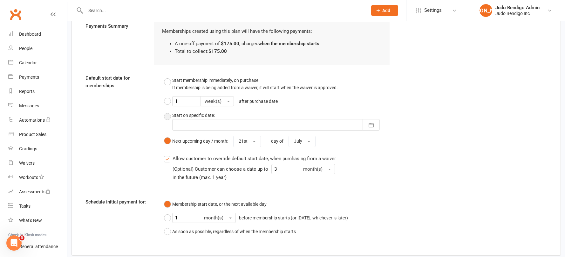
click at [166, 116] on button "Start on specific date: [DATE] Sun Mon Tue Wed Thu Fri Sat 36 31 01 02 03 04 05…" at bounding box center [277, 121] width 226 height 24
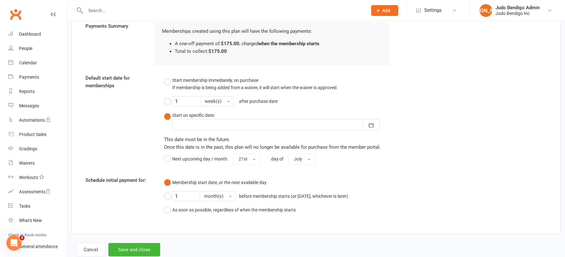
click at [221, 128] on div at bounding box center [276, 124] width 208 height 11
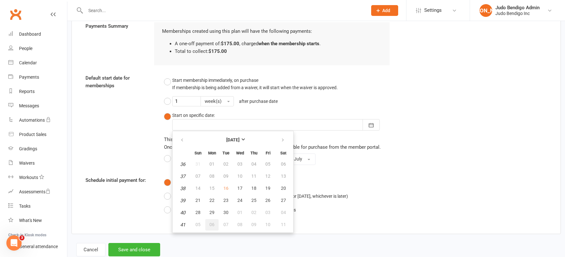
click at [213, 225] on span "06" at bounding box center [212, 224] width 5 height 5
type input "[DATE]"
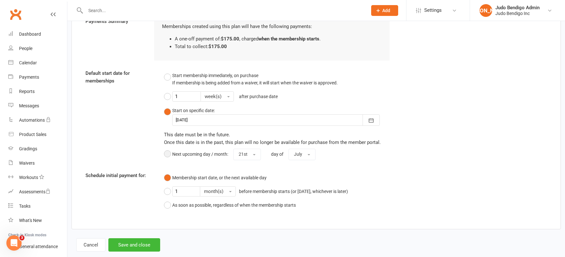
scroll to position [446, 0]
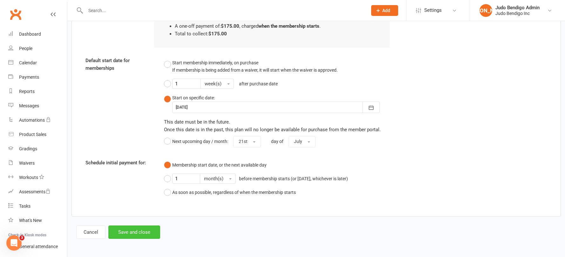
click at [135, 231] on button "Save and close" at bounding box center [134, 231] width 52 height 13
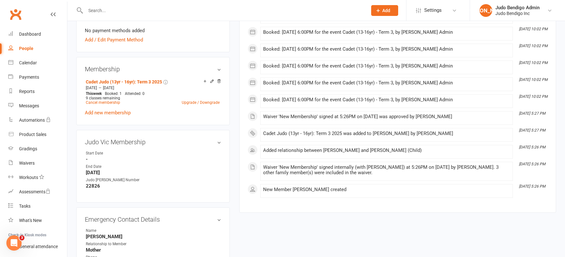
scroll to position [228, 0]
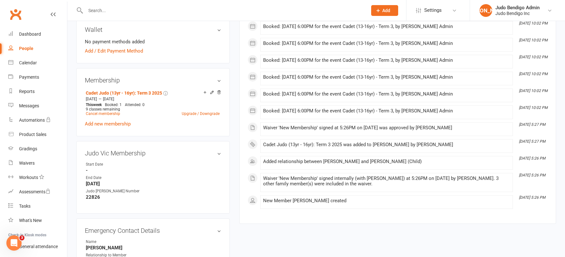
click at [123, 125] on link "Add new membership" at bounding box center [108, 124] width 46 height 6
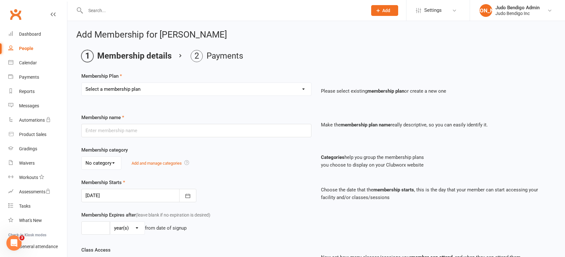
click at [183, 90] on select "Select a membership plan Create new Membership Plan Junior Judo (5yr - 12yr): T…" at bounding box center [197, 89] width 230 height 13
select select "10"
click at [82, 83] on select "Select a membership plan Create new Membership Plan Junior Judo (5yr - 12yr): T…" at bounding box center [197, 89] width 230 height 13
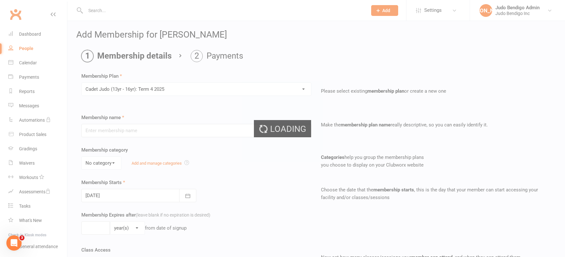
type input "Cadet [DEMOGRAPHIC_DATA] (13yr - 16yr): Term 4 2025"
select select "0"
type input "[DATE]"
type input "10"
select select "1"
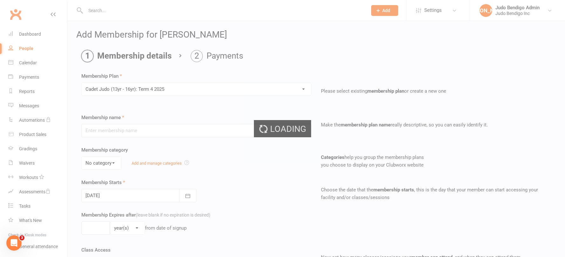
type input "10"
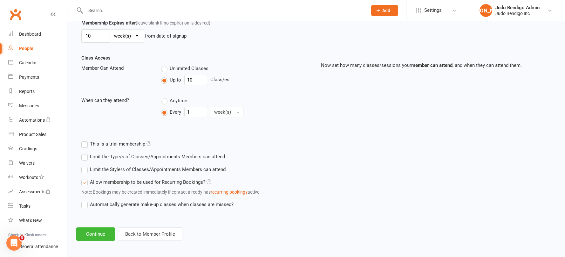
scroll to position [194, 0]
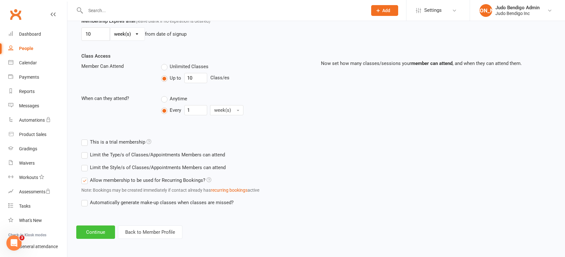
click at [95, 232] on button "Continue" at bounding box center [95, 231] width 39 height 13
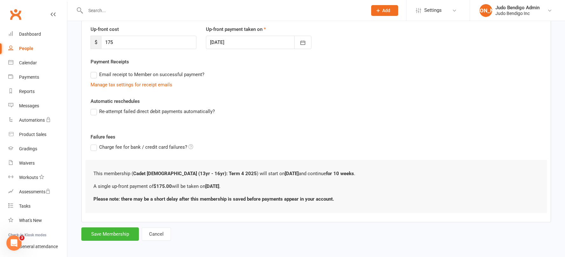
scroll to position [90, 0]
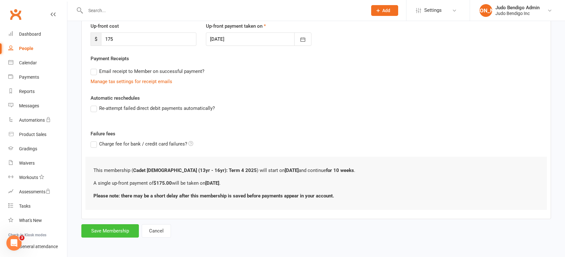
click at [121, 231] on button "Save Membership" at bounding box center [110, 230] width 58 height 13
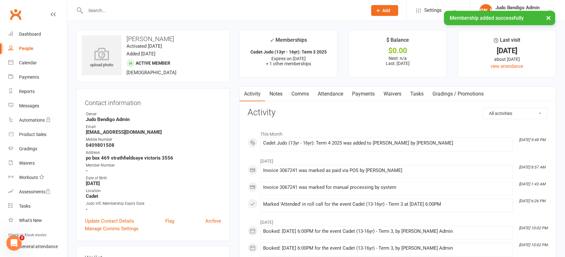
drag, startPoint x: 338, startPoint y: 96, endPoint x: 351, endPoint y: 107, distance: 17.1
click at [338, 96] on link "Attendance" at bounding box center [330, 93] width 34 height 15
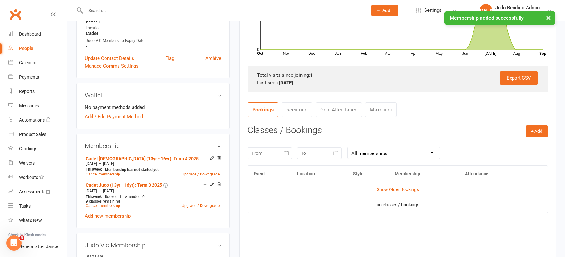
scroll to position [166, 0]
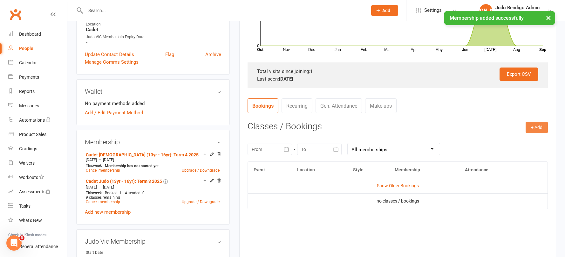
click at [536, 128] on button "+ Add" at bounding box center [537, 126] width 22 height 11
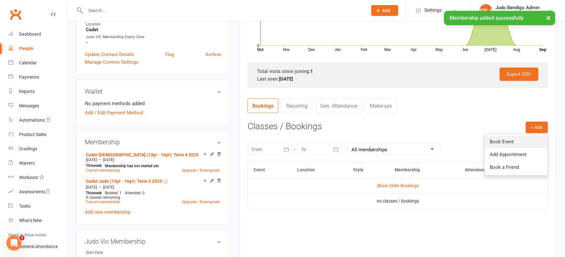
click at [510, 142] on link "Book Event" at bounding box center [516, 141] width 63 height 13
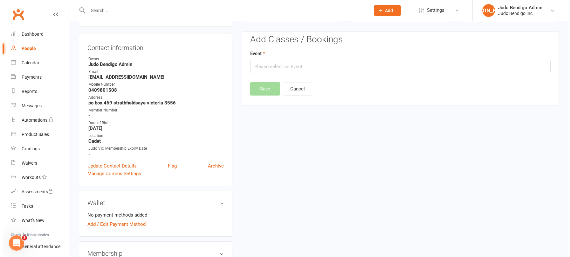
scroll to position [54, 0]
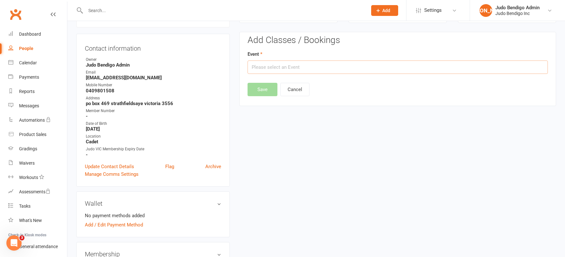
click at [298, 66] on input "text" at bounding box center [398, 66] width 300 height 13
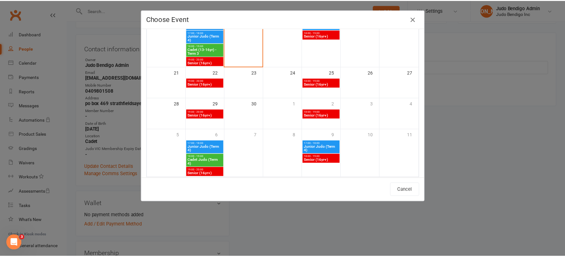
scroll to position [163, 0]
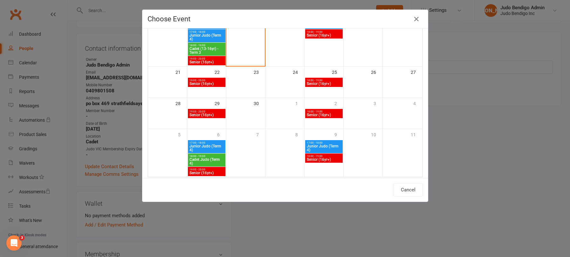
drag, startPoint x: 209, startPoint y: 157, endPoint x: 228, endPoint y: 161, distance: 18.8
click at [209, 157] on span "Cadet Judo (Term 4)" at bounding box center [206, 161] width 35 height 8
type input "Cadet Judo (Term 4) - [DATE] 6:00:00 PM"
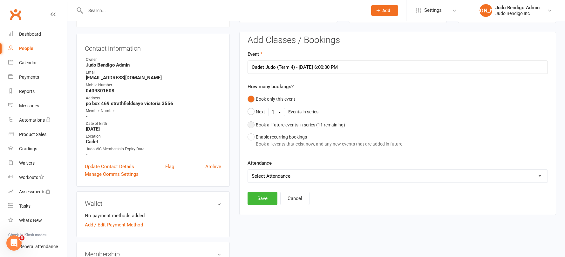
click at [253, 126] on button "Book all future events in series ( 11 remaining)" at bounding box center [297, 125] width 98 height 12
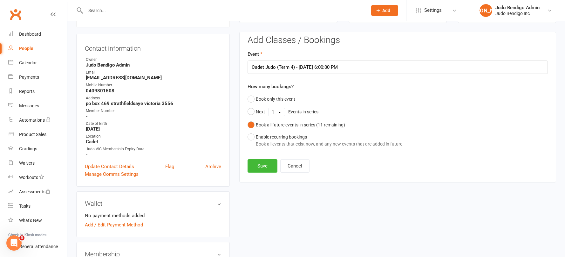
click at [262, 172] on div "Add Classes / Bookings Event Cadet Judo (Term 4) - Oct 6, 2025 6:00:00 PM How m…" at bounding box center [397, 107] width 317 height 150
click at [263, 166] on button "Save" at bounding box center [263, 165] width 30 height 13
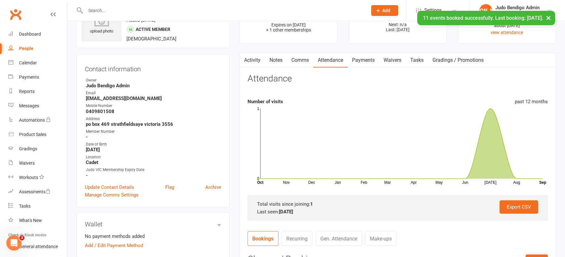
scroll to position [0, 0]
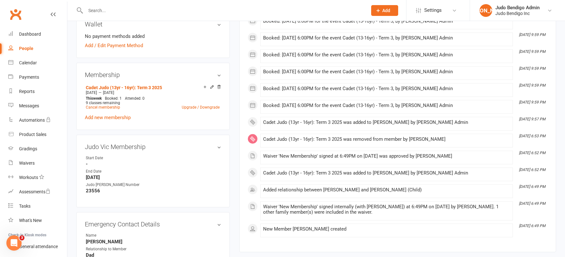
scroll to position [194, 0]
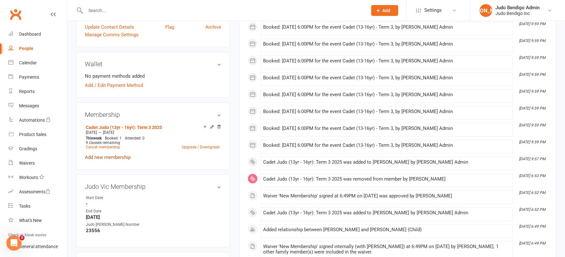
click at [114, 157] on link "Add new membership" at bounding box center [108, 157] width 46 height 6
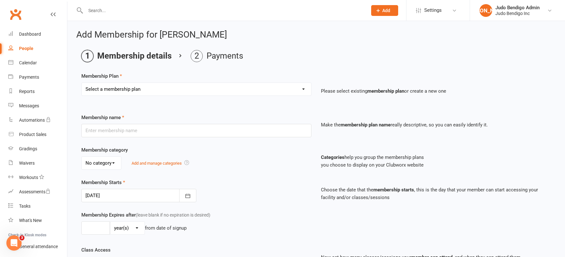
click at [174, 90] on select "Select a membership plan Create new Membership Plan Junior Judo (5yr - 12yr): T…" at bounding box center [197, 89] width 230 height 13
select select "10"
click at [82, 83] on select "Select a membership plan Create new Membership Plan Junior Judo (5yr - 12yr): T…" at bounding box center [197, 89] width 230 height 13
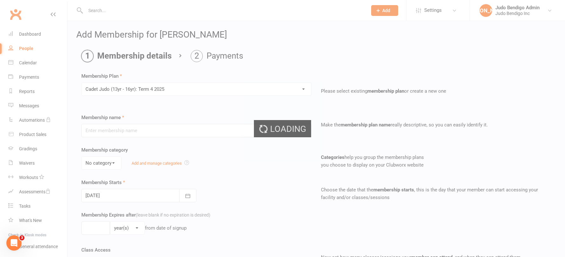
type input "Cadet [DEMOGRAPHIC_DATA] (13yr - 16yr): Term 4 2025"
select select "0"
type input "[DATE]"
type input "10"
select select "1"
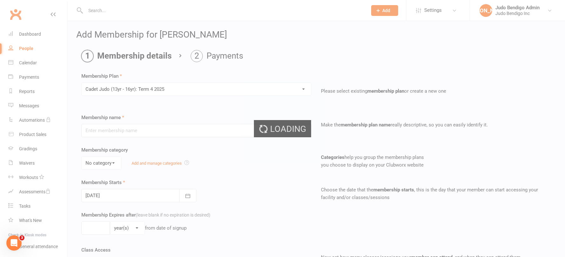
type input "10"
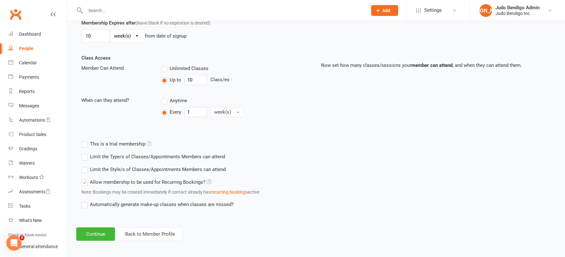
scroll to position [194, 0]
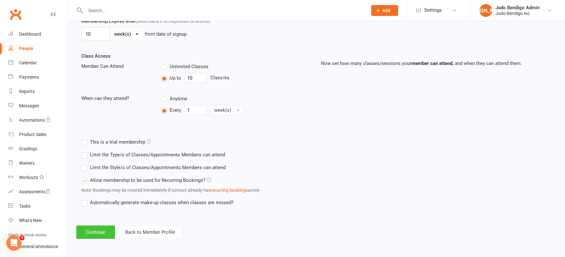
click at [95, 233] on button "Continue" at bounding box center [95, 231] width 39 height 13
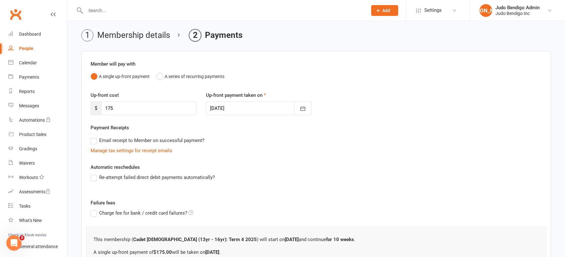
scroll to position [90, 0]
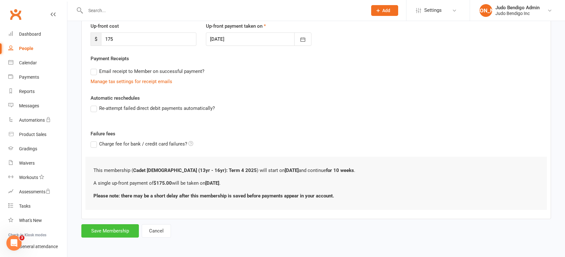
click at [113, 229] on button "Save Membership" at bounding box center [110, 230] width 58 height 13
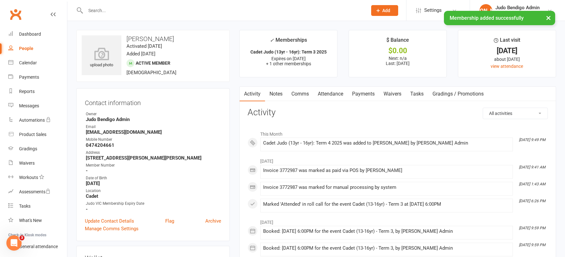
click at [328, 96] on link "Attendance" at bounding box center [330, 93] width 34 height 15
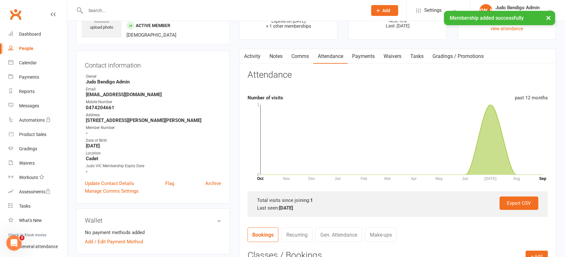
scroll to position [127, 0]
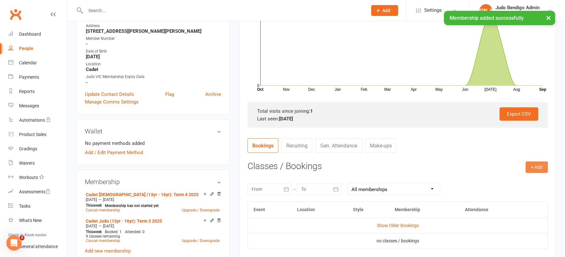
click at [529, 165] on button "+ Add" at bounding box center [537, 166] width 22 height 11
click at [494, 179] on link "Book Event" at bounding box center [516, 181] width 63 height 13
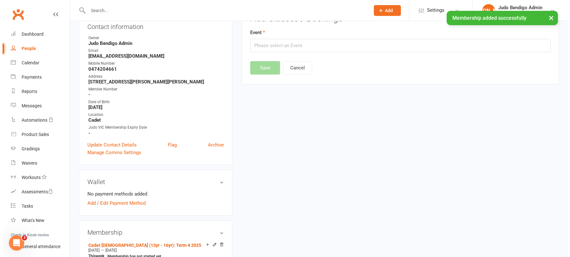
scroll to position [54, 0]
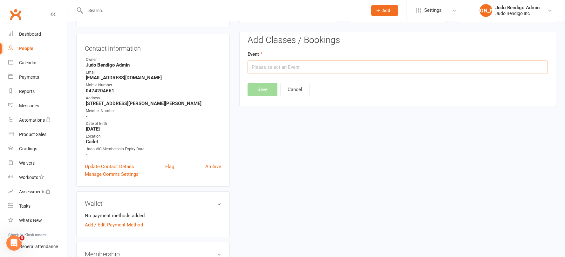
click at [295, 62] on input "text" at bounding box center [398, 66] width 300 height 13
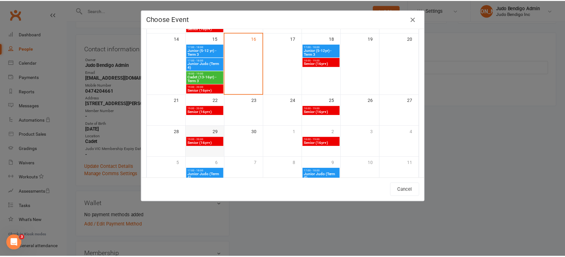
scroll to position [168, 0]
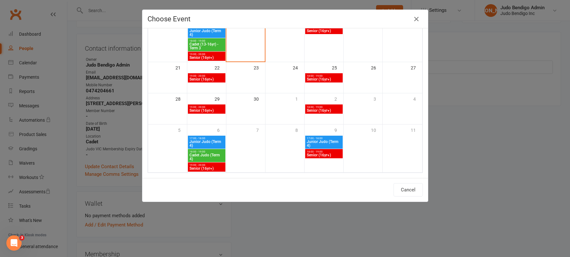
click at [200, 156] on span "Cadet Judo (Term 4)" at bounding box center [206, 157] width 35 height 8
type input "Cadet Judo (Term 4) - [DATE] 6:00:00 PM"
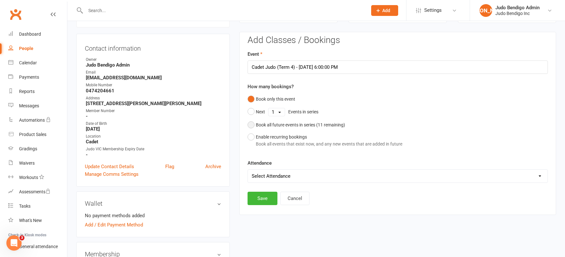
click at [253, 127] on button "Book all future events in series ( 11 remaining)" at bounding box center [297, 125] width 98 height 12
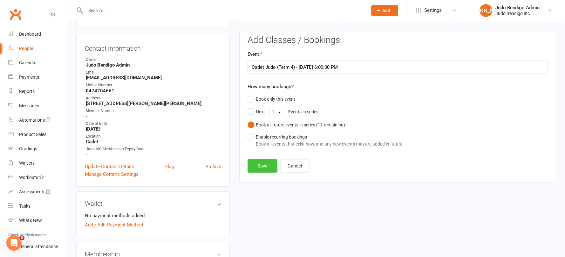
click at [260, 166] on button "Save" at bounding box center [263, 165] width 30 height 13
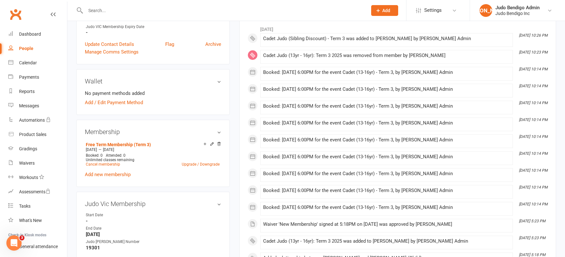
scroll to position [202, 0]
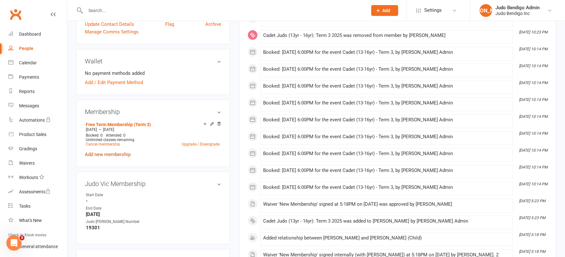
click at [107, 151] on link "Add new membership" at bounding box center [108, 154] width 46 height 6
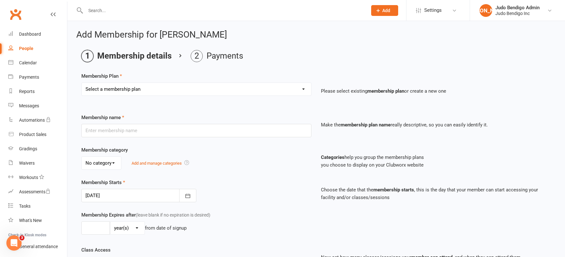
click at [133, 90] on select "Select a membership plan Create new Membership Plan Junior Judo (5yr - 12yr): T…" at bounding box center [197, 89] width 230 height 13
select select "8"
click at [82, 83] on select "Select a membership plan Create new Membership Plan Junior Judo (5yr - 12yr): T…" at bounding box center [197, 89] width 230 height 13
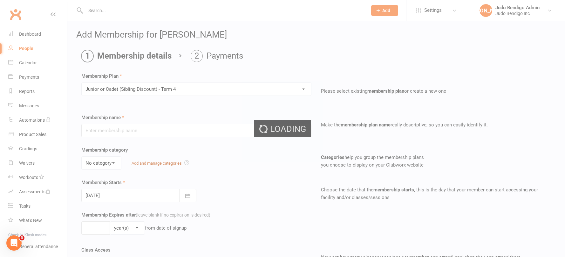
type input "Junior or Cadet (Sibling Discount) - Term 4"
select select "2"
type input "[DATE]"
type input "0"
select select "1"
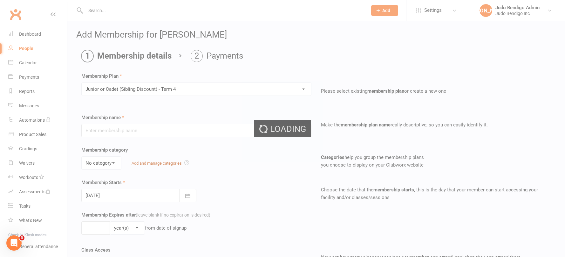
type input "10"
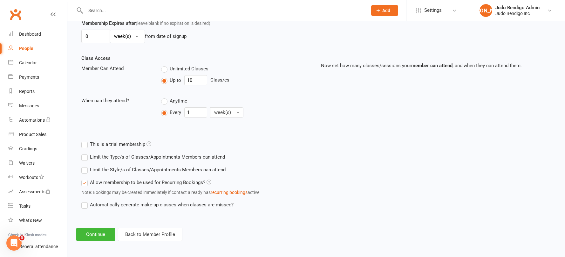
scroll to position [194, 0]
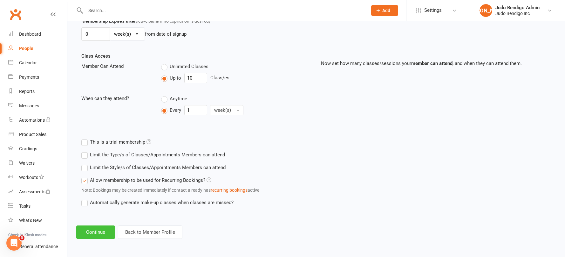
click at [99, 231] on button "Continue" at bounding box center [95, 231] width 39 height 13
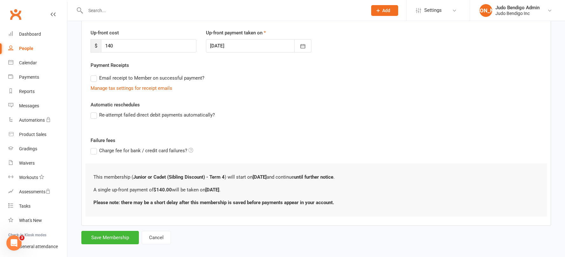
scroll to position [90, 0]
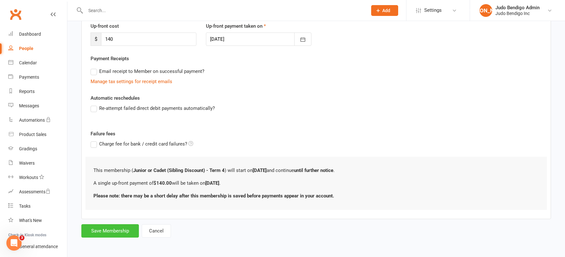
click at [126, 230] on button "Save Membership" at bounding box center [110, 230] width 58 height 13
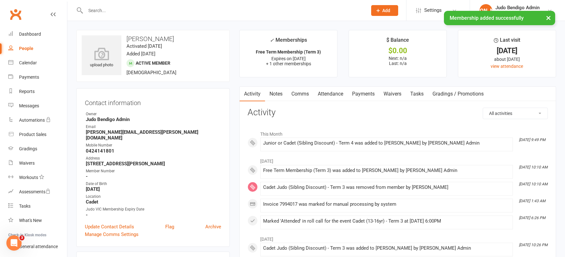
click at [336, 93] on link "Attendance" at bounding box center [330, 93] width 34 height 15
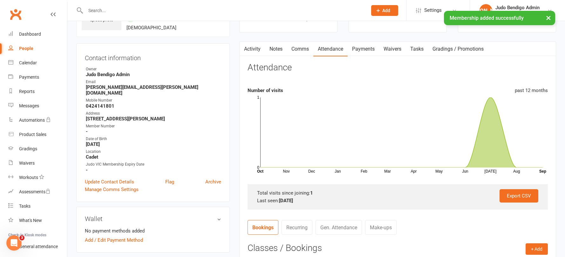
scroll to position [129, 0]
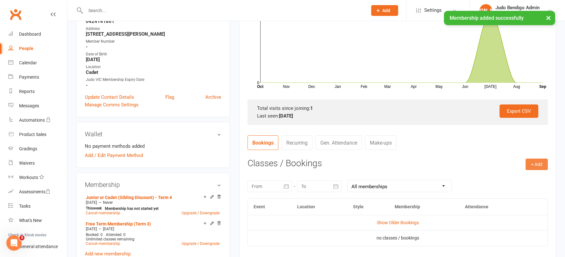
drag, startPoint x: 540, startPoint y: 161, endPoint x: 465, endPoint y: 123, distance: 84.5
click at [540, 161] on button "+ Add" at bounding box center [537, 163] width 22 height 11
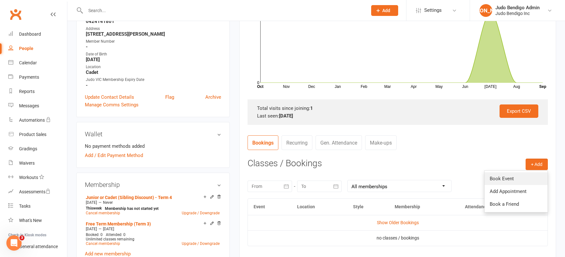
click at [502, 180] on link "Book Event" at bounding box center [516, 178] width 63 height 13
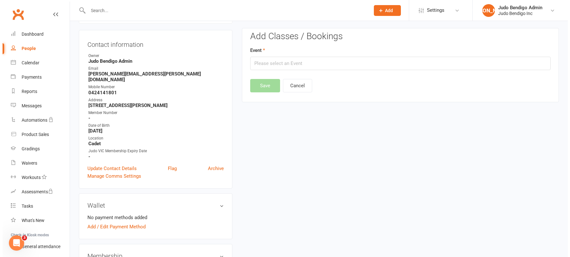
scroll to position [54, 0]
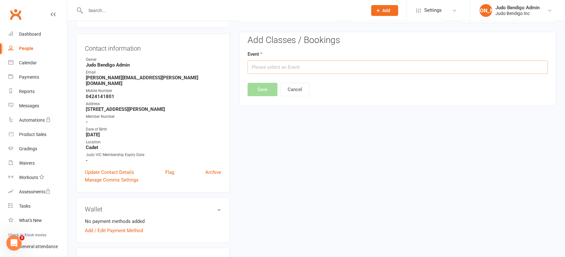
click at [300, 68] on input "text" at bounding box center [398, 66] width 300 height 13
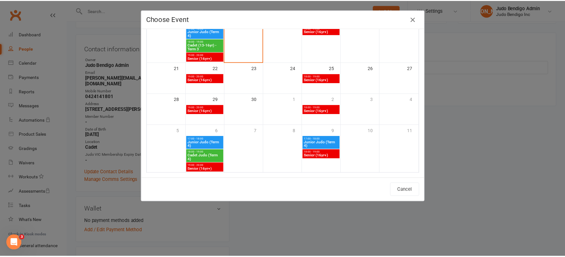
scroll to position [168, 0]
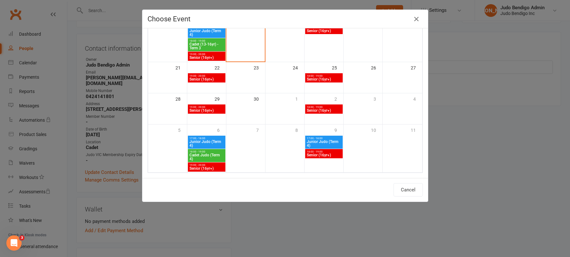
click at [203, 155] on span "Cadet Judo (Term 4)" at bounding box center [206, 157] width 35 height 8
type input "Cadet Judo (Term 4) - [DATE] 6:00:00 PM"
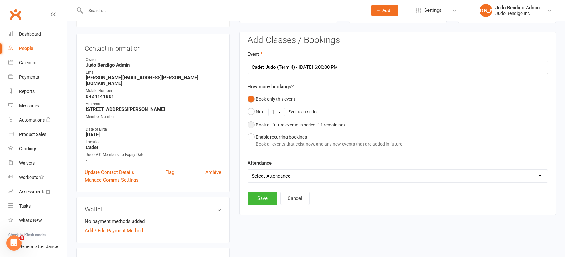
click at [258, 124] on div "Book all future events in series ( 11 remaining)" at bounding box center [300, 124] width 89 height 7
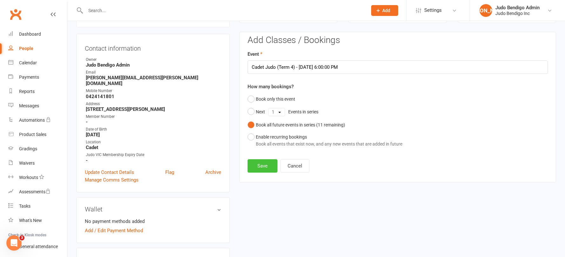
click at [264, 169] on button "Save" at bounding box center [263, 165] width 30 height 13
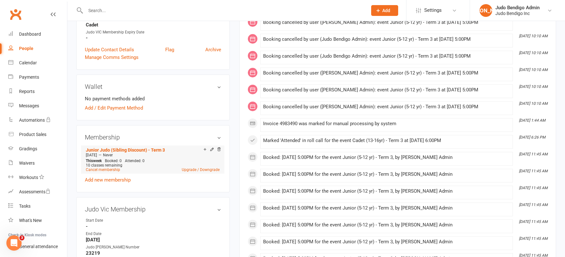
scroll to position [190, 0]
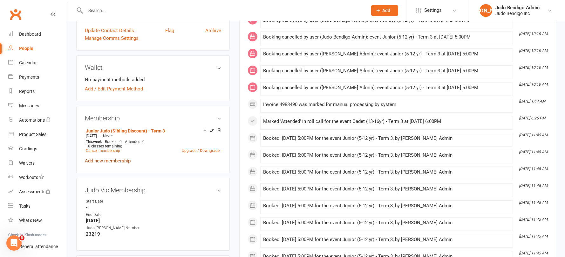
click at [119, 161] on link "Add new membership" at bounding box center [108, 161] width 46 height 6
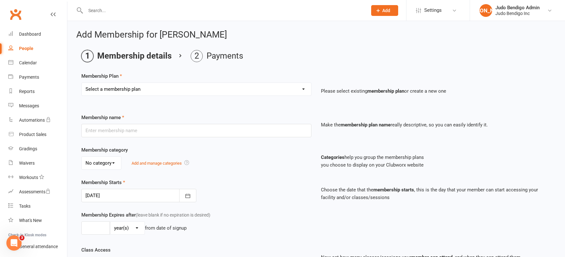
click at [147, 90] on select "Select a membership plan Create new Membership Plan Junior Judo (5yr - 12yr): T…" at bounding box center [197, 89] width 230 height 13
select select "10"
click at [82, 83] on select "Select a membership plan Create new Membership Plan Junior Judo (5yr - 12yr): T…" at bounding box center [197, 89] width 230 height 13
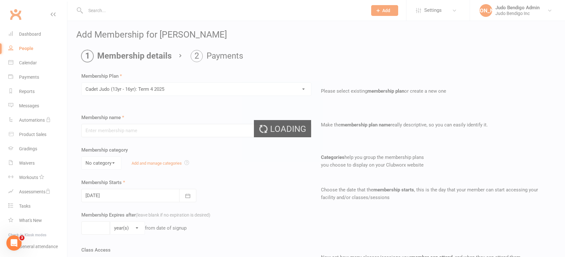
type input "Cadet [DEMOGRAPHIC_DATA] (13yr - 16yr): Term 4 2025"
select select "0"
type input "[DATE]"
type input "10"
select select "1"
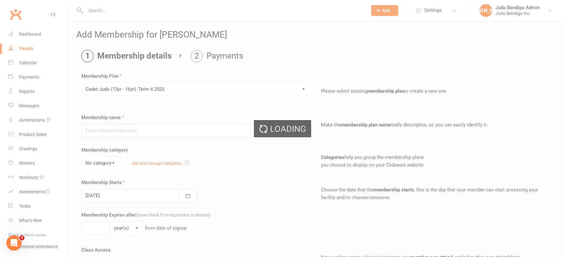
type input "10"
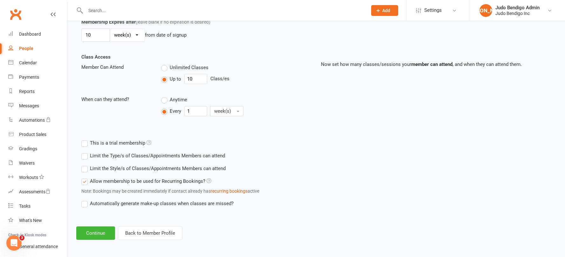
scroll to position [194, 0]
click at [104, 235] on button "Continue" at bounding box center [95, 231] width 39 height 13
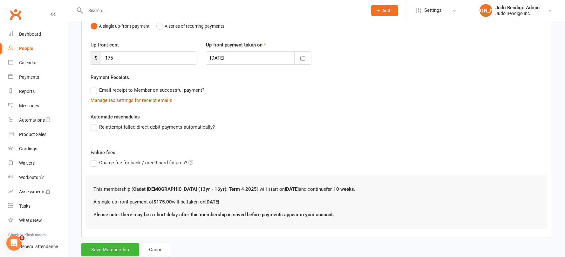
scroll to position [90, 0]
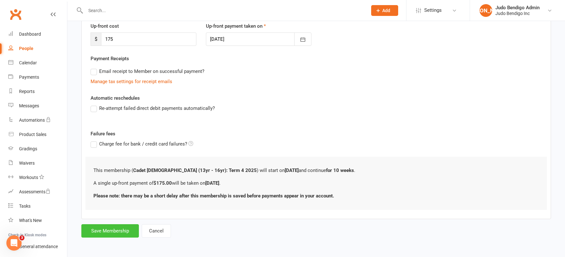
click at [110, 230] on button "Save Membership" at bounding box center [110, 230] width 58 height 13
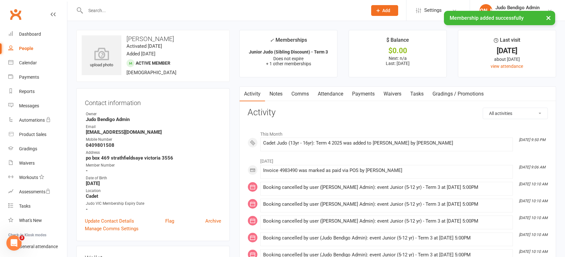
drag, startPoint x: 341, startPoint y: 92, endPoint x: 356, endPoint y: 104, distance: 19.7
click at [341, 92] on link "Attendance" at bounding box center [330, 93] width 34 height 15
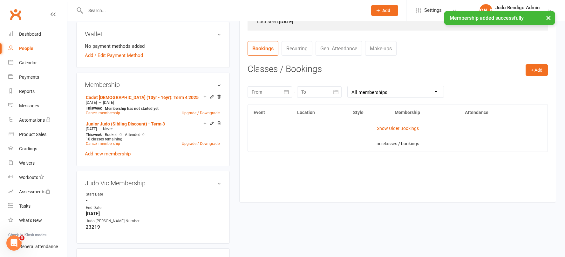
scroll to position [137, 0]
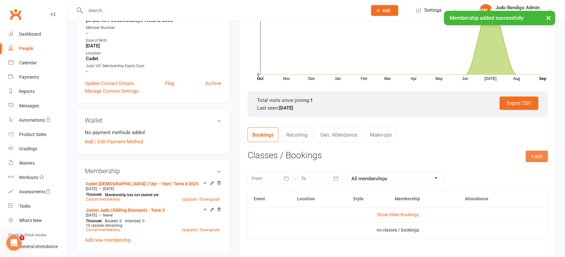
drag, startPoint x: 538, startPoint y: 157, endPoint x: 488, endPoint y: 170, distance: 50.8
click at [537, 157] on button "+ Add" at bounding box center [537, 155] width 22 height 11
click at [508, 169] on link "Book Event" at bounding box center [516, 170] width 63 height 13
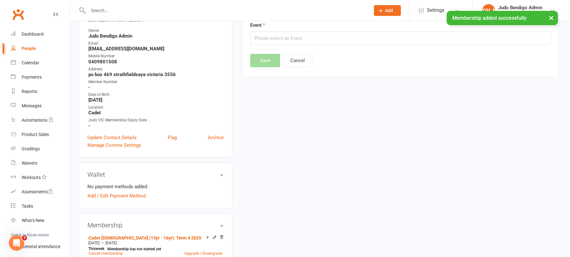
scroll to position [54, 0]
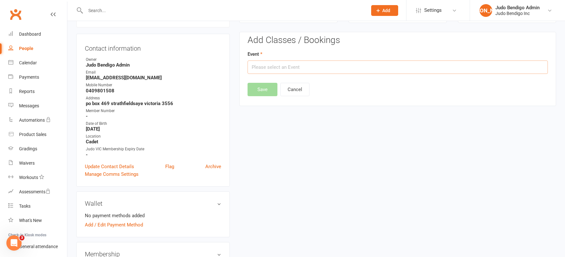
click at [284, 68] on input "text" at bounding box center [398, 66] width 300 height 13
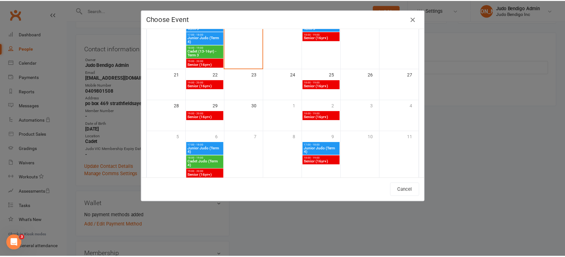
scroll to position [168, 0]
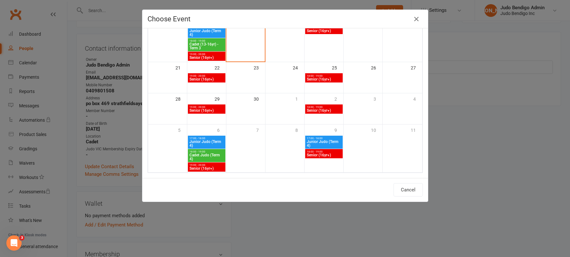
click at [209, 153] on span "Cadet Judo (Term 4)" at bounding box center [206, 157] width 35 height 8
type input "Cadet Judo (Term 4) - [DATE] 6:00:00 PM"
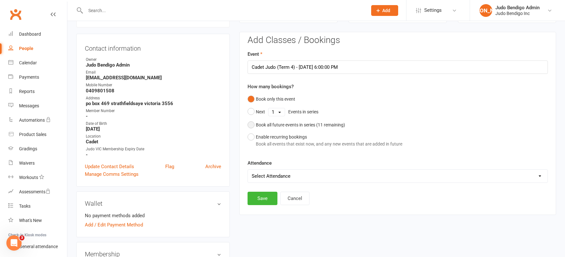
click at [256, 128] on button "Book all future events in series ( 11 remaining)" at bounding box center [297, 125] width 98 height 12
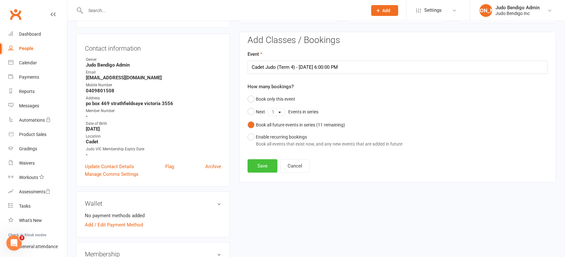
click at [259, 165] on button "Save" at bounding box center [263, 165] width 30 height 13
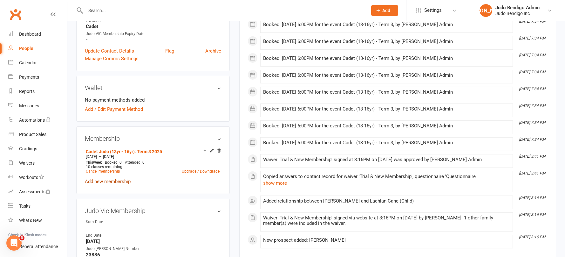
scroll to position [157, 0]
click at [120, 179] on link "Add new membership" at bounding box center [108, 181] width 46 height 6
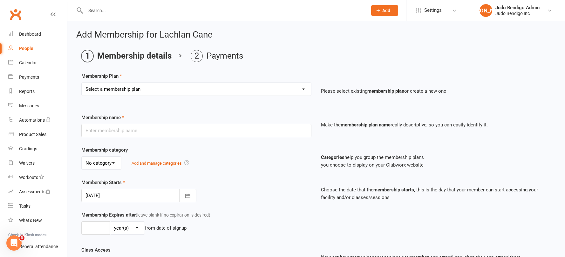
click at [149, 90] on select "Select a membership plan Create new Membership Plan Junior Judo (5yr - 12yr): T…" at bounding box center [197, 89] width 230 height 13
select select "10"
click at [82, 83] on select "Select a membership plan Create new Membership Plan Junior Judo (5yr - 12yr): T…" at bounding box center [197, 89] width 230 height 13
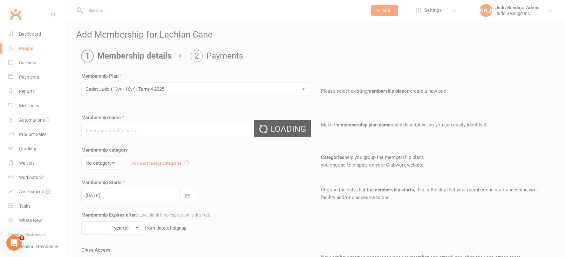
type input "Cadet [DEMOGRAPHIC_DATA] (13yr - 16yr): Term 4 2025"
select select "0"
type input "06 Oct 2025"
type input "10"
select select "1"
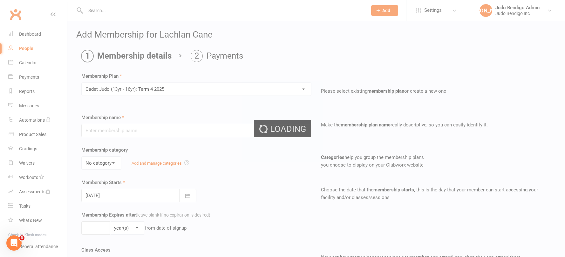
type input "10"
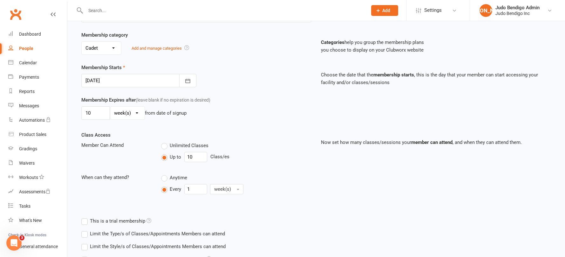
scroll to position [194, 0]
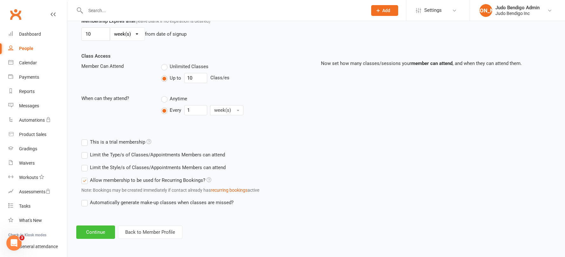
click at [93, 232] on button "Continue" at bounding box center [95, 231] width 39 height 13
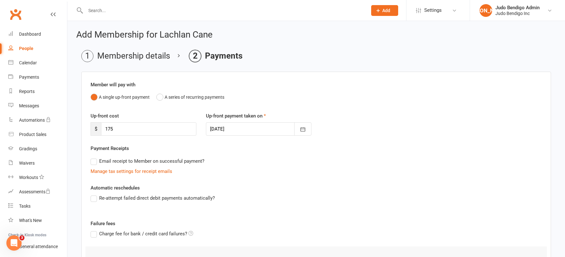
scroll to position [90, 0]
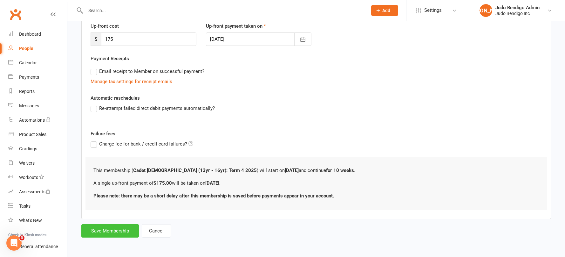
click at [117, 227] on button "Save Membership" at bounding box center [110, 230] width 58 height 13
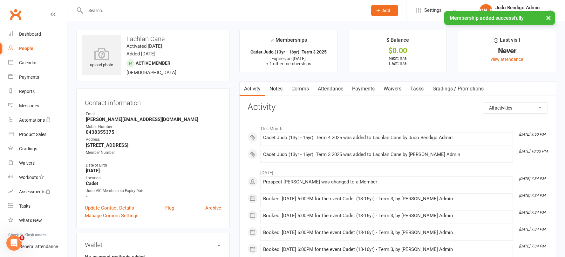
drag, startPoint x: 330, startPoint y: 87, endPoint x: 337, endPoint y: 92, distance: 8.9
click at [330, 87] on link "Attendance" at bounding box center [330, 88] width 34 height 15
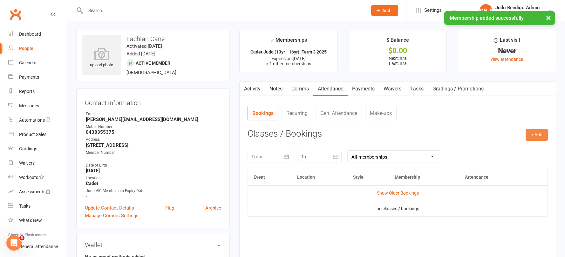
drag, startPoint x: 537, startPoint y: 134, endPoint x: 528, endPoint y: 135, distance: 8.7
click at [537, 134] on button "+ Add" at bounding box center [537, 134] width 22 height 11
click at [514, 150] on link "Book Event" at bounding box center [516, 149] width 63 height 13
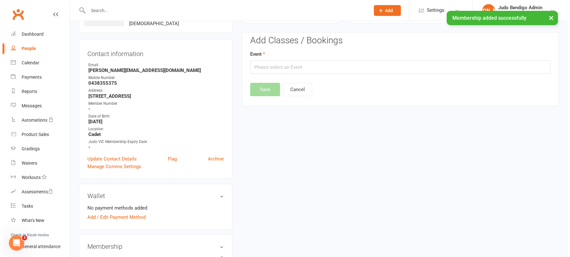
scroll to position [49, 0]
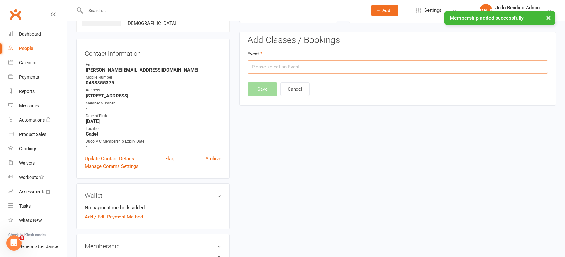
click at [301, 69] on input "text" at bounding box center [398, 66] width 300 height 13
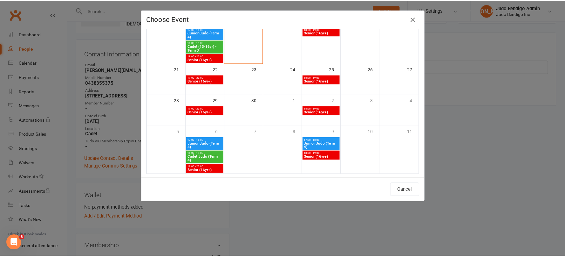
scroll to position [168, 0]
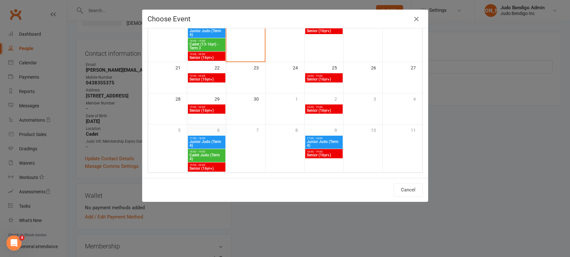
drag, startPoint x: 201, startPoint y: 154, endPoint x: 218, endPoint y: 155, distance: 17.2
click at [201, 155] on span "Cadet Judo (Term 4)" at bounding box center [206, 157] width 35 height 8
type input "Cadet Judo (Term 4) - Oct 6, 2025 6:00:00 PM"
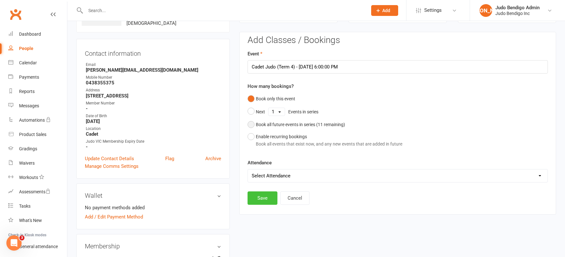
drag, startPoint x: 254, startPoint y: 125, endPoint x: 257, endPoint y: 166, distance: 41.7
click at [254, 125] on button "Book all future events in series ( 11 remaining)" at bounding box center [297, 124] width 98 height 12
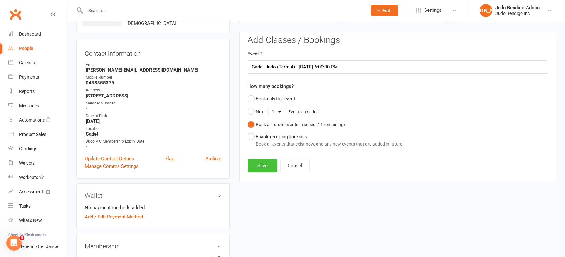
click at [262, 165] on button "Save" at bounding box center [263, 165] width 30 height 13
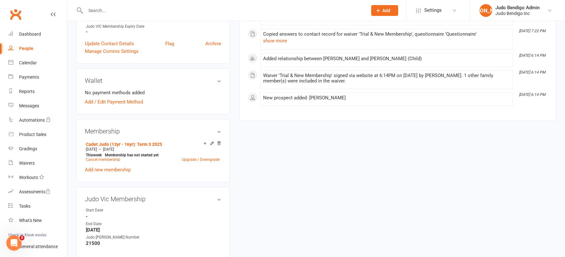
scroll to position [170, 0]
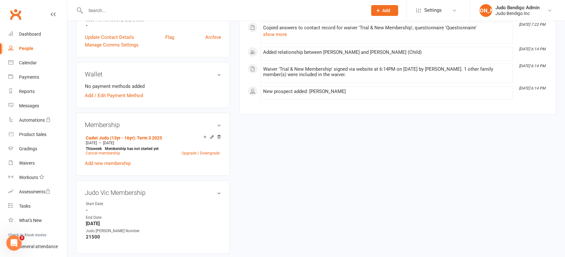
click at [111, 162] on link "Add new membership" at bounding box center [108, 163] width 46 height 6
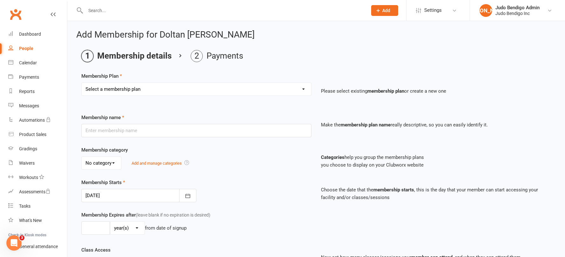
click at [120, 91] on select "Select a membership plan Create new Membership Plan Junior Judo (5yr - 12yr): T…" at bounding box center [197, 89] width 230 height 13
select select "10"
click at [82, 83] on select "Select a membership plan Create new Membership Plan Junior Judo (5yr - 12yr): T…" at bounding box center [197, 89] width 230 height 13
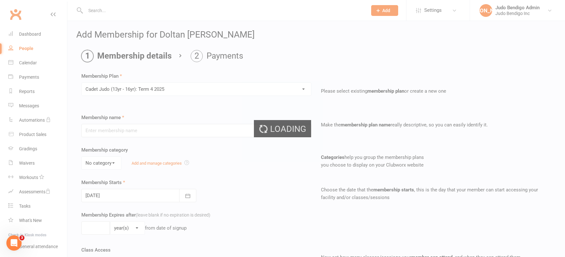
type input "Cadet [DEMOGRAPHIC_DATA] (13yr - 16yr): Term 4 2025"
select select "0"
type input "[DATE]"
type input "10"
select select "1"
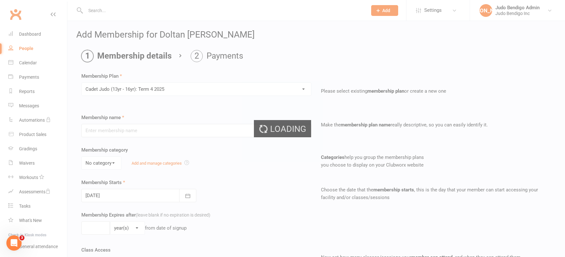
type input "10"
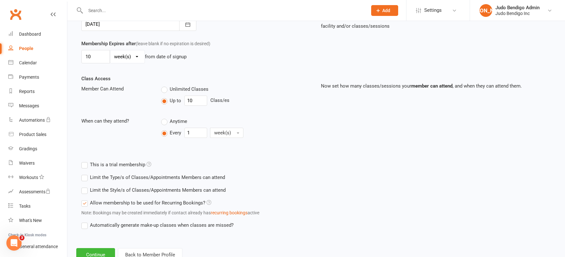
scroll to position [194, 0]
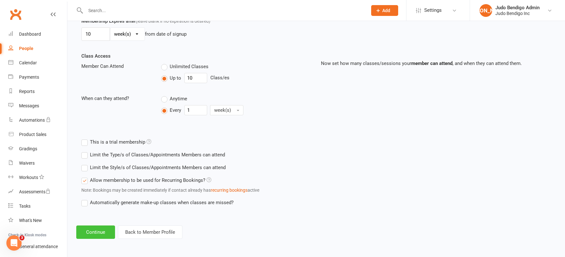
click at [92, 231] on button "Continue" at bounding box center [95, 231] width 39 height 13
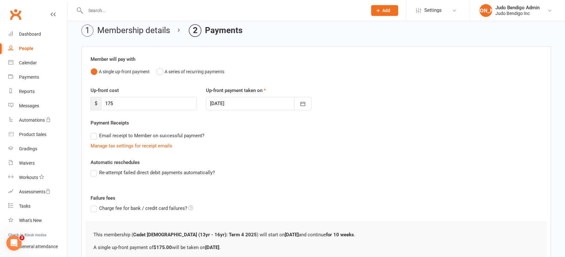
scroll to position [90, 0]
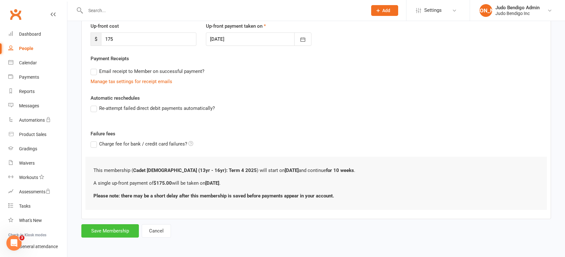
click at [113, 229] on button "Save Membership" at bounding box center [110, 230] width 58 height 13
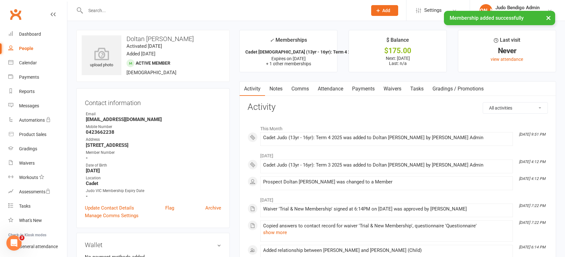
click at [337, 88] on link "Attendance" at bounding box center [330, 88] width 34 height 15
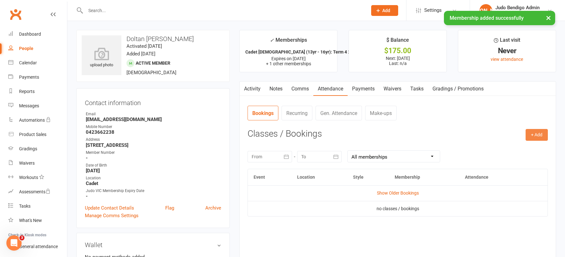
click at [533, 137] on button "+ Add" at bounding box center [537, 134] width 22 height 11
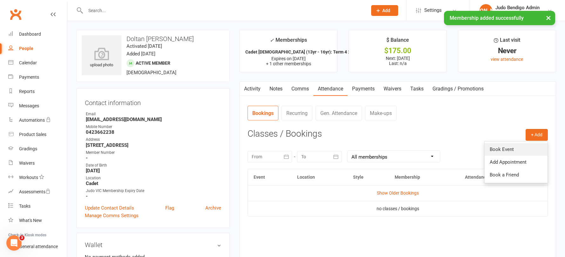
click at [503, 147] on link "Book Event" at bounding box center [516, 149] width 63 height 13
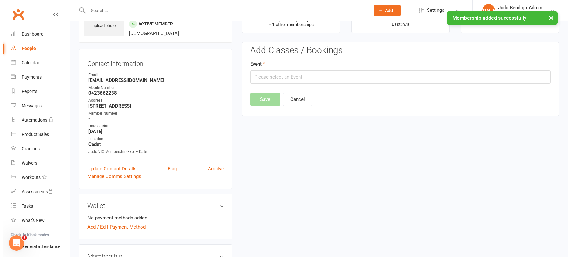
scroll to position [49, 0]
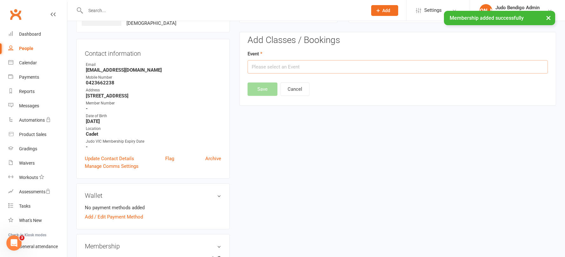
click at [289, 66] on input "text" at bounding box center [398, 66] width 300 height 13
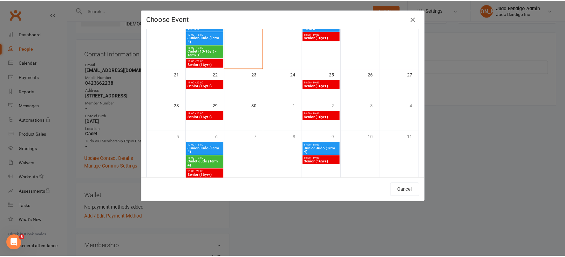
scroll to position [168, 0]
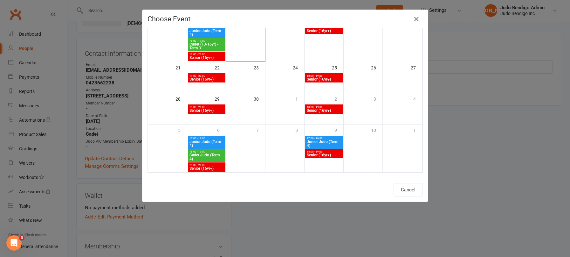
click at [205, 152] on div "18:00 - 19:00 Cadet Judo (Term 4)" at bounding box center [207, 155] width 38 height 13
type input "Cadet Judo (Term 4) - [DATE] 6:00:00 PM"
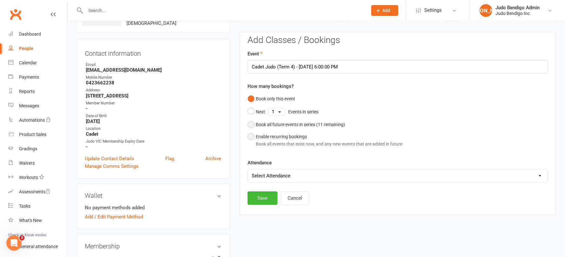
drag, startPoint x: 268, startPoint y: 122, endPoint x: 269, endPoint y: 130, distance: 7.7
click at [268, 122] on div "Book all future events in series ( 11 remaining)" at bounding box center [300, 124] width 89 height 7
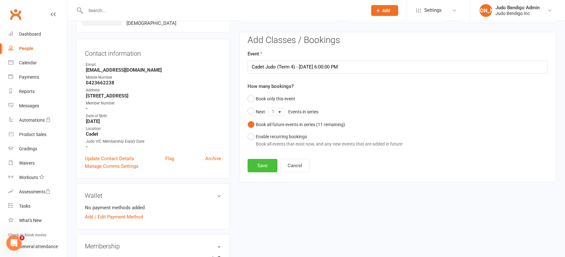
click at [263, 168] on button "Save" at bounding box center [263, 165] width 30 height 13
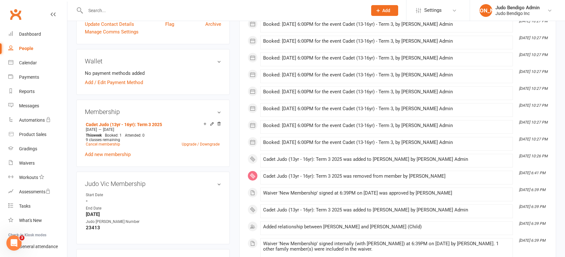
scroll to position [237, 0]
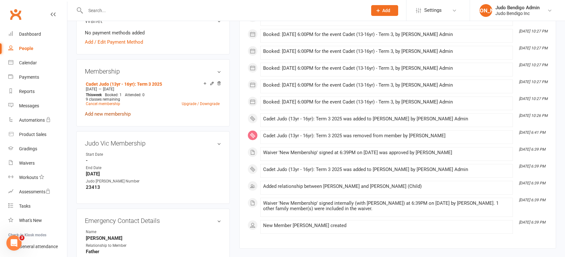
click at [113, 115] on link "Add new membership" at bounding box center [108, 114] width 46 height 6
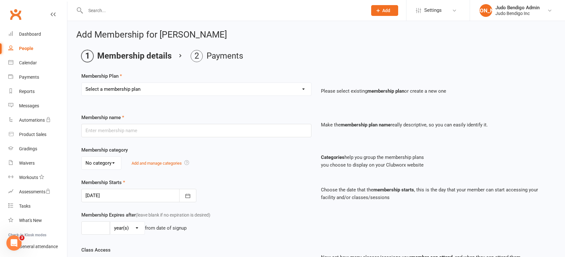
click at [175, 86] on select "Select a membership plan Create new Membership Plan Junior Judo (5yr - 12yr): T…" at bounding box center [197, 89] width 230 height 13
select select "10"
click at [82, 83] on select "Select a membership plan Create new Membership Plan Junior Judo (5yr - 12yr): T…" at bounding box center [197, 89] width 230 height 13
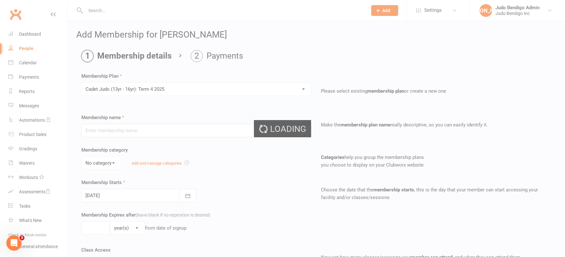
type input "Cadet [DEMOGRAPHIC_DATA] (13yr - 16yr): Term 4 2025"
select select "0"
type input "[DATE]"
type input "10"
select select "1"
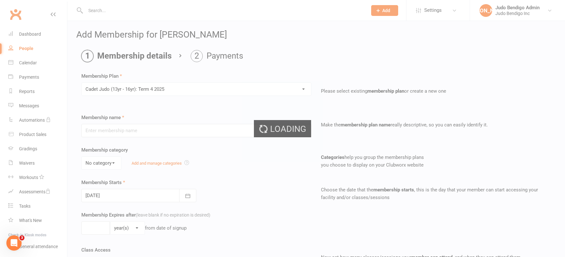
type input "10"
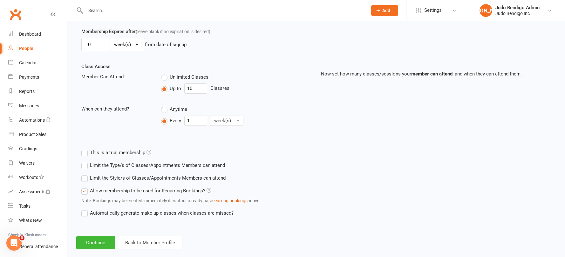
scroll to position [194, 0]
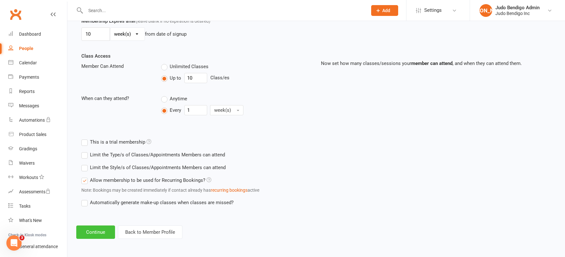
click at [86, 230] on button "Continue" at bounding box center [95, 231] width 39 height 13
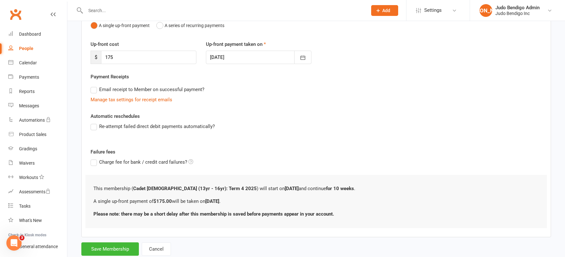
scroll to position [90, 0]
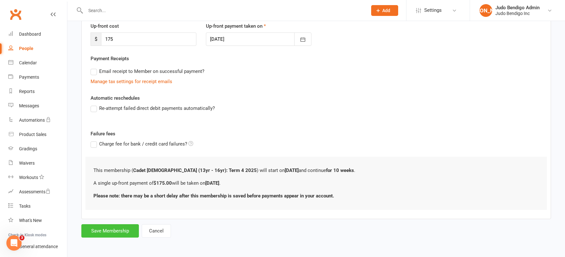
click at [118, 230] on button "Save Membership" at bounding box center [110, 230] width 58 height 13
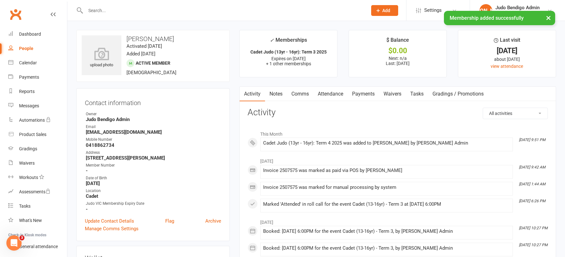
drag, startPoint x: 333, startPoint y: 93, endPoint x: 342, endPoint y: 106, distance: 16.4
click at [333, 93] on link "Attendance" at bounding box center [330, 93] width 34 height 15
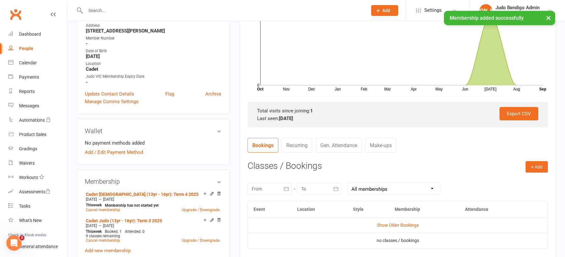
scroll to position [127, 0]
click at [537, 162] on button "+ Add" at bounding box center [537, 166] width 22 height 11
click at [506, 178] on link "Book Event" at bounding box center [516, 180] width 63 height 13
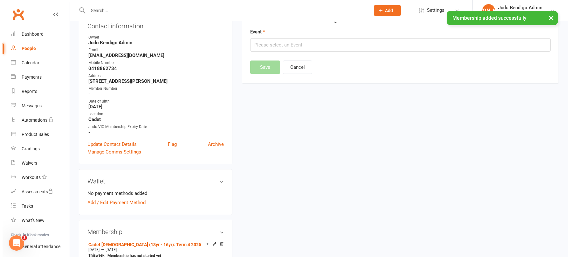
scroll to position [54, 0]
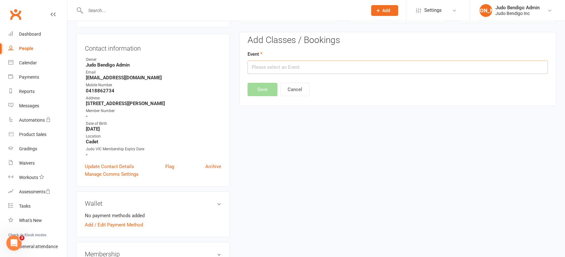
click at [309, 70] on input "text" at bounding box center [398, 66] width 300 height 13
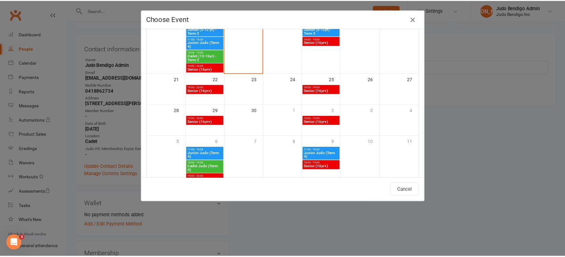
scroll to position [166, 0]
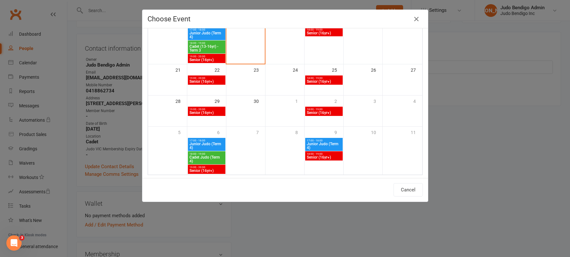
click at [203, 154] on span "18:00 - 19:00" at bounding box center [206, 153] width 35 height 3
type input "Cadet Judo (Term 4) - [DATE] 6:00:00 PM"
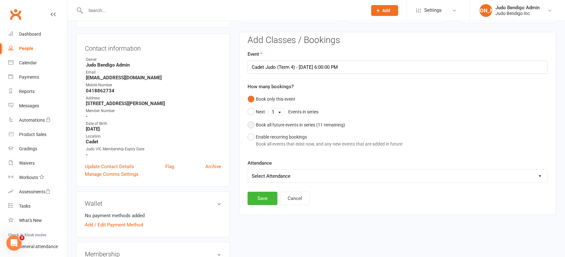
click at [257, 125] on div "Book all future events in series ( 11 remaining)" at bounding box center [300, 124] width 89 height 7
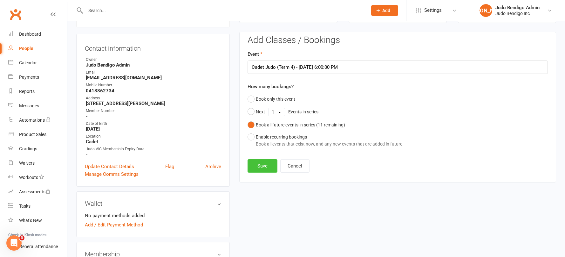
click at [263, 166] on button "Save" at bounding box center [263, 165] width 30 height 13
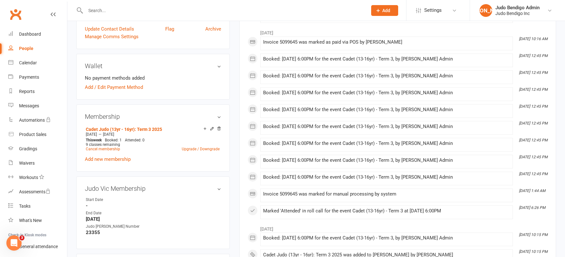
scroll to position [184, 0]
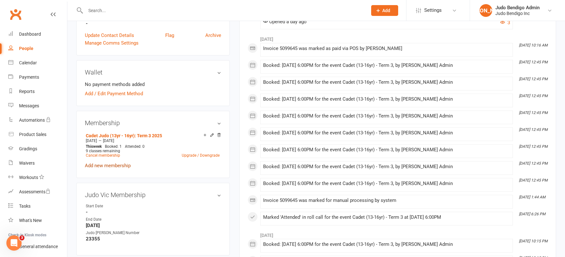
click at [103, 166] on link "Add new membership" at bounding box center [108, 165] width 46 height 6
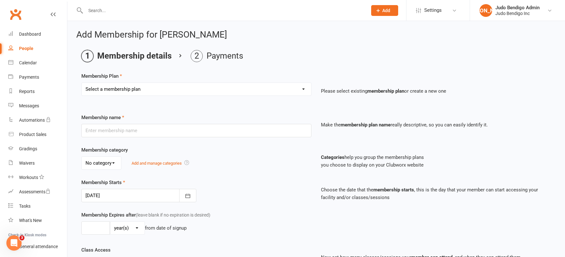
click at [145, 88] on select "Select a membership plan Create new Membership Plan Junior Judo (5yr - 12yr): T…" at bounding box center [197, 89] width 230 height 13
select select "10"
click at [82, 83] on select "Select a membership plan Create new Membership Plan Junior Judo (5yr - 12yr): T…" at bounding box center [197, 89] width 230 height 13
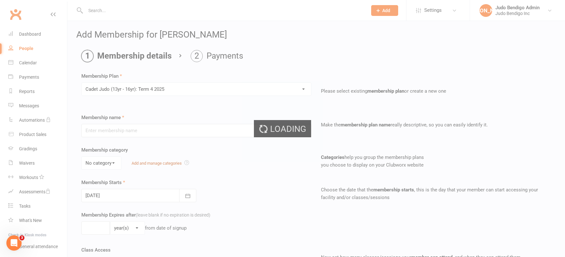
type input "Cadet [DEMOGRAPHIC_DATA] (13yr - 16yr): Term 4 2025"
select select "0"
type input "[DATE]"
type input "10"
select select "1"
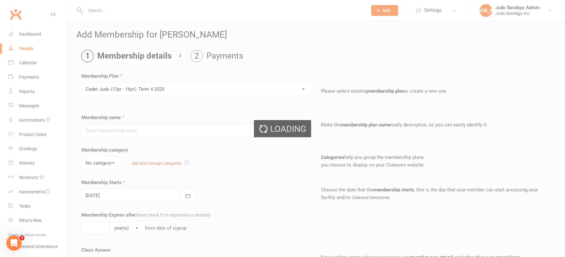
type input "10"
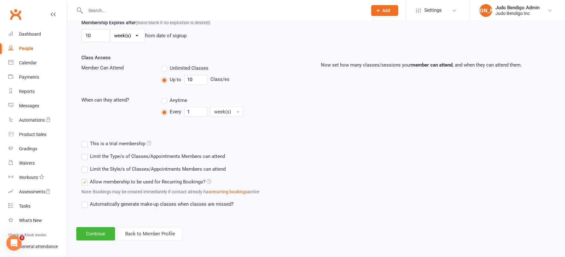
scroll to position [194, 0]
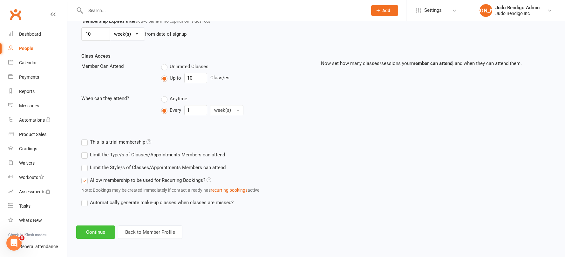
click at [99, 231] on button "Continue" at bounding box center [95, 231] width 39 height 13
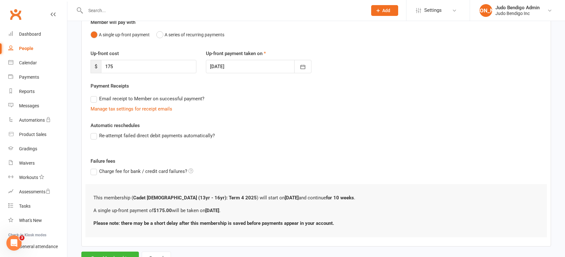
scroll to position [90, 0]
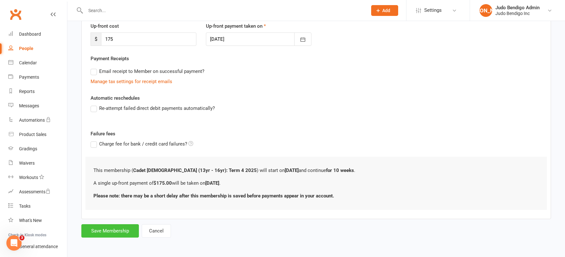
click at [113, 232] on button "Save Membership" at bounding box center [110, 230] width 58 height 13
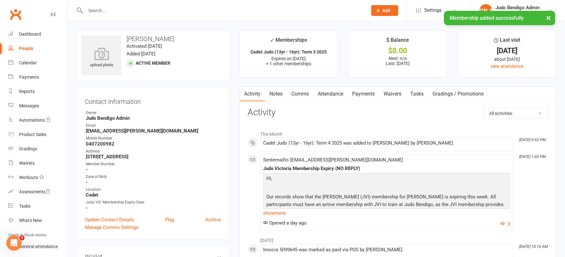
click at [335, 95] on link "Attendance" at bounding box center [330, 93] width 34 height 15
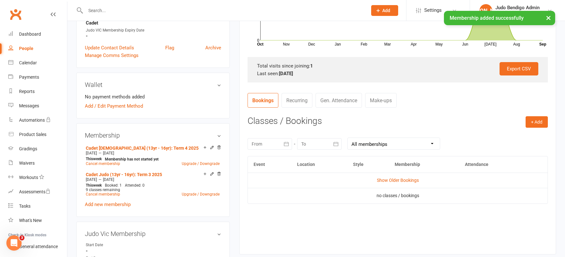
scroll to position [177, 0]
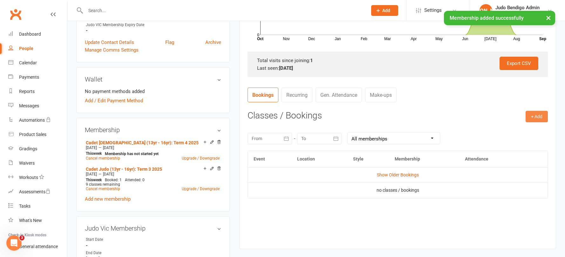
click at [535, 111] on button "+ Add" at bounding box center [537, 116] width 22 height 11
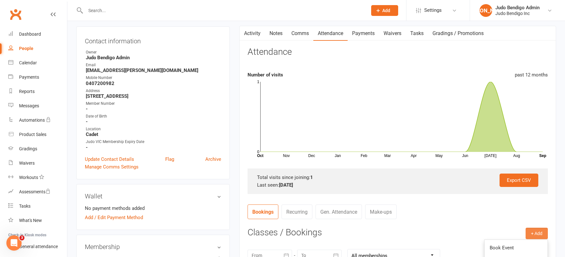
scroll to position [135, 0]
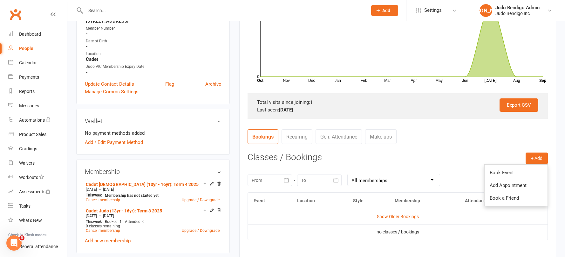
click at [513, 171] on link "Book Event" at bounding box center [516, 172] width 63 height 13
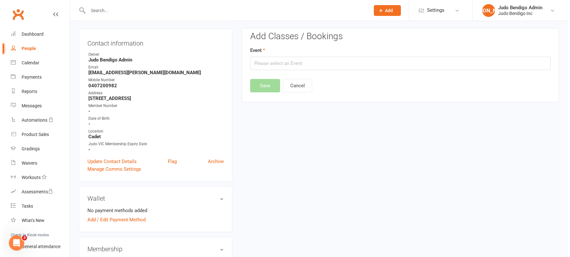
scroll to position [54, 0]
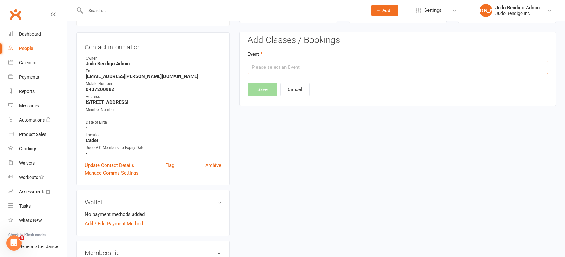
click at [294, 67] on input "text" at bounding box center [398, 66] width 300 height 13
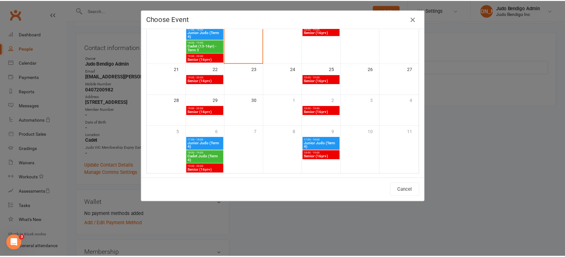
scroll to position [168, 0]
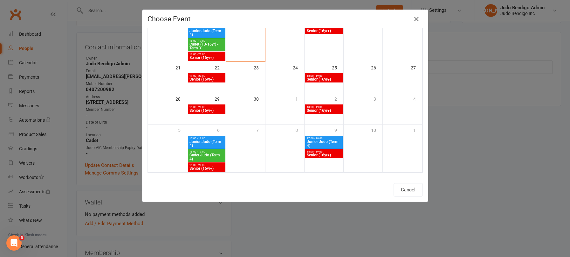
click at [206, 155] on span "Cadet Judo (Term 4)" at bounding box center [206, 157] width 35 height 8
type input "Cadet Judo (Term 4) - [DATE] 6:00:00 PM"
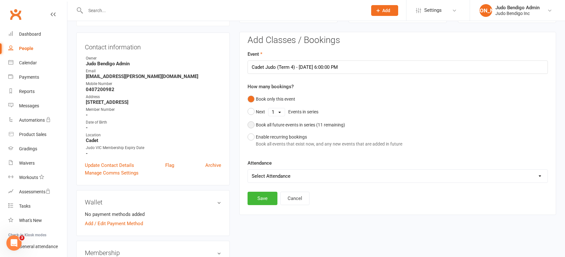
drag, startPoint x: 252, startPoint y: 127, endPoint x: 264, endPoint y: 153, distance: 29.4
click at [252, 127] on button "Book all future events in series ( 11 remaining)" at bounding box center [297, 125] width 98 height 12
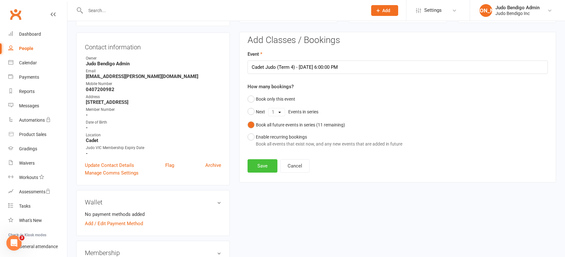
drag, startPoint x: 262, startPoint y: 167, endPoint x: 297, endPoint y: 169, distance: 35.0
click at [262, 167] on button "Save" at bounding box center [263, 165] width 30 height 13
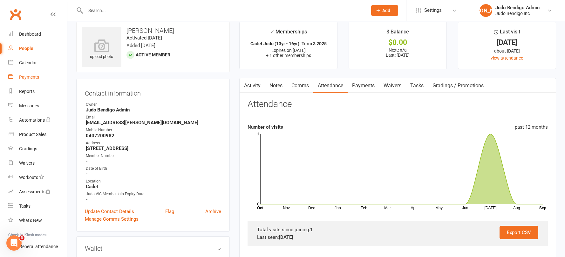
scroll to position [0, 0]
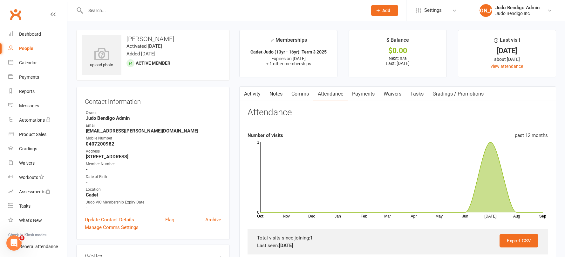
click at [257, 94] on link "Activity" at bounding box center [252, 93] width 25 height 15
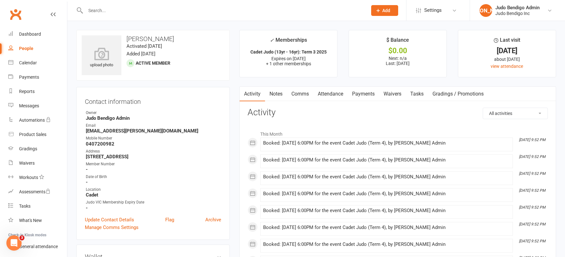
click at [26, 47] on div "People" at bounding box center [26, 48] width 14 height 5
select select "100"
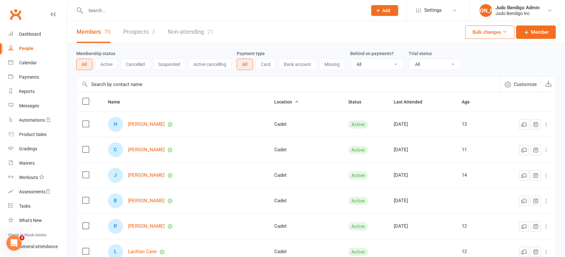
click at [115, 82] on input "text" at bounding box center [289, 84] width 424 height 15
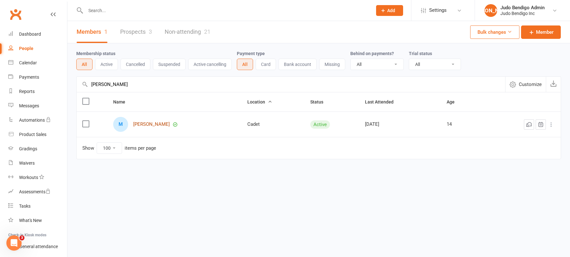
type input "[PERSON_NAME]"
click at [33, 49] on link "People" at bounding box center [37, 48] width 59 height 14
click at [186, 29] on link "Non-attending 21" at bounding box center [188, 32] width 46 height 22
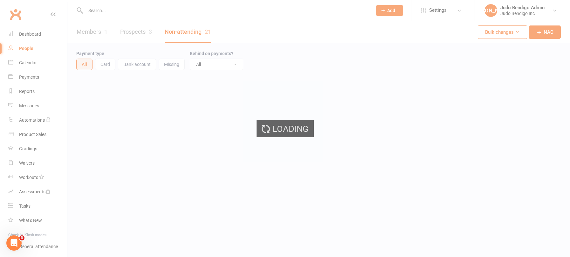
select select "100"
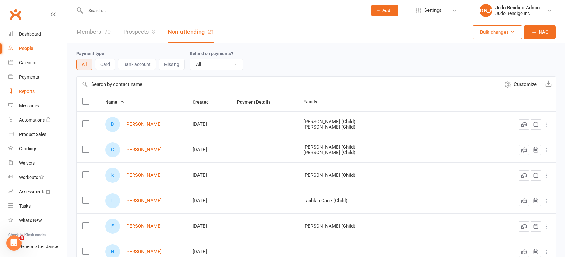
click at [28, 89] on div "Reports" at bounding box center [27, 91] width 16 height 5
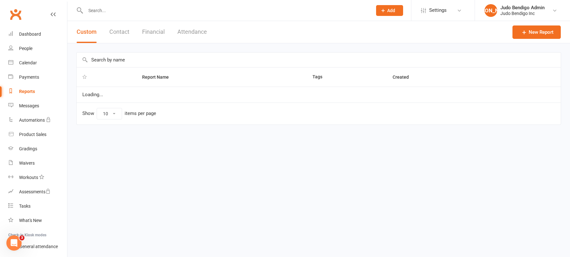
select select "100"
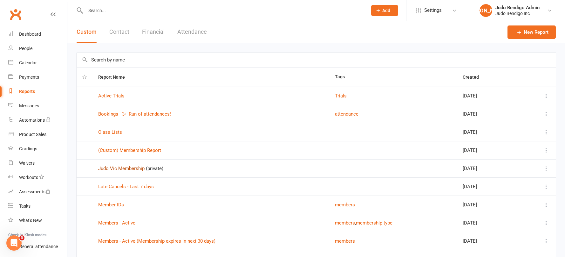
click at [130, 169] on link "Judo Vic Membership" at bounding box center [121, 168] width 46 height 6
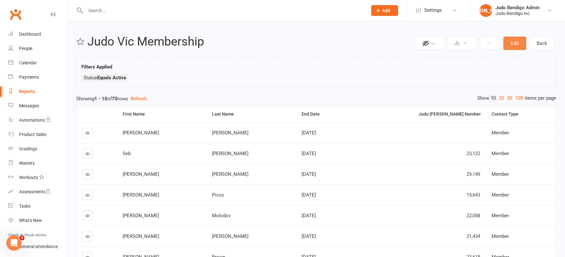
click at [519, 42] on button "Edit" at bounding box center [515, 43] width 23 height 13
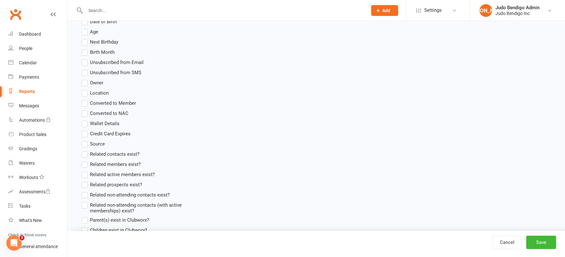
click at [84, 93] on label "Location" at bounding box center [94, 93] width 27 height 8
click at [84, 89] on input "Location" at bounding box center [83, 89] width 4 height 0
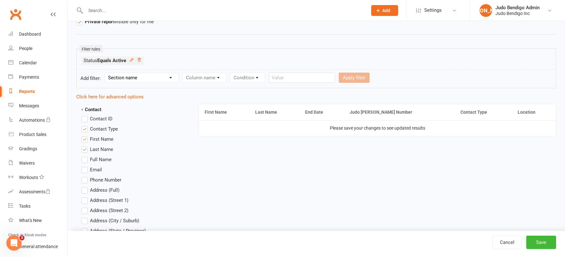
scroll to position [77, 0]
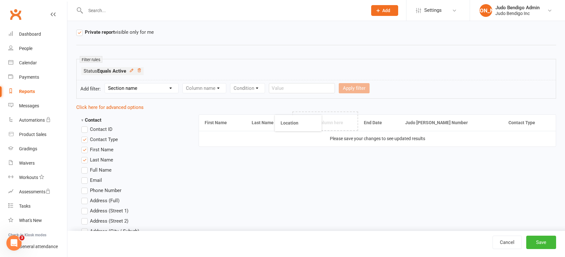
drag, startPoint x: 527, startPoint y: 122, endPoint x: 292, endPoint y: 122, distance: 234.3
click at [542, 239] on button "Save" at bounding box center [542, 241] width 30 height 13
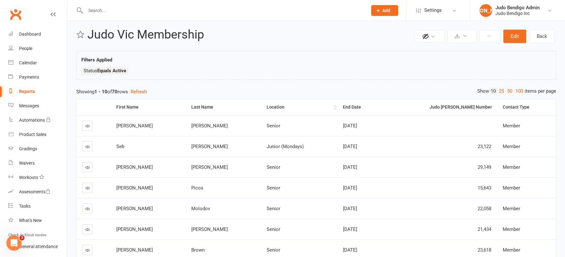
scroll to position [9, 0]
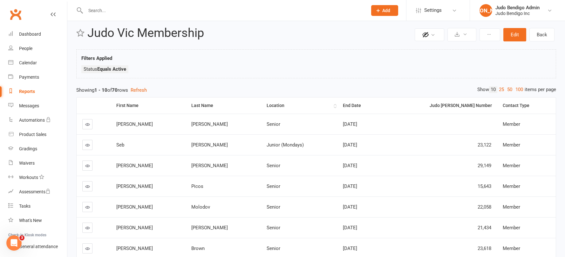
click at [265, 102] on th "Location" at bounding box center [299, 105] width 76 height 16
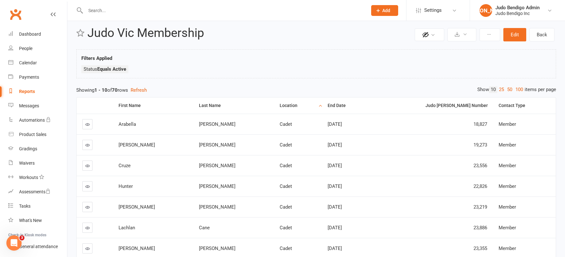
drag, startPoint x: 518, startPoint y: 89, endPoint x: 507, endPoint y: 91, distance: 10.4
click at [517, 89] on link "100" at bounding box center [519, 89] width 11 height 7
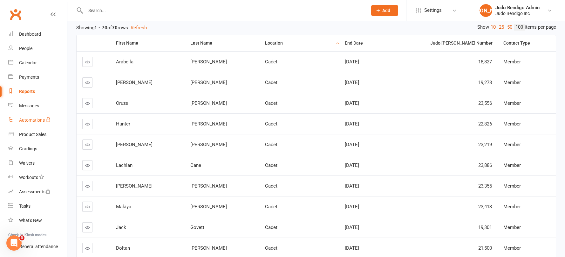
scroll to position [77, 0]
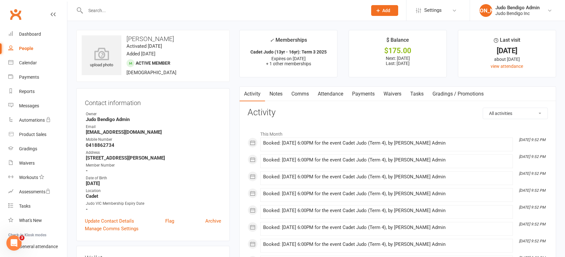
click at [318, 92] on link "Attendance" at bounding box center [330, 93] width 34 height 15
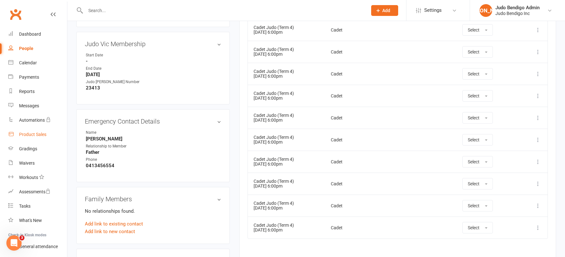
scroll to position [223, 0]
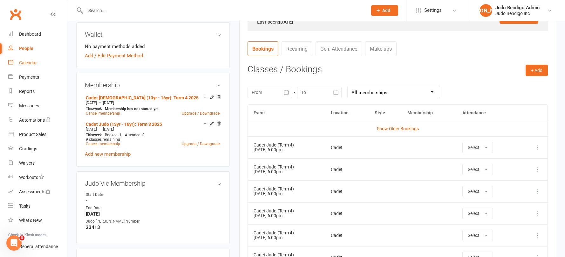
click at [27, 63] on div "Calendar" at bounding box center [28, 62] width 18 height 5
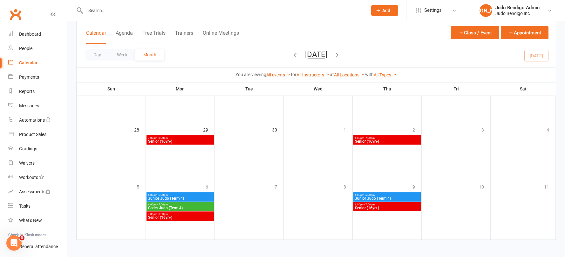
scroll to position [240, 0]
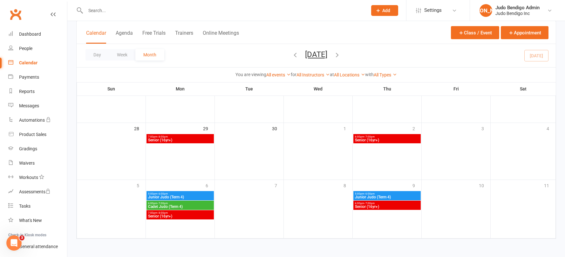
click at [175, 204] on span "Cadet Judo (Term 4)" at bounding box center [180, 206] width 65 height 4
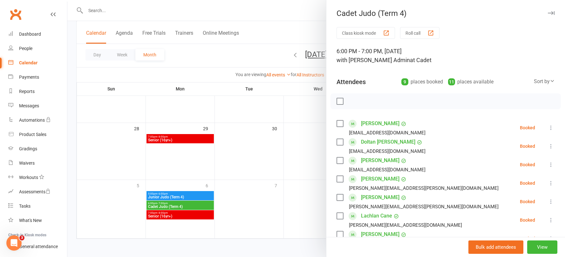
click at [548, 12] on icon "button" at bounding box center [551, 13] width 7 height 4
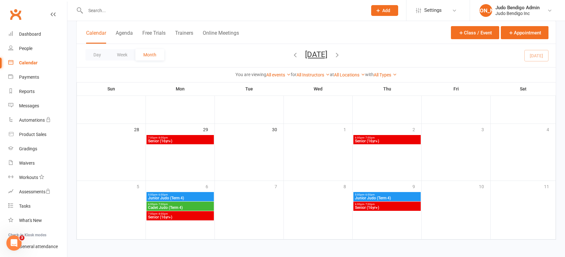
scroll to position [239, 0]
click at [24, 46] on div "People" at bounding box center [25, 48] width 13 height 5
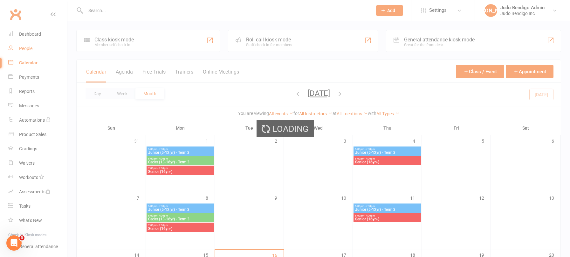
select select "100"
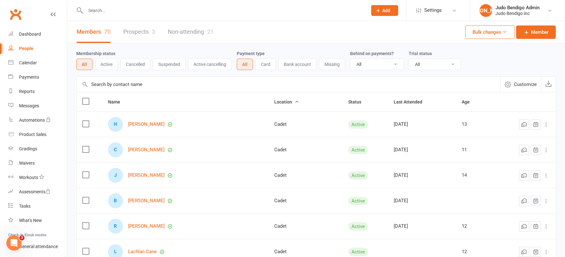
click at [25, 49] on div "People" at bounding box center [26, 48] width 14 height 5
click at [27, 46] on div "People" at bounding box center [26, 48] width 14 height 5
click at [27, 66] on link "Calendar" at bounding box center [37, 63] width 59 height 14
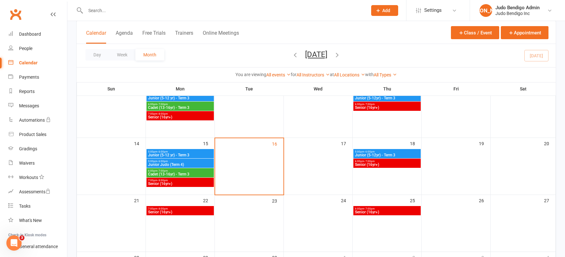
scroll to position [112, 0]
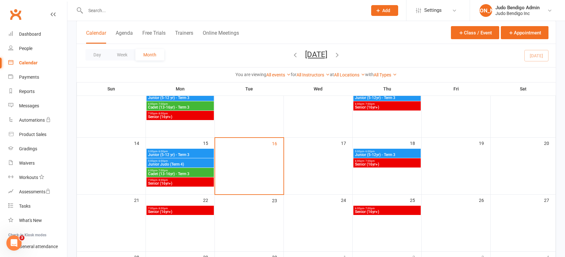
click at [173, 182] on span "Senior (16yr+)" at bounding box center [180, 183] width 65 height 4
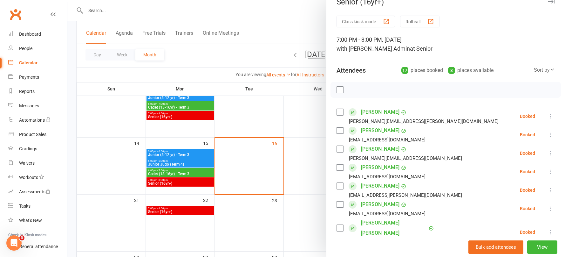
scroll to position [0, 0]
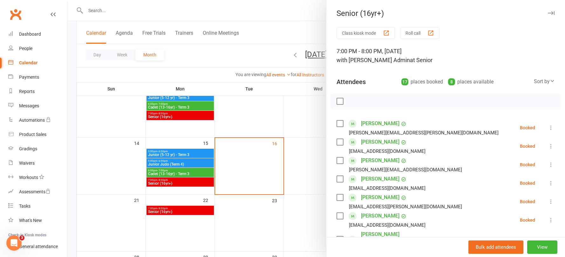
click at [548, 14] on icon "button" at bounding box center [551, 13] width 7 height 4
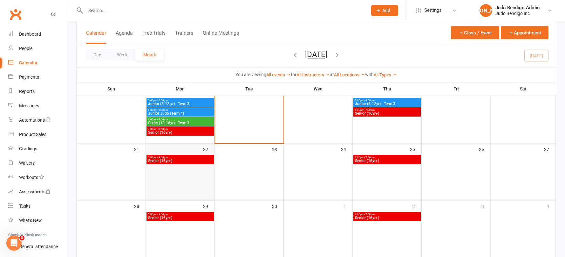
scroll to position [166, 0]
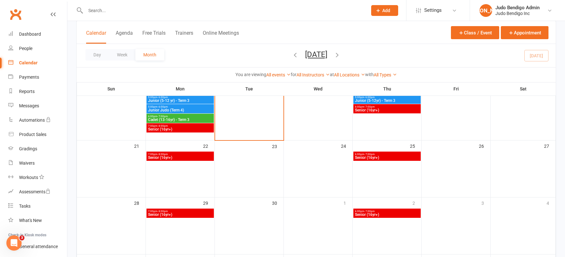
click at [172, 153] on span "7:00pm - 8:00pm" at bounding box center [180, 154] width 65 height 3
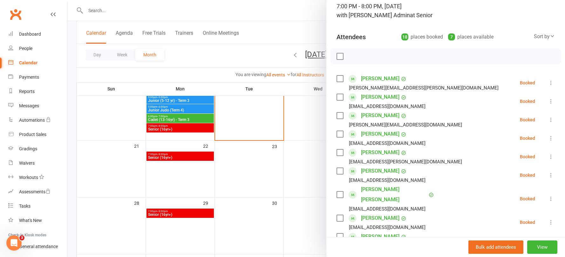
scroll to position [0, 0]
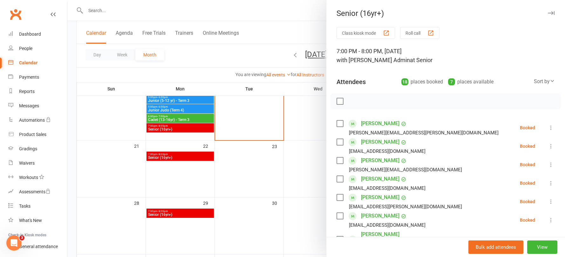
click at [548, 11] on icon "button" at bounding box center [551, 13] width 7 height 4
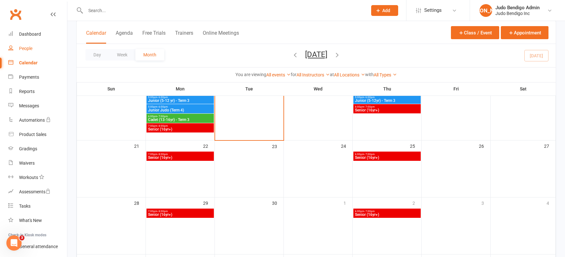
click at [25, 45] on link "People" at bounding box center [37, 48] width 59 height 14
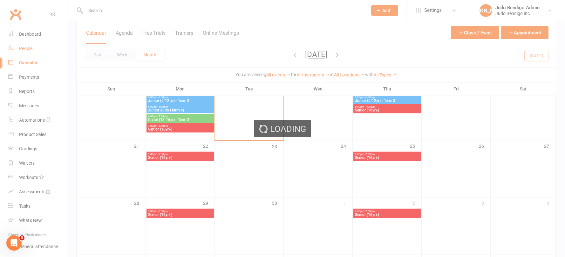
select select "100"
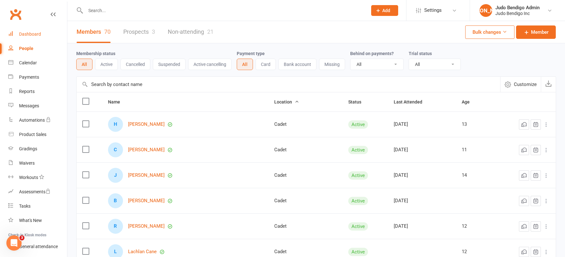
click at [26, 36] on div "Dashboard" at bounding box center [30, 33] width 22 height 5
